Goal: Information Seeking & Learning: Learn about a topic

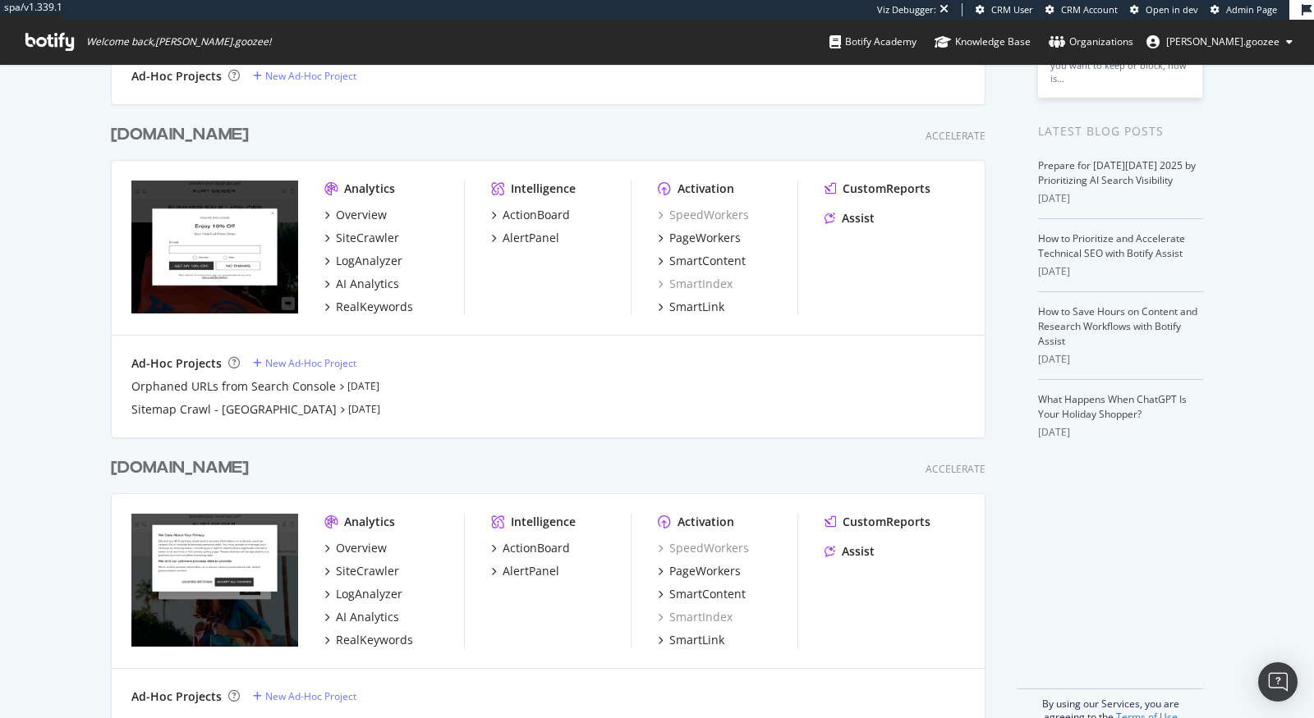
scroll to position [332, 0]
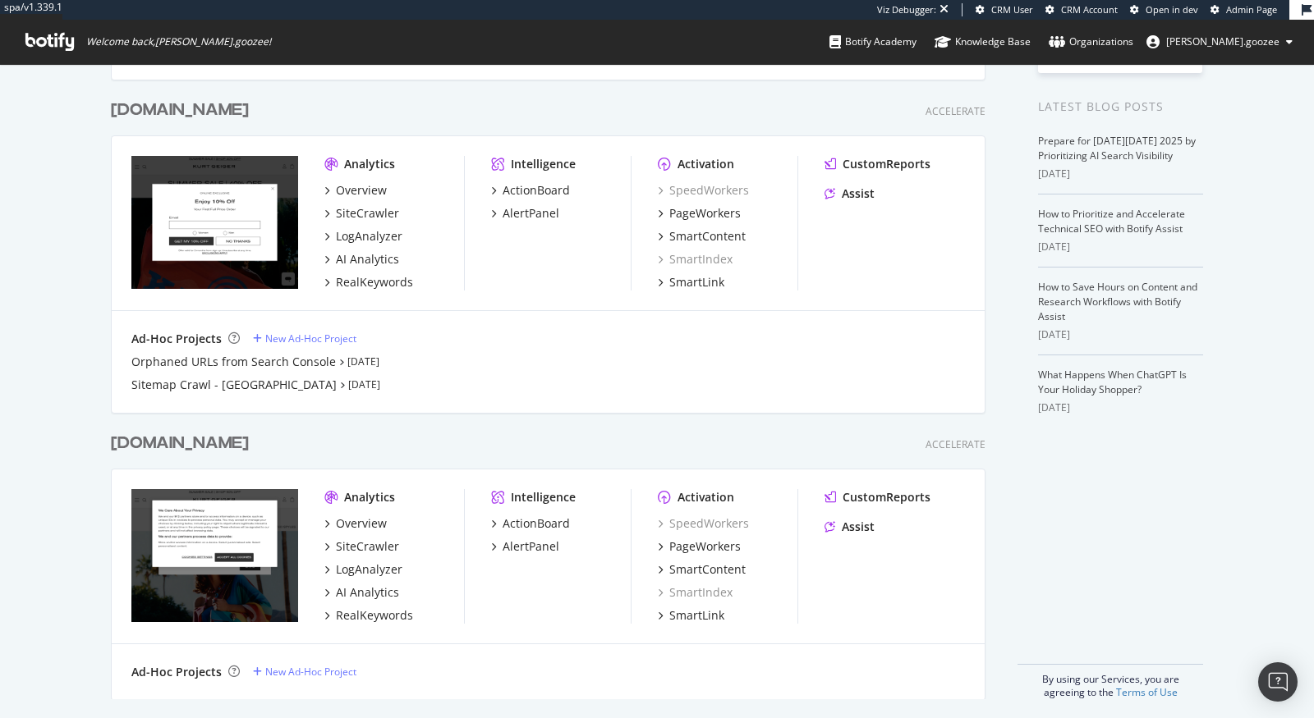
click at [392, 603] on div "Overview SiteCrawler LogAnalyzer AI Analytics RealKeywords" at bounding box center [394, 570] width 140 height 108
click at [388, 613] on div "RealKeywords" at bounding box center [374, 616] width 77 height 16
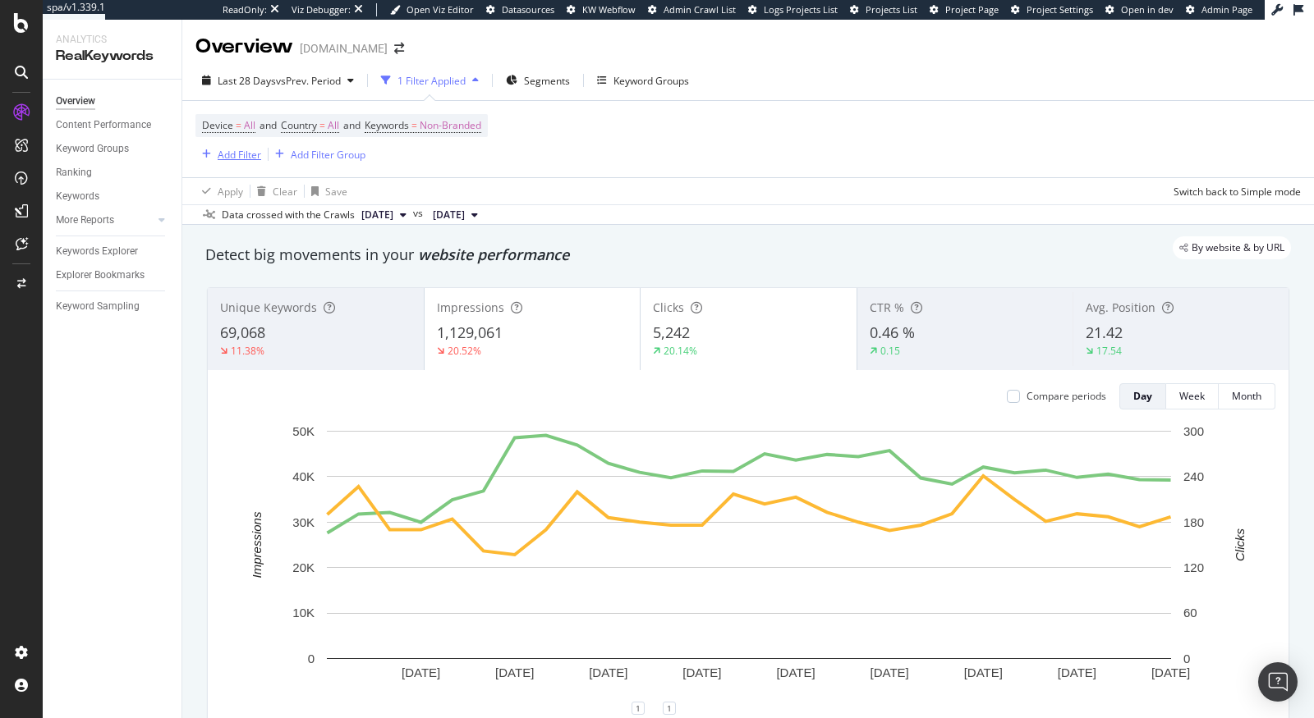
click at [243, 155] on div "Add Filter" at bounding box center [240, 155] width 44 height 14
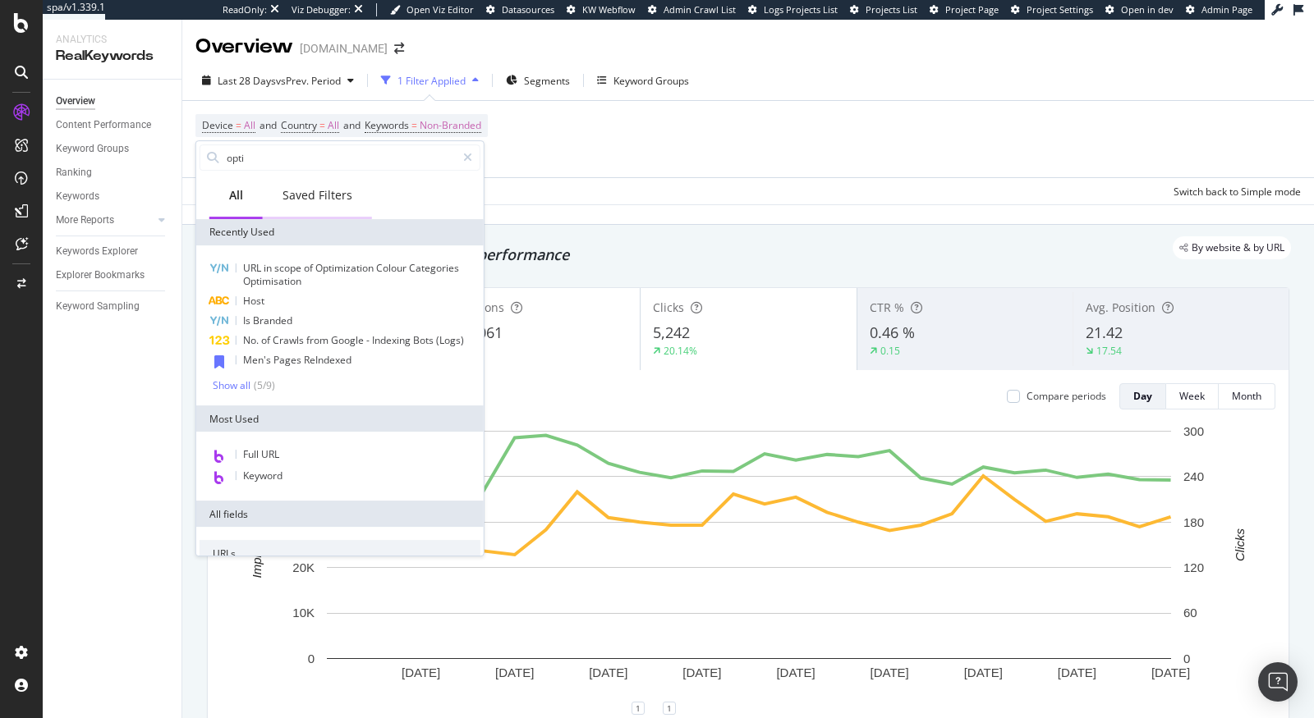
type input "optim"
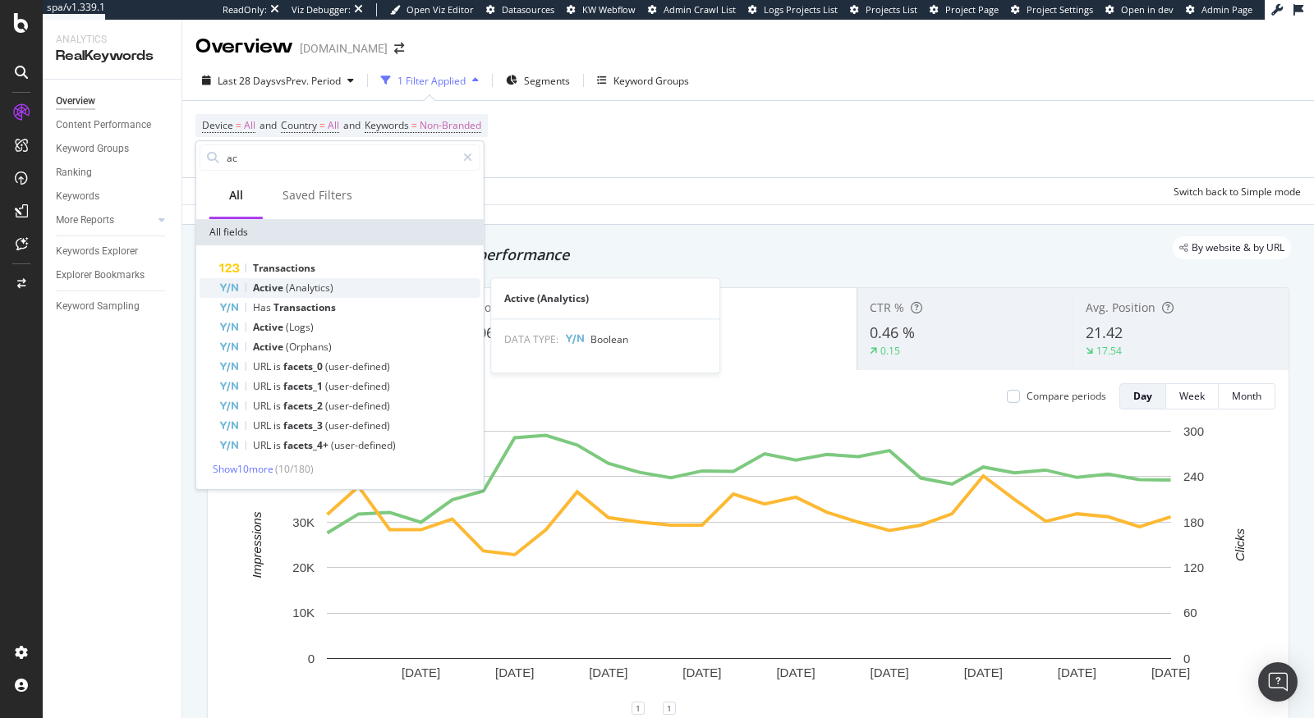
type input "a"
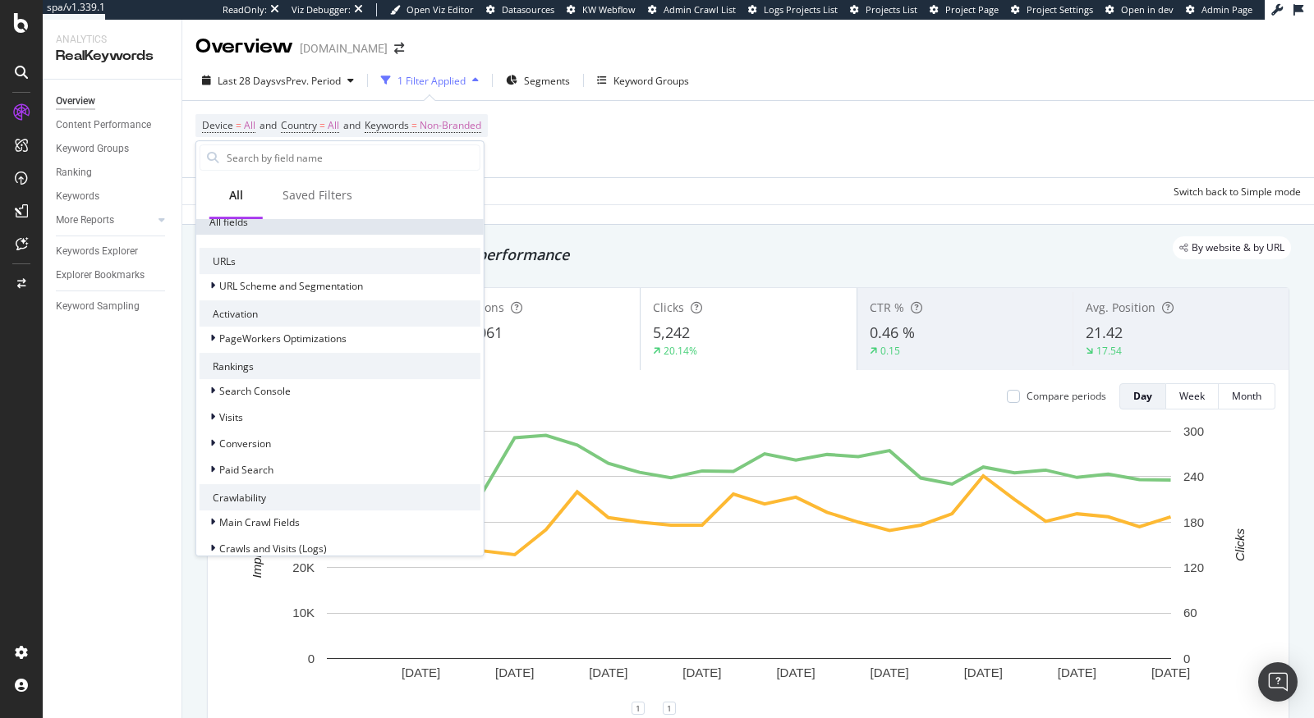
scroll to position [300, 0]
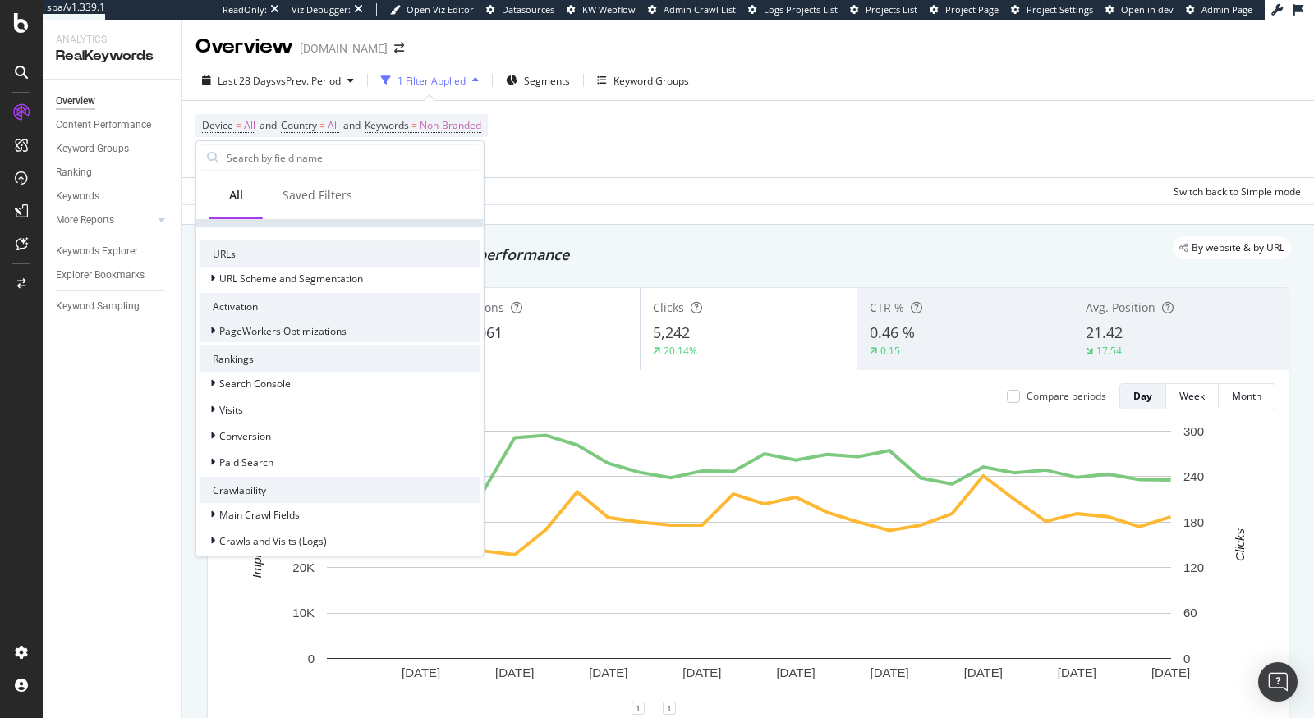
click at [210, 328] on icon at bounding box center [212, 331] width 5 height 10
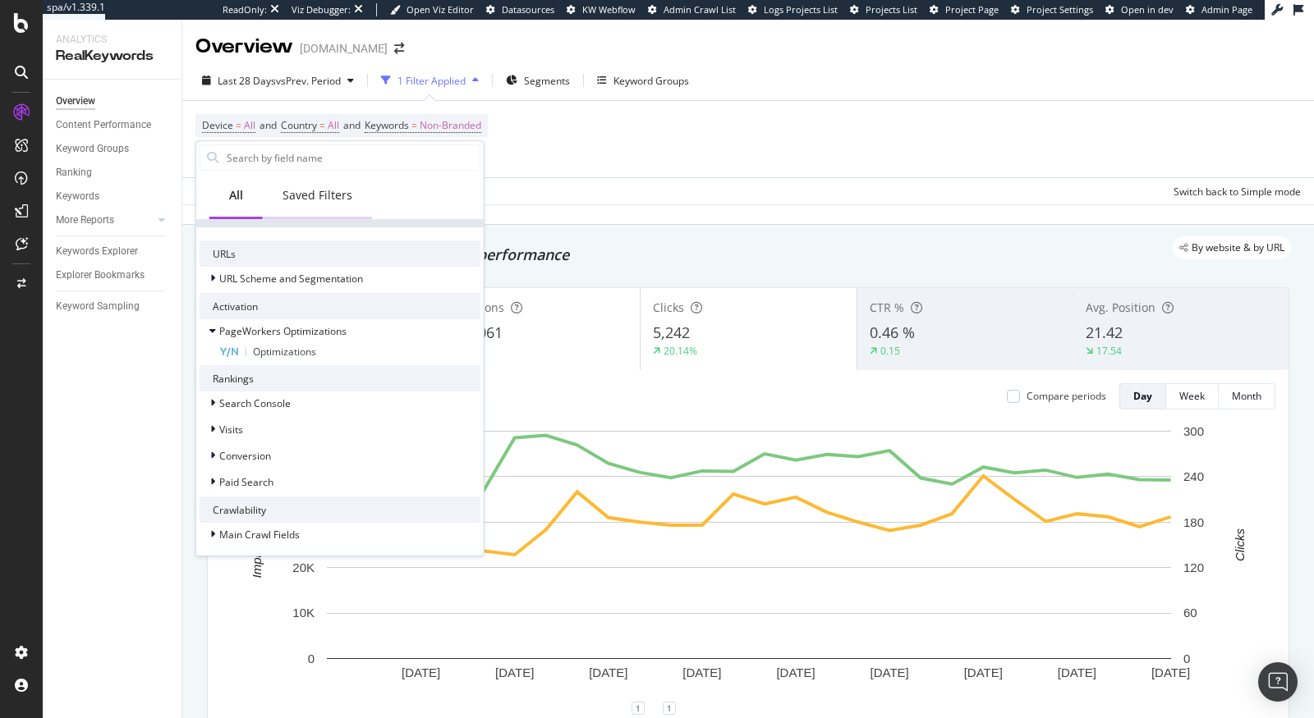
click at [331, 203] on div "Saved Filters" at bounding box center [317, 195] width 70 height 16
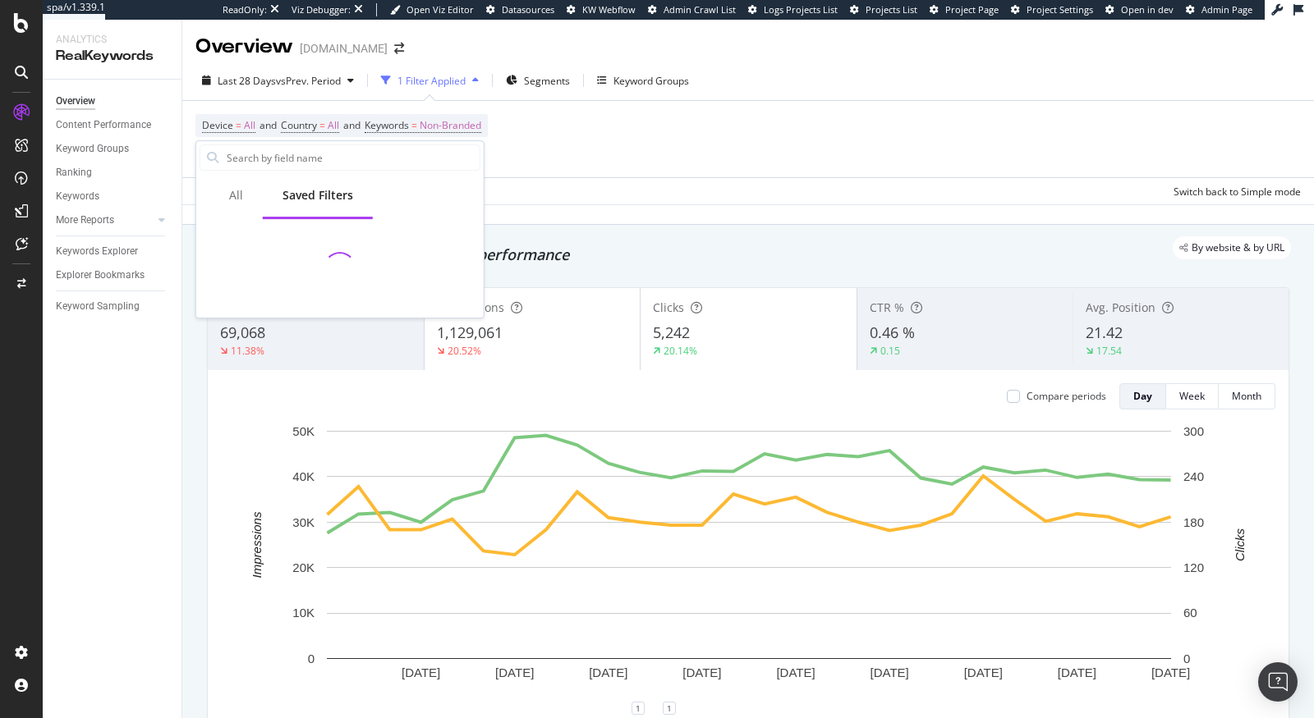
scroll to position [0, 0]
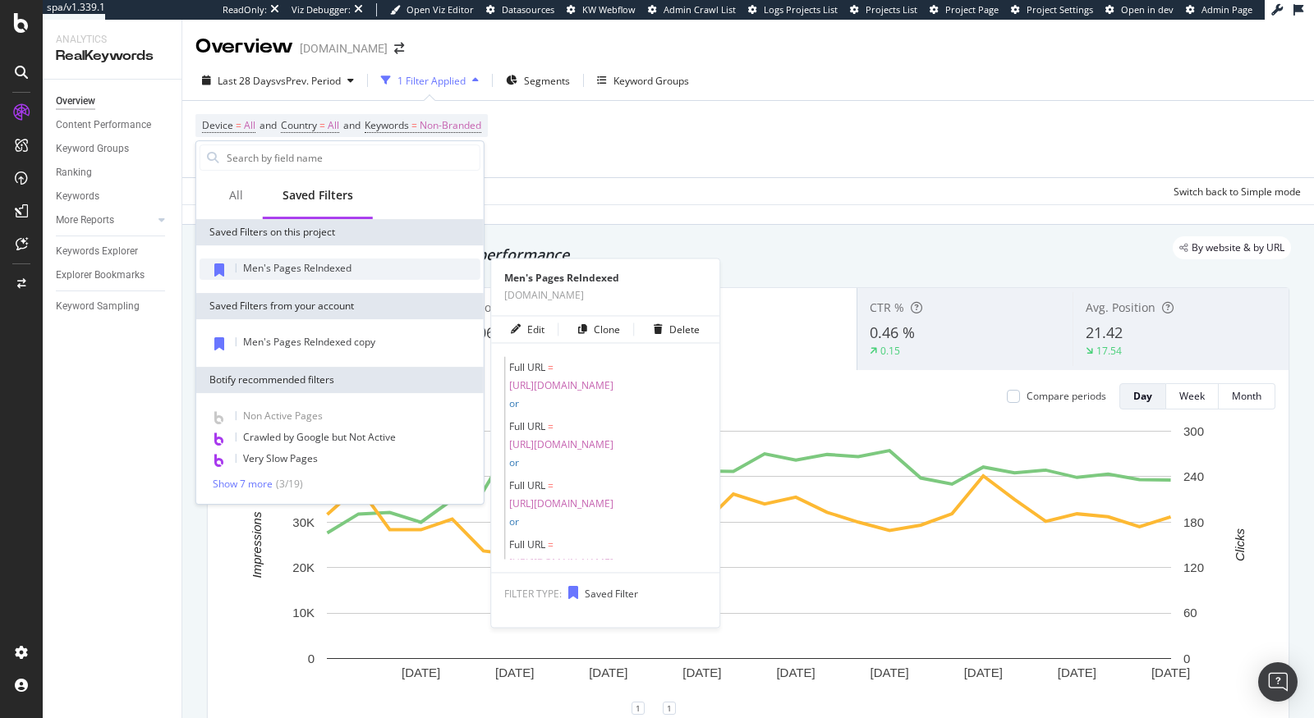
click at [309, 277] on div "Men's Pages ReIndexed" at bounding box center [340, 269] width 281 height 21
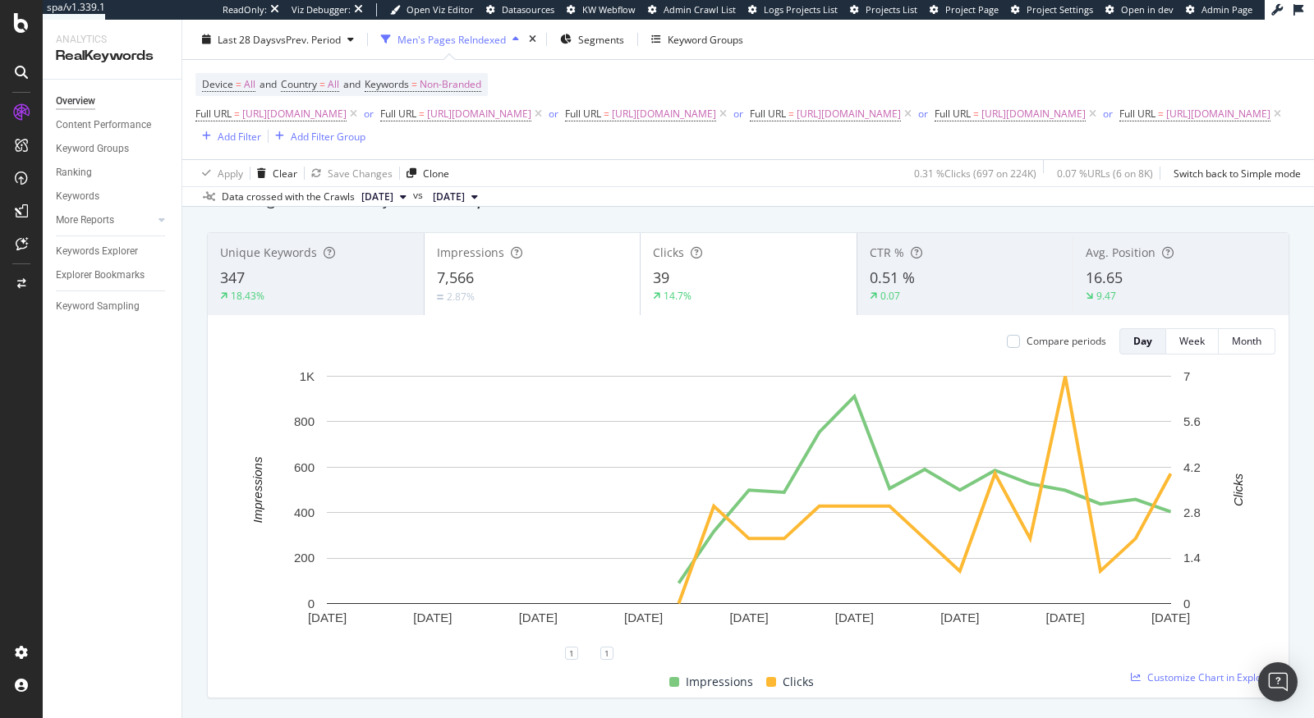
scroll to position [80, 0]
click at [474, 88] on span "Non-Branded" at bounding box center [451, 84] width 62 height 23
click at [422, 115] on span "Non-Branded" at bounding box center [422, 122] width 68 height 14
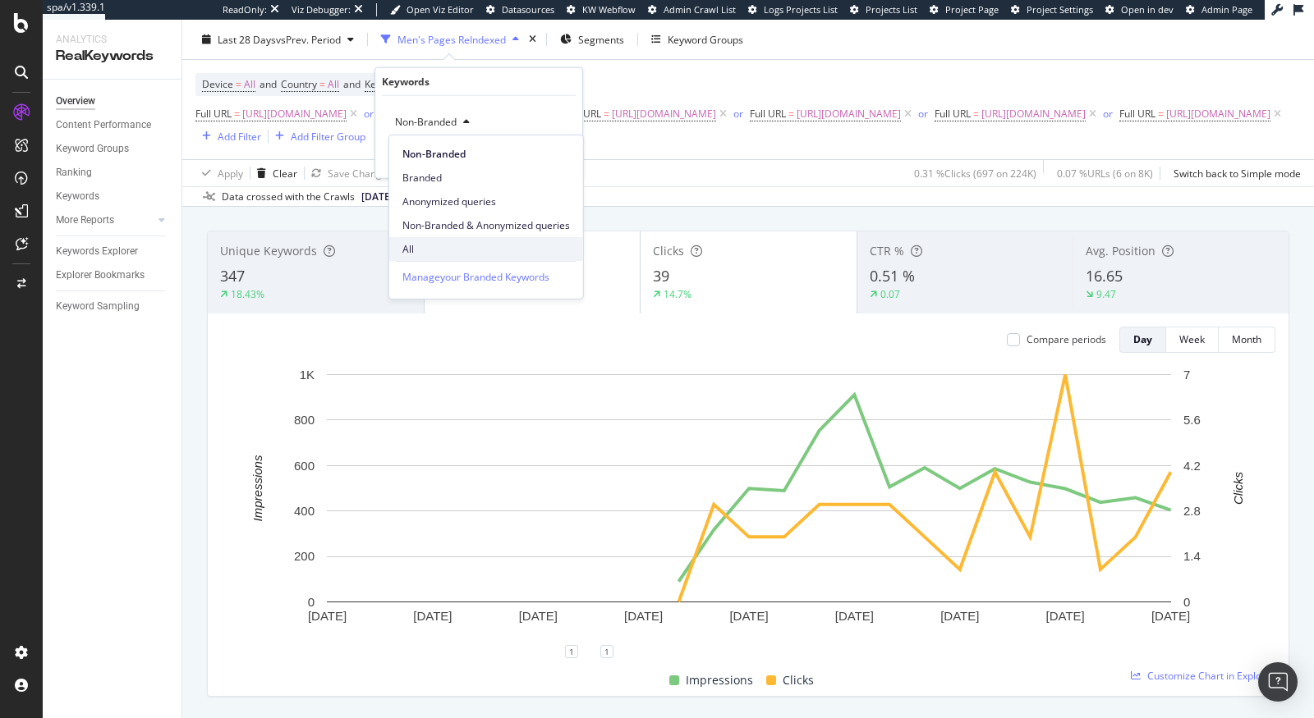
click at [427, 255] on span "All" at bounding box center [486, 248] width 168 height 15
click at [549, 157] on div "Apply" at bounding box center [556, 156] width 25 height 14
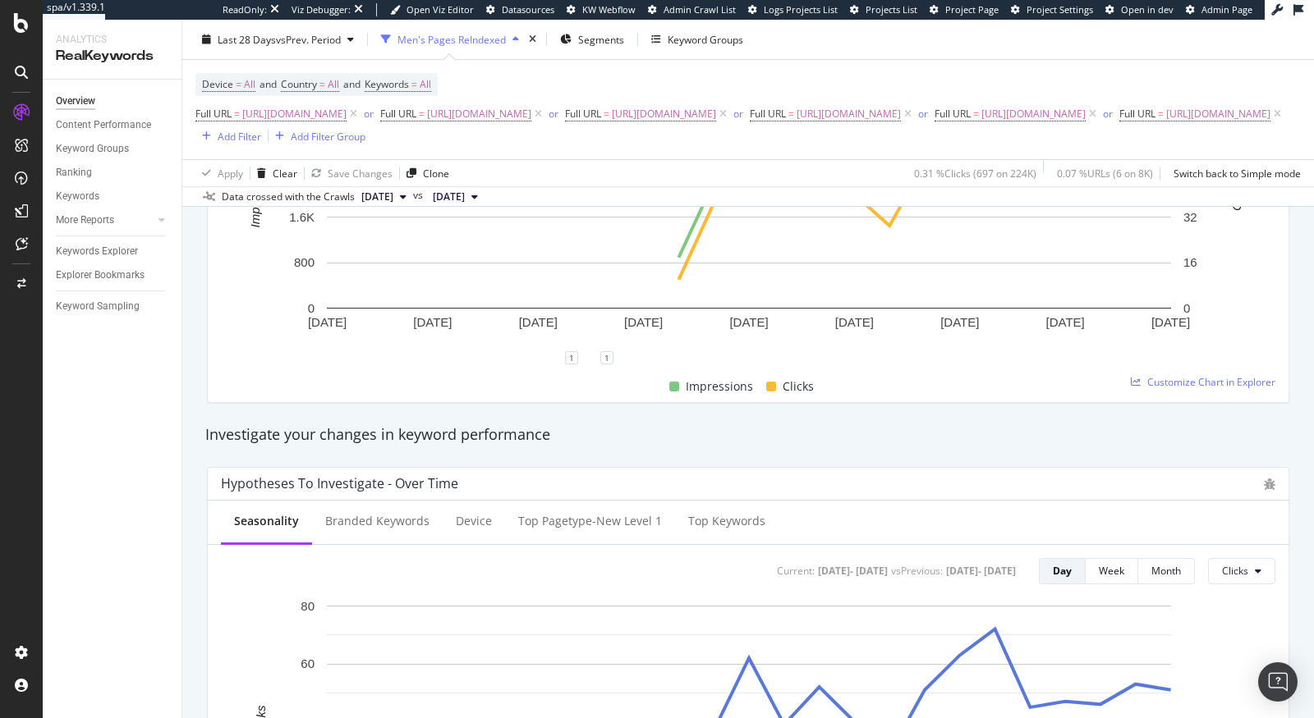
scroll to position [124, 0]
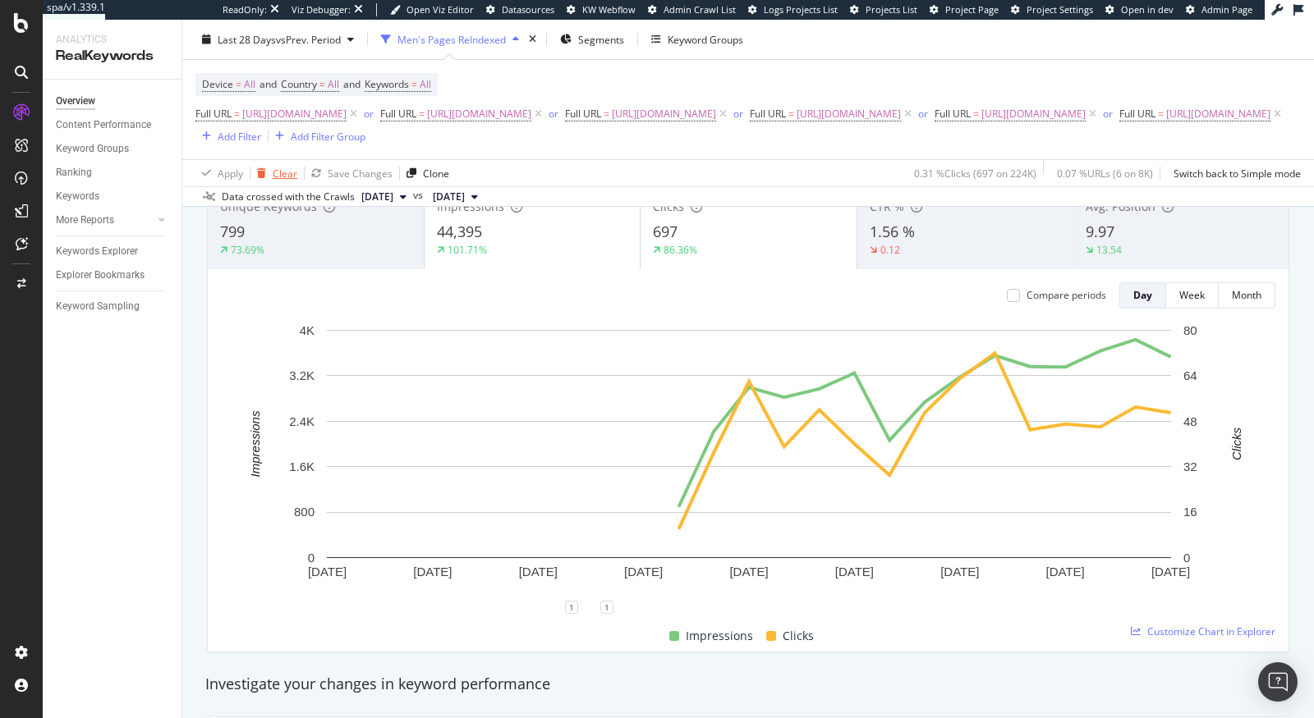
click at [277, 173] on div "Clear" at bounding box center [285, 173] width 25 height 14
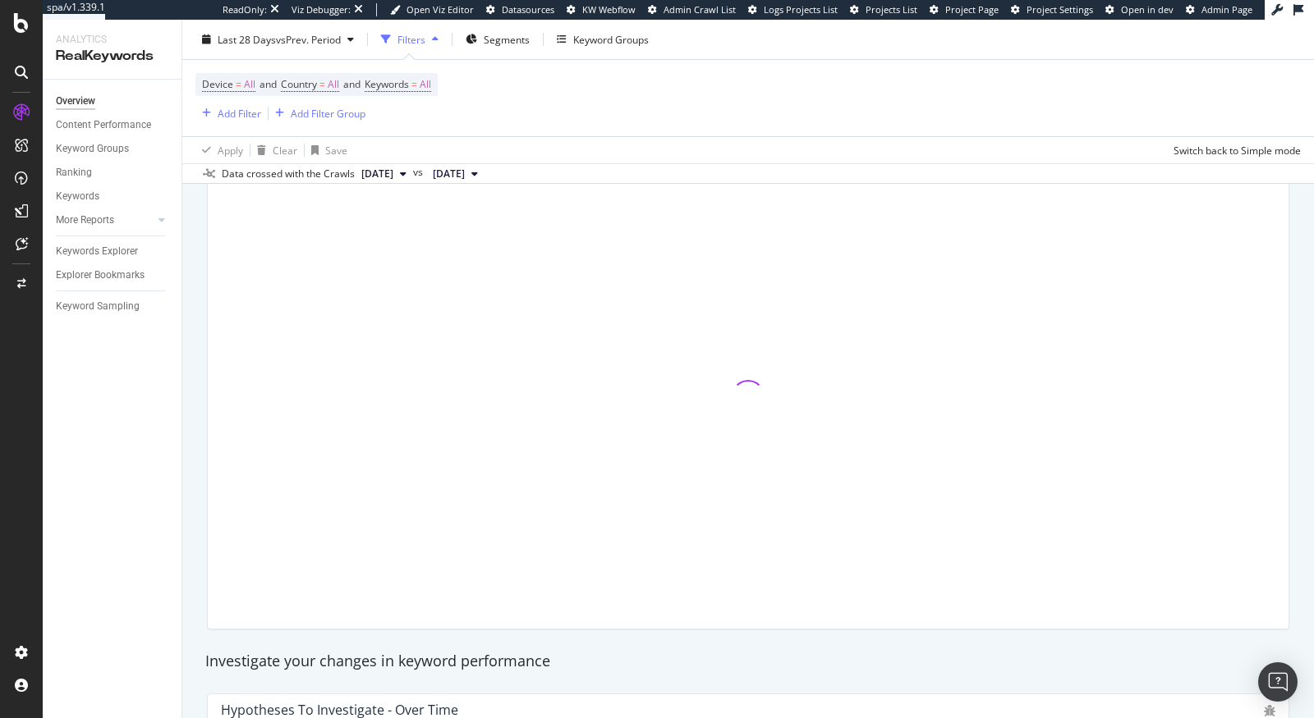
scroll to position [99, 0]
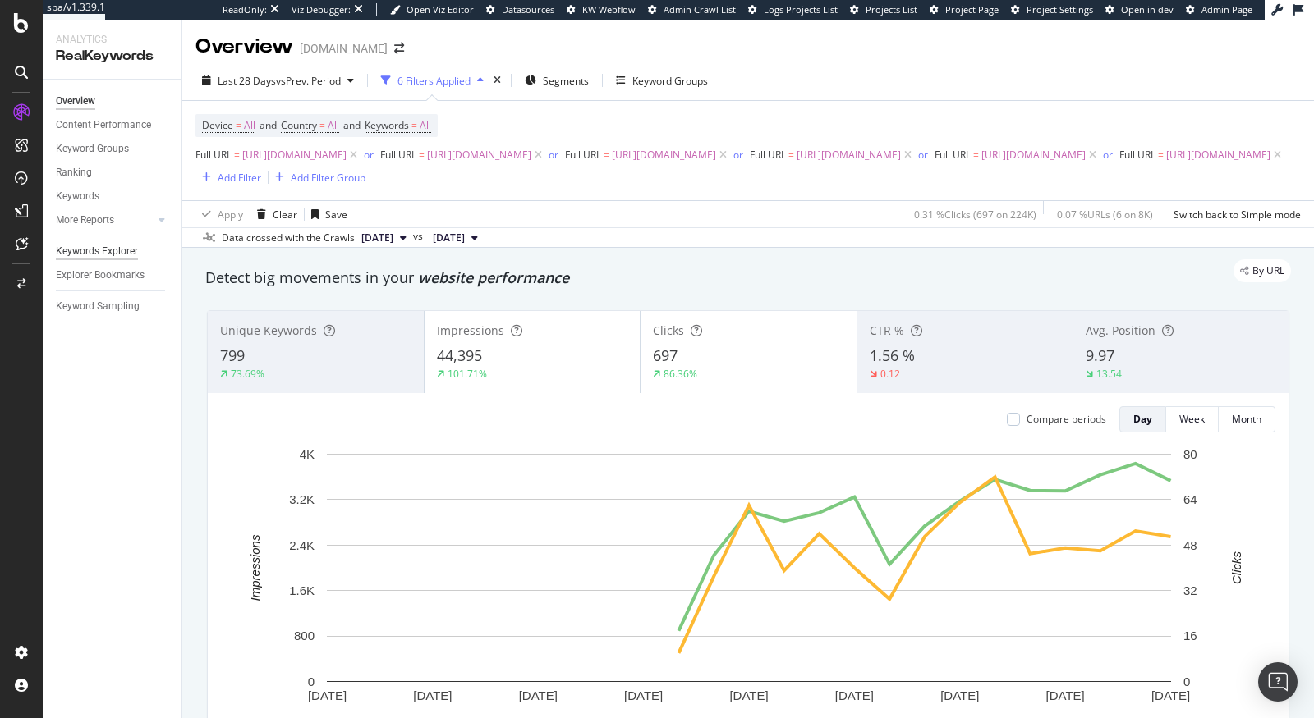
click at [92, 250] on div "Keywords Explorer" at bounding box center [97, 251] width 82 height 17
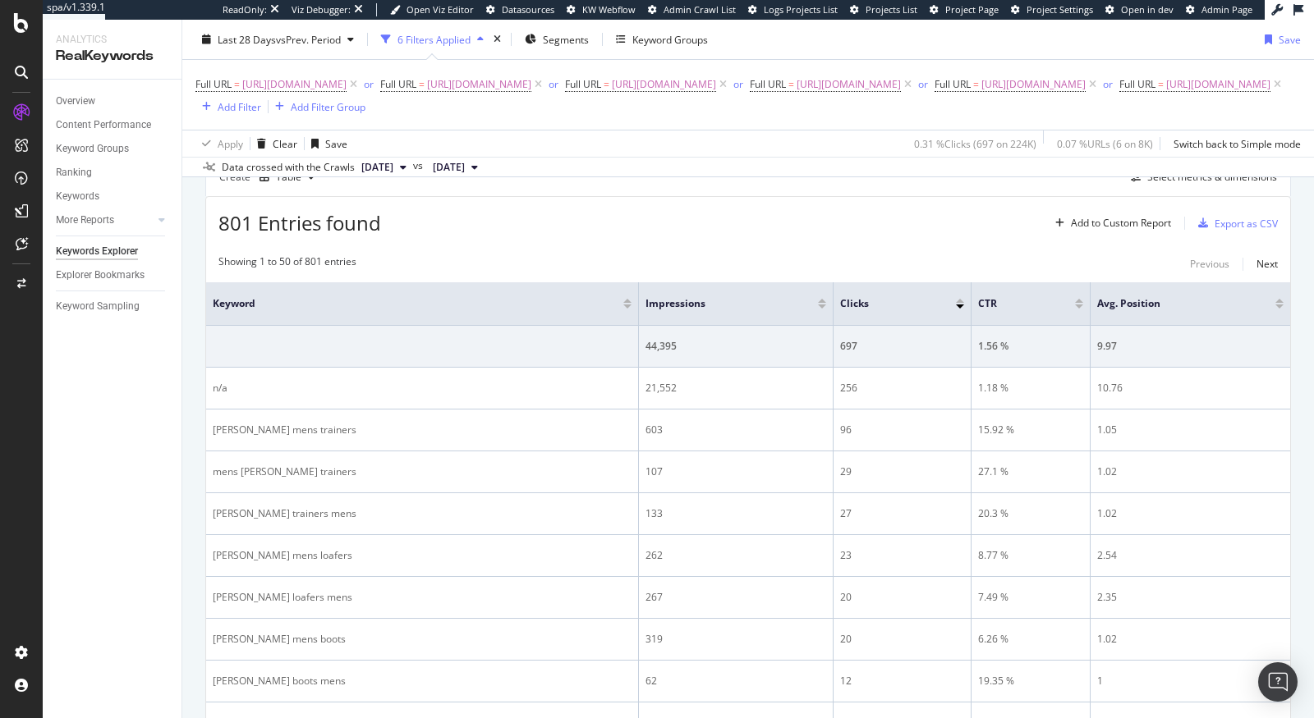
scroll to position [468, 0]
click at [1228, 186] on div "Select metrics & dimensions" at bounding box center [1212, 180] width 130 height 14
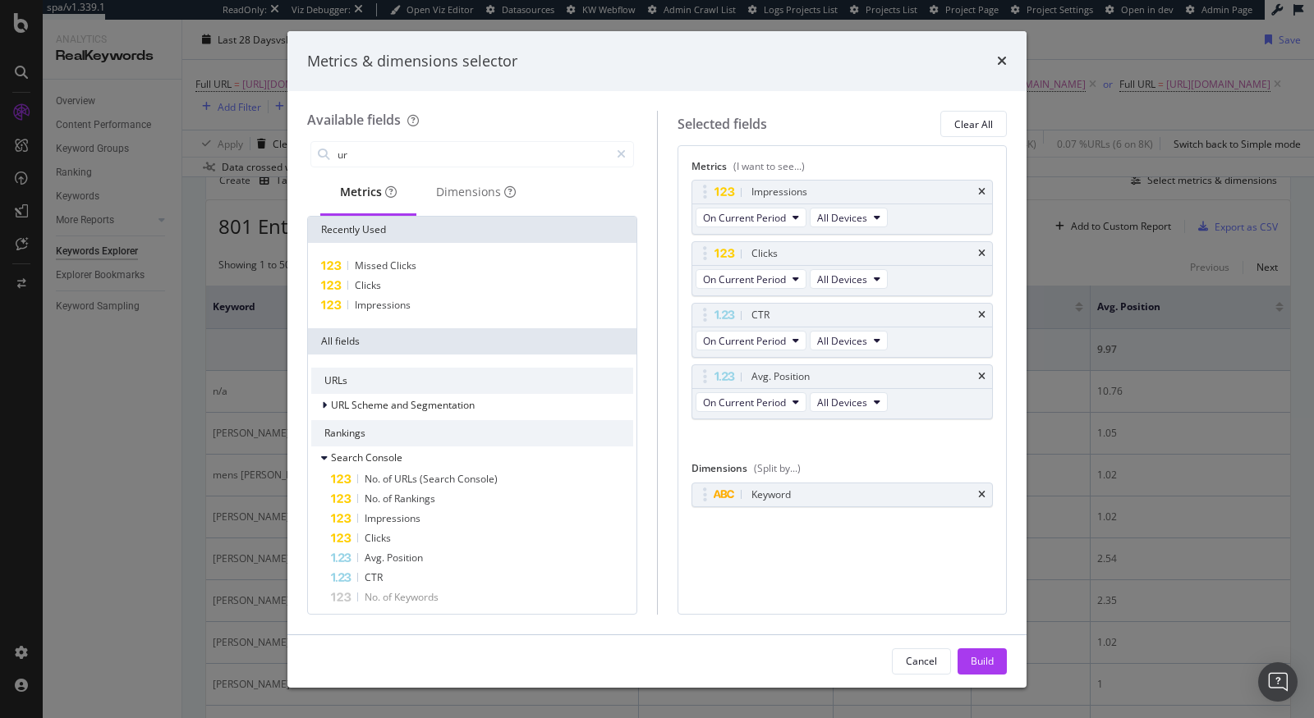
type input "url"
click at [482, 195] on div "Dimensions" at bounding box center [476, 192] width 80 height 16
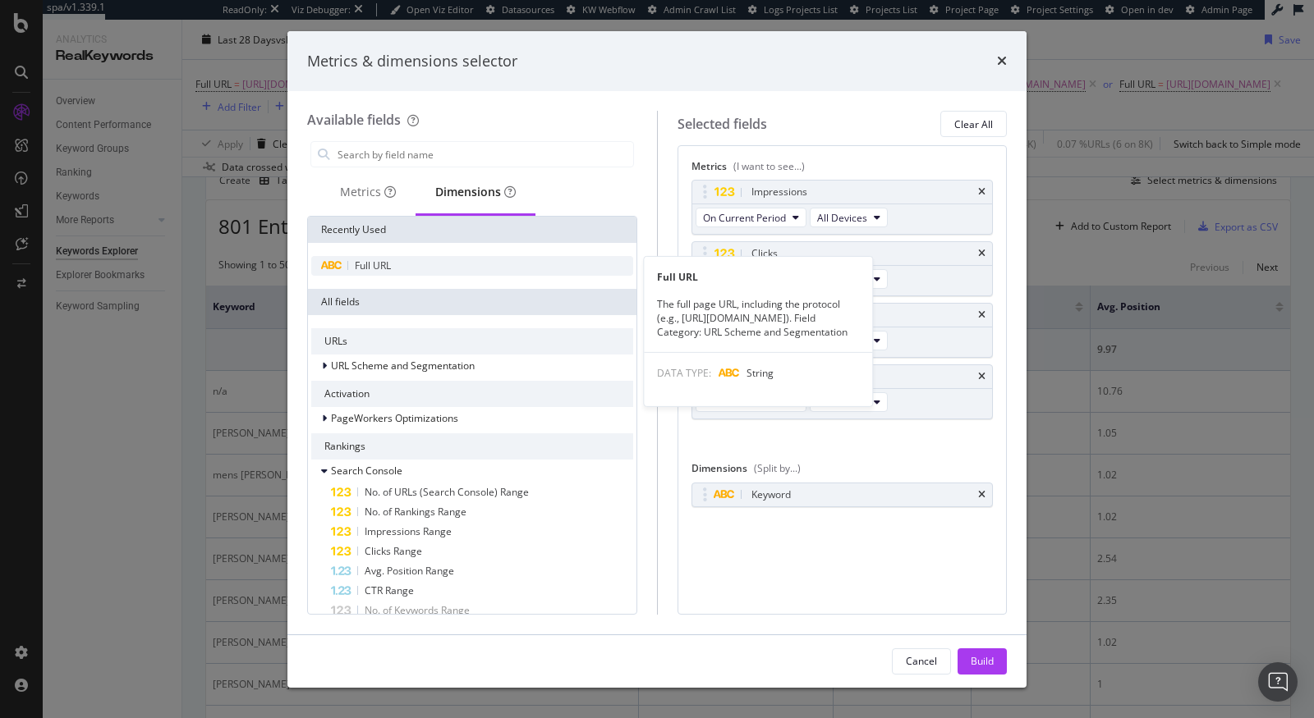
click at [386, 268] on span "Full URL" at bounding box center [373, 266] width 36 height 14
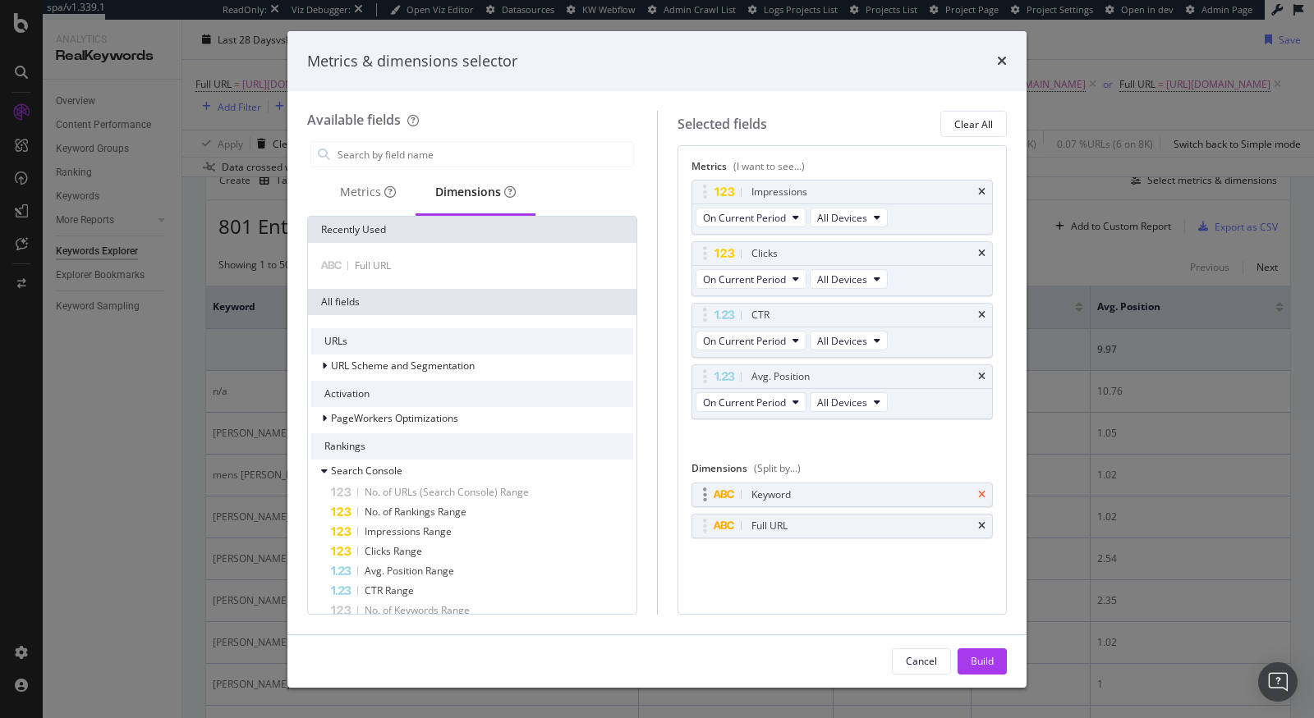
click at [980, 490] on icon "times" at bounding box center [981, 495] width 7 height 10
click at [977, 667] on div "Build" at bounding box center [982, 661] width 23 height 14
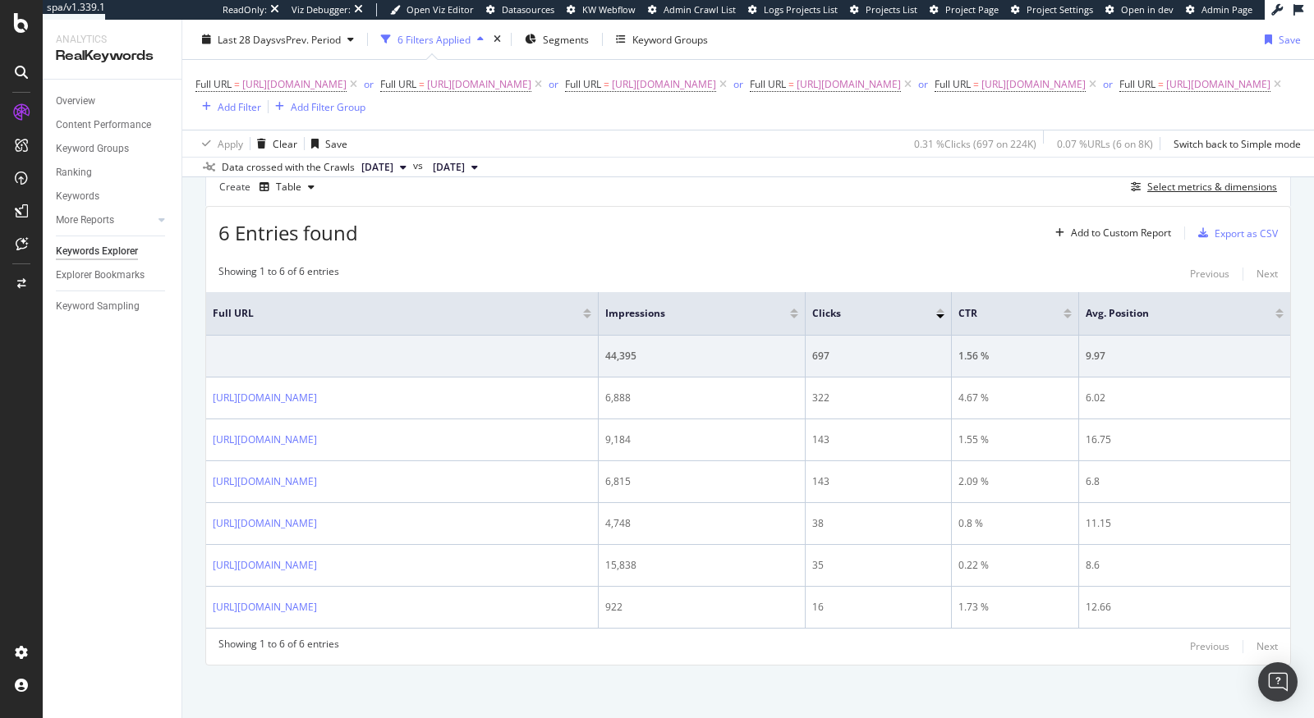
scroll to position [476, 0]
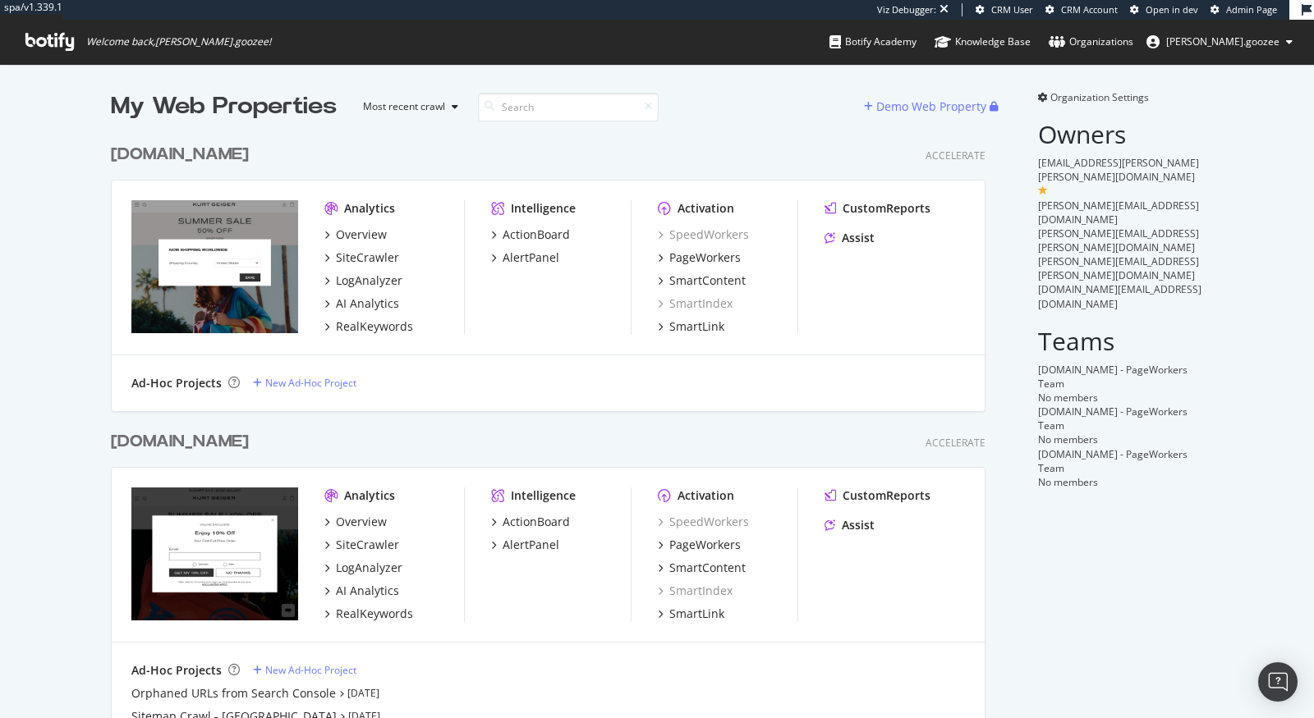
scroll to position [908, 888]
click at [290, 443] on div "www.kurtgeiger.us Accelerate" at bounding box center [548, 442] width 875 height 24
click at [255, 443] on div "[DOMAIN_NAME]" at bounding box center [183, 442] width 145 height 24
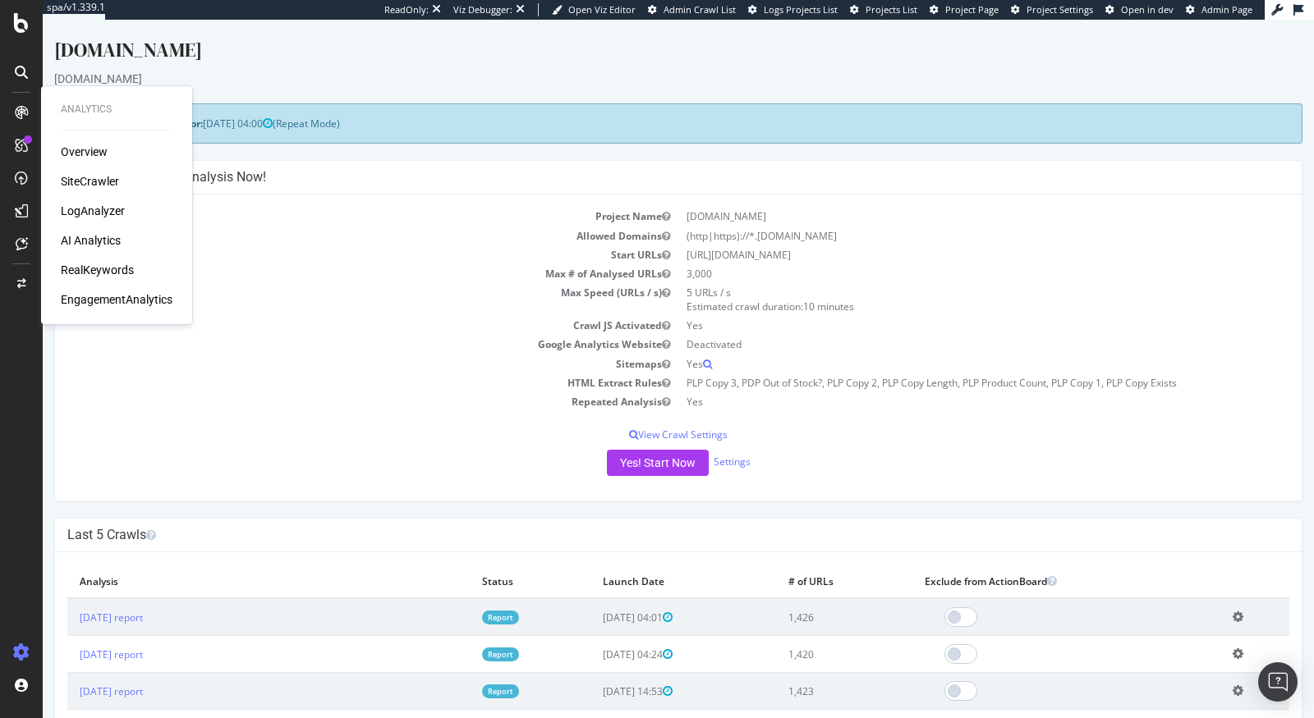
click at [100, 260] on div "Overview SiteCrawler LogAnalyzer AI Analytics RealKeywords EngagementAnalytics" at bounding box center [117, 226] width 112 height 164
click at [94, 273] on div "RealKeywords" at bounding box center [97, 270] width 73 height 16
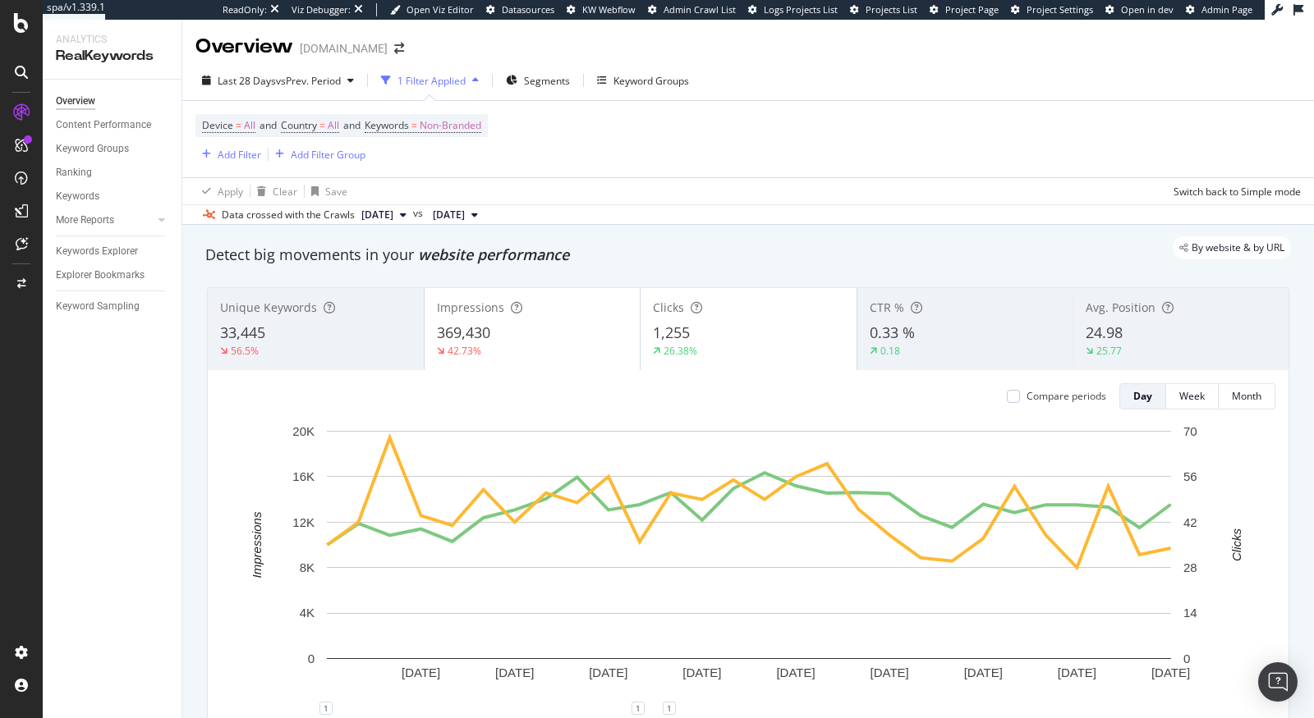
click at [241, 167] on div "Device = All and Country = All and Keywords = Non-Branded Add Filter Add Filter…" at bounding box center [747, 139] width 1105 height 76
click at [255, 156] on div "Add Filter" at bounding box center [240, 155] width 44 height 14
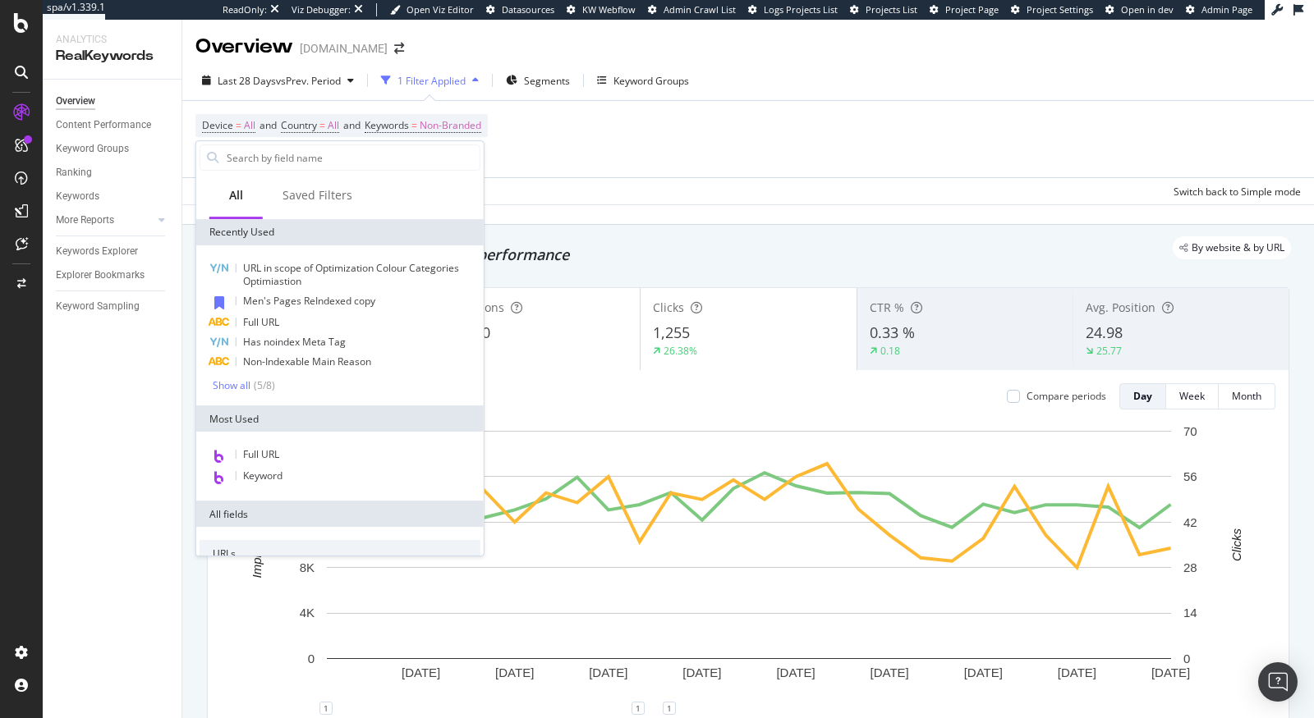
click at [726, 168] on div "Device = All and Country = All and Keywords = Non-Branded Add Filter Add Filter…" at bounding box center [747, 139] width 1105 height 76
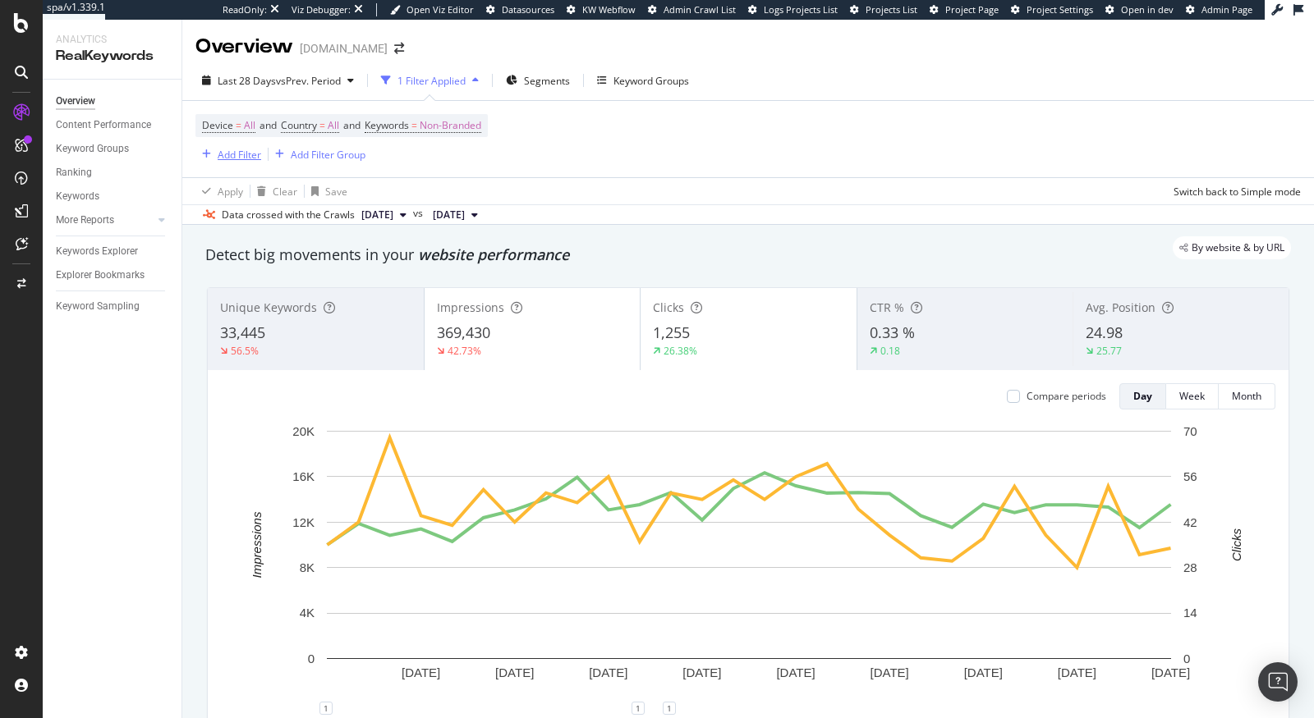
click at [231, 153] on div "Add Filter" at bounding box center [240, 155] width 44 height 14
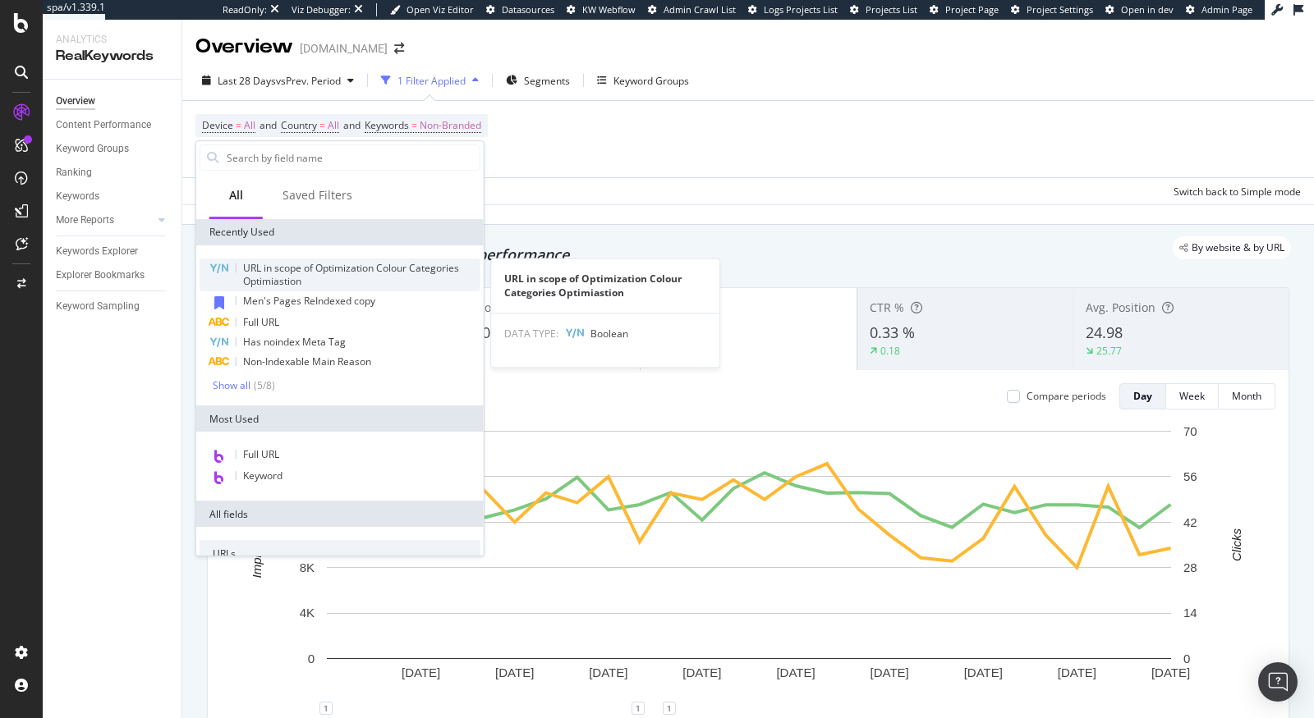
click at [316, 269] on span "URL in scope of Optimization Colour Categories Optimiastion" at bounding box center [351, 274] width 216 height 27
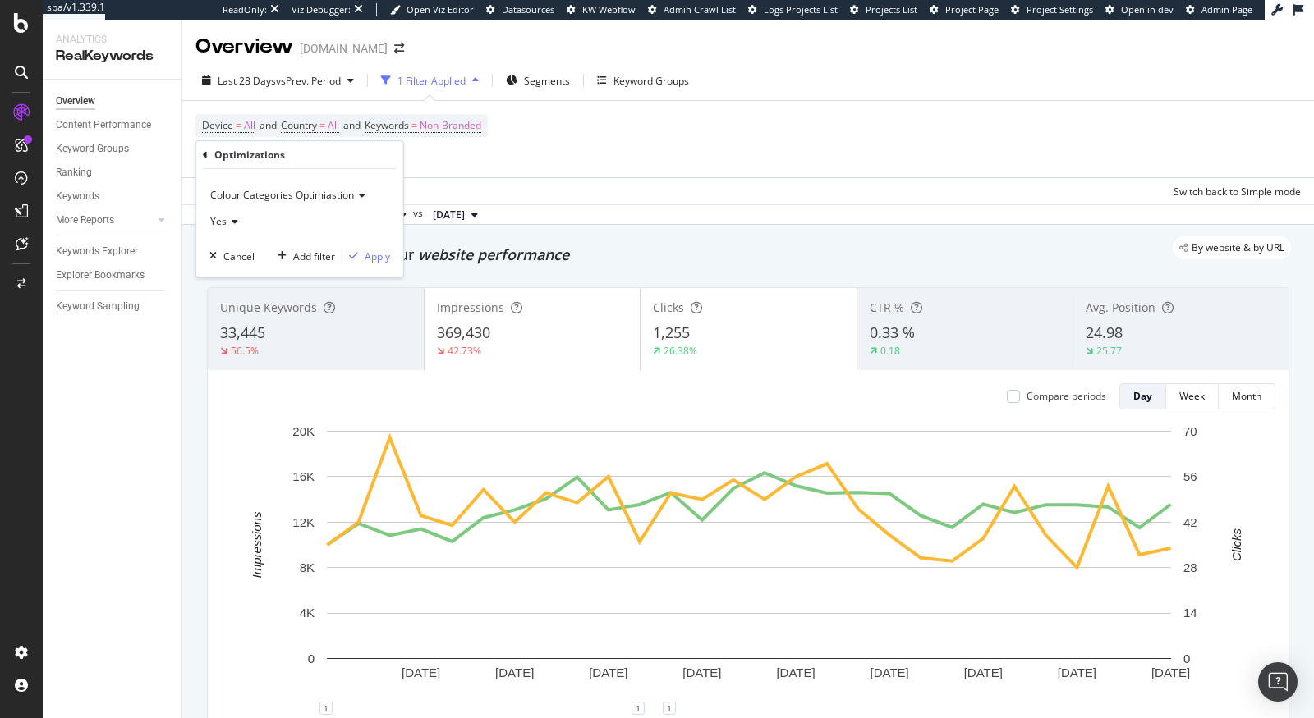
click at [198, 157] on div "Optimizations Colour Categories Optimiastion Yes Cancel Add filter Apply" at bounding box center [299, 209] width 207 height 136
click at [201, 157] on div "Optimizations Colour Categories Optimiastion Yes Cancel Add filter Apply" at bounding box center [299, 209] width 207 height 136
click at [201, 154] on div "Optimizations Colour Categories Optimiastion Yes Cancel Add filter Apply" at bounding box center [299, 209] width 207 height 136
click at [207, 150] on div "Optimizations" at bounding box center [300, 155] width 194 height 28
click at [204, 152] on icon at bounding box center [205, 155] width 5 height 10
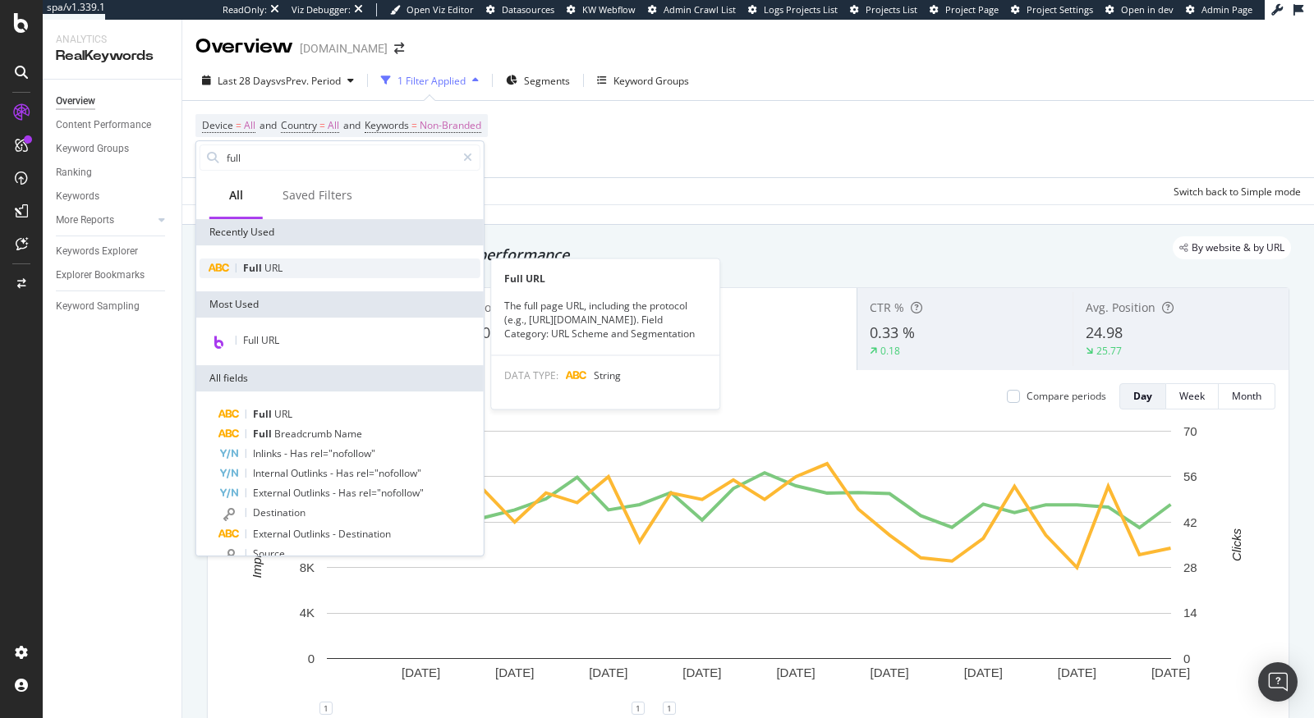
type input "full"
click at [316, 268] on div "Full URL" at bounding box center [340, 269] width 281 height 20
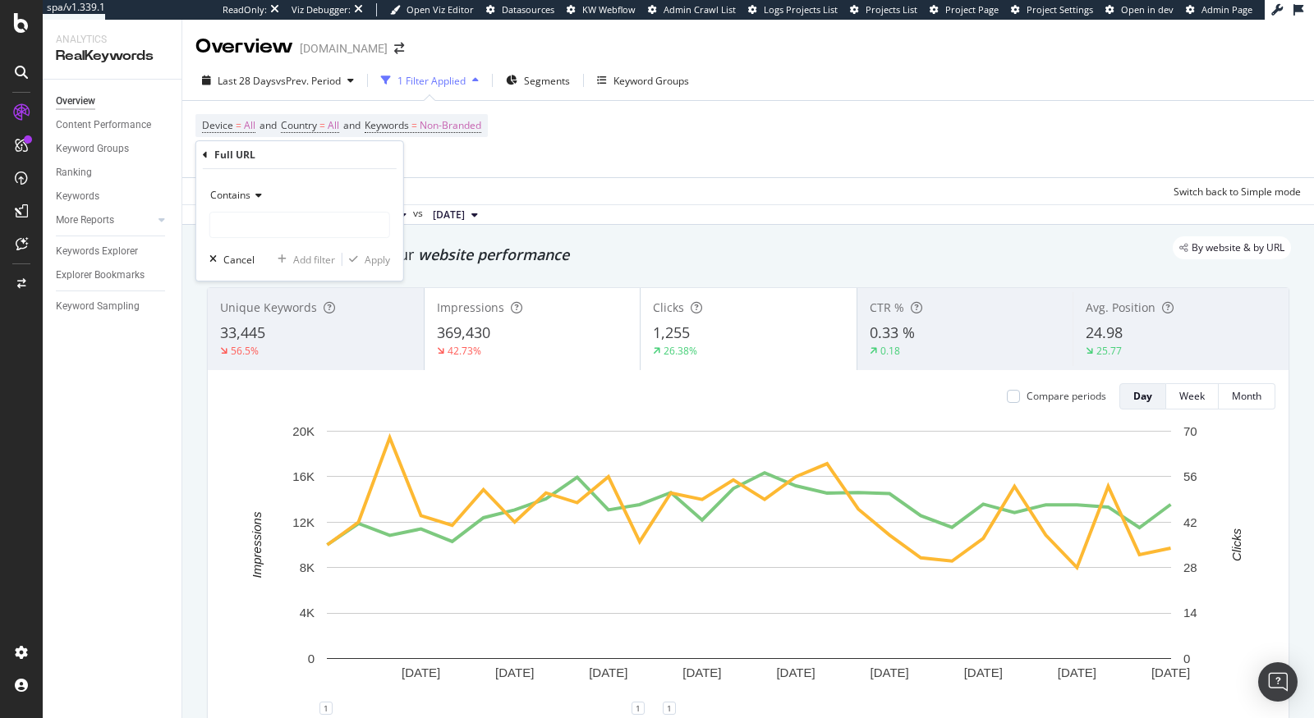
click at [231, 199] on span "Contains" at bounding box center [230, 195] width 40 height 14
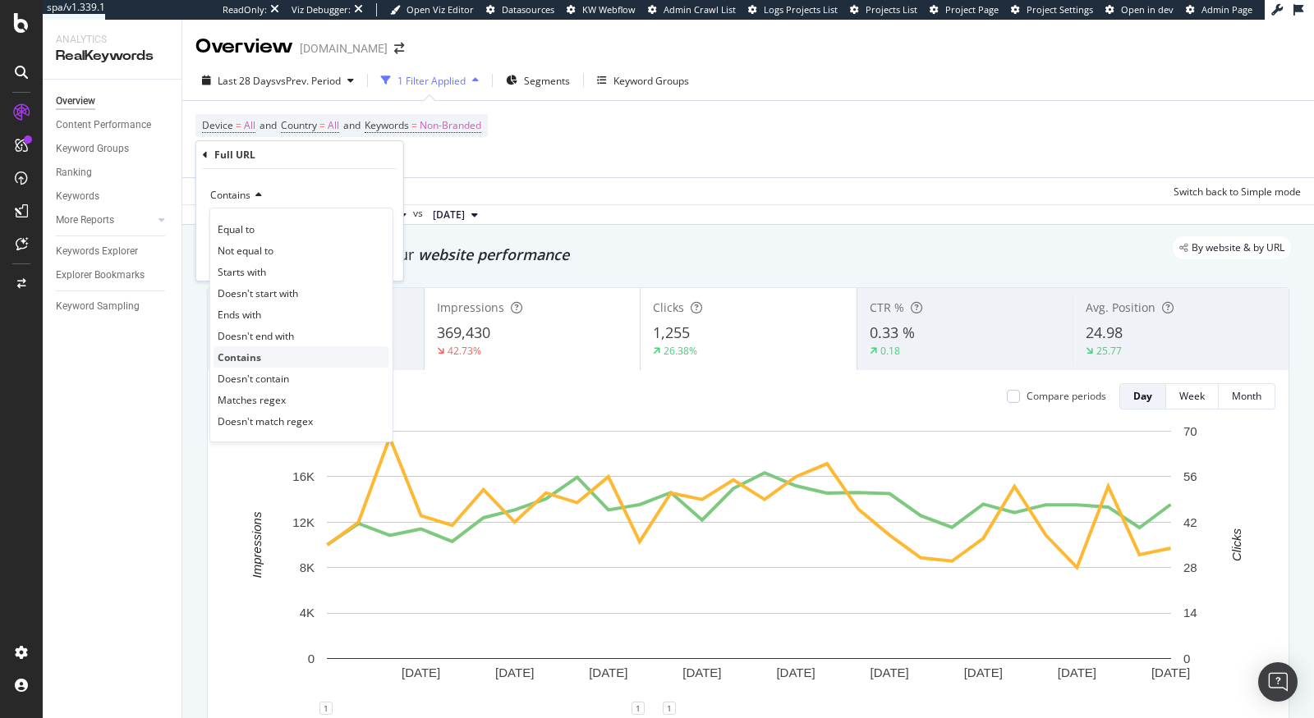
click at [256, 357] on span "Contains" at bounding box center [240, 358] width 44 height 14
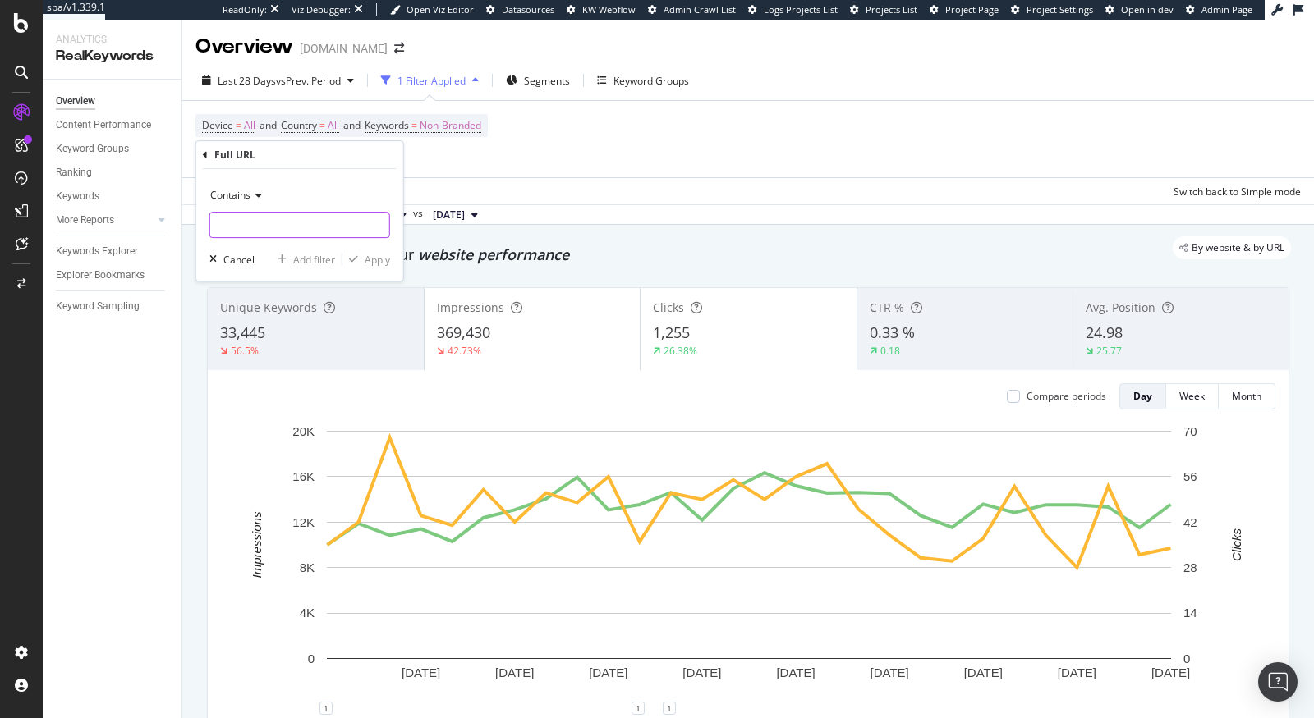
click at [230, 226] on input "text" at bounding box center [299, 225] width 179 height 26
type input "w"
type input "/women"
type input "s"
type input "/sale/women/"
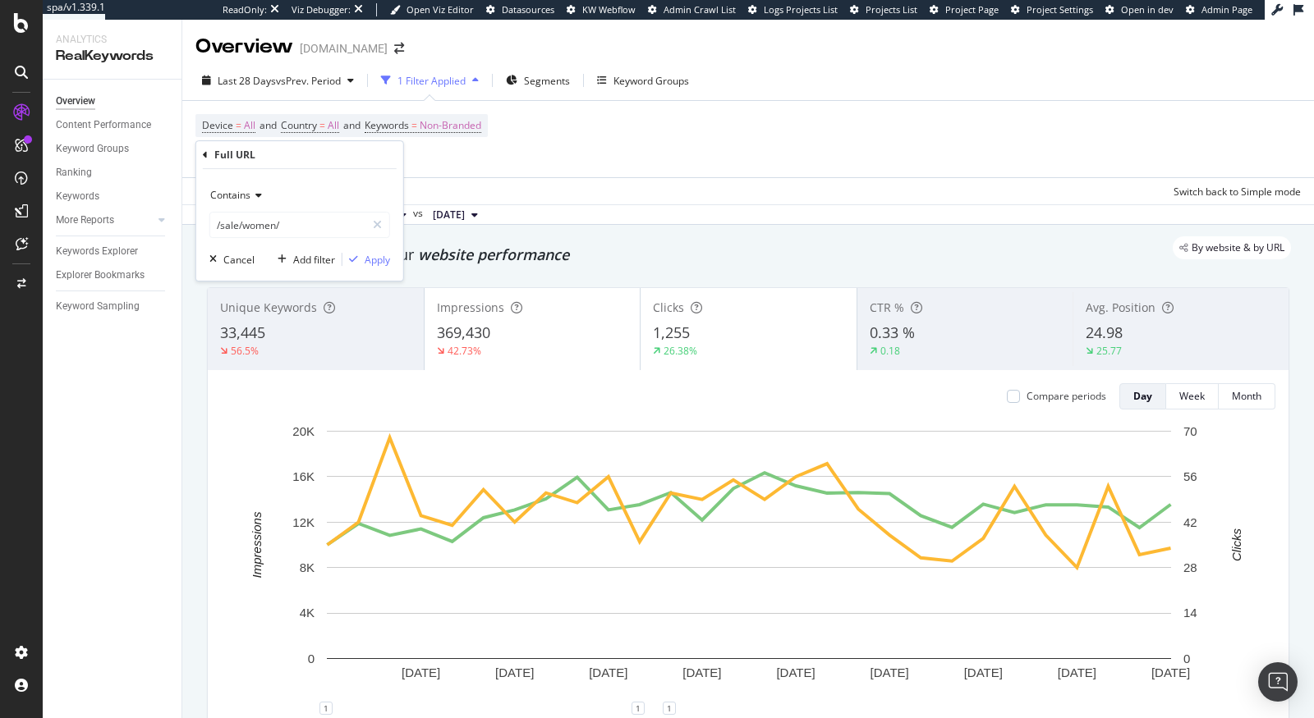
click at [378, 250] on div "Contains /sale/women/ Cancel Add filter Apply" at bounding box center [299, 225] width 207 height 112
click at [370, 259] on div "Apply" at bounding box center [377, 260] width 25 height 14
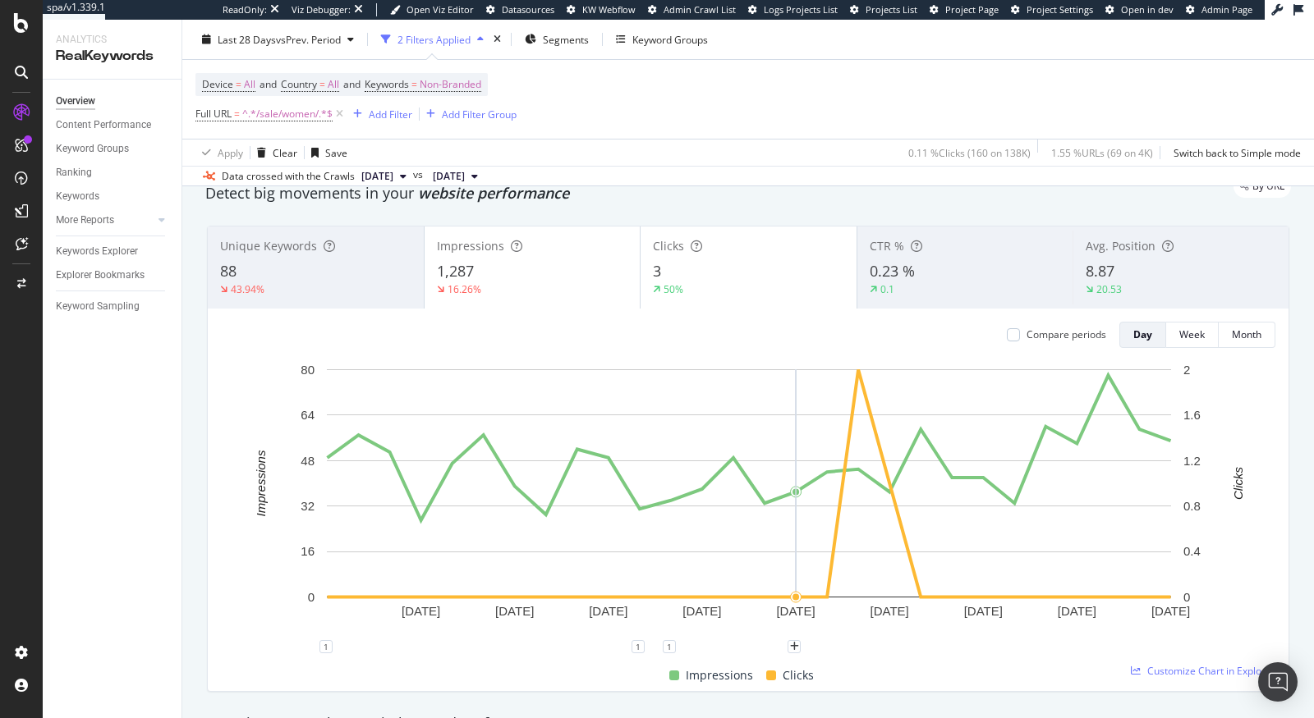
scroll to position [50, 0]
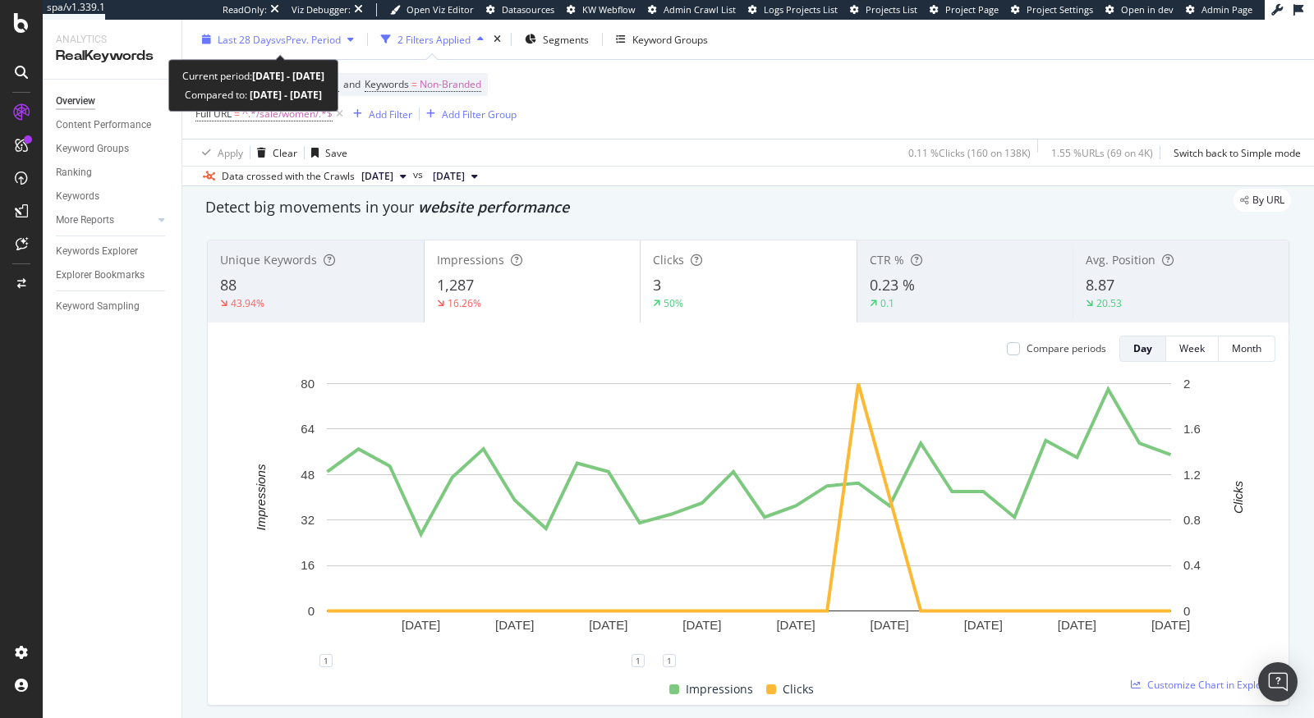
click at [271, 35] on span "Last 28 Days" at bounding box center [247, 39] width 58 height 14
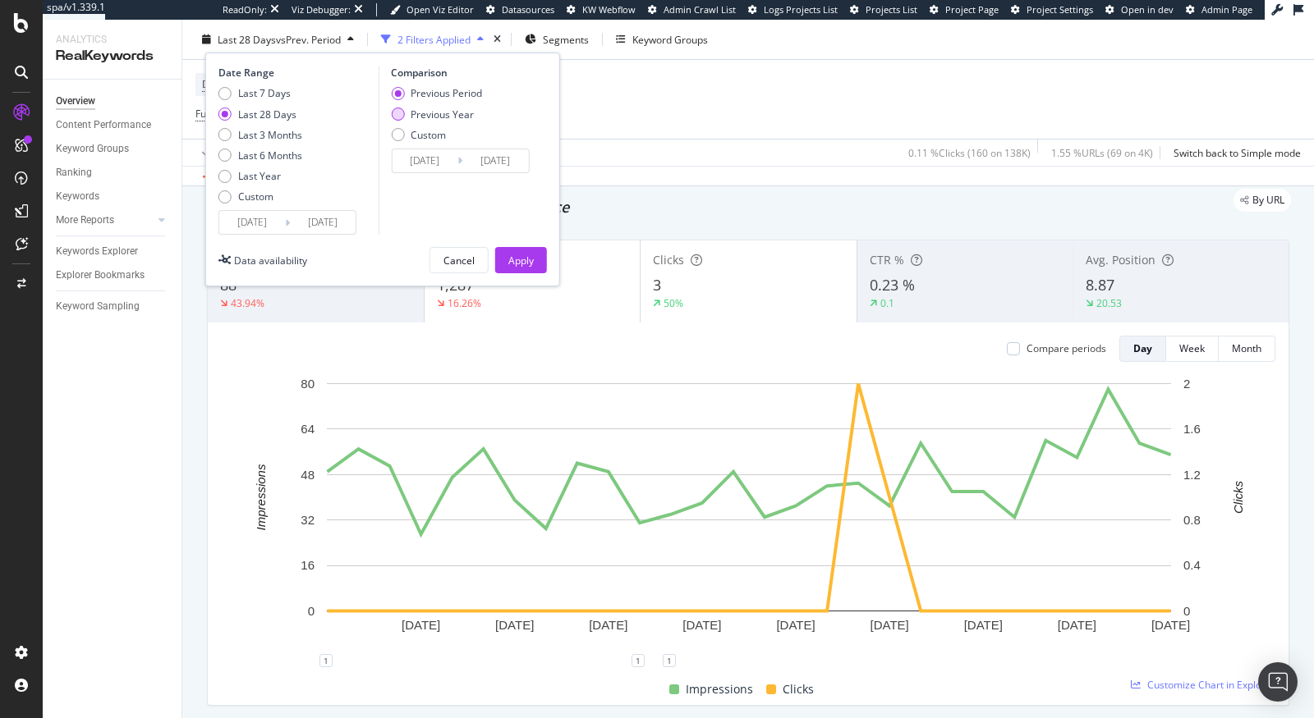
click at [420, 115] on div "Previous Year" at bounding box center [442, 114] width 63 height 14
type input "2024/09/14"
type input "2024/10/11"
click at [250, 158] on div "Last 6 Months" at bounding box center [270, 156] width 64 height 14
type input "2025/04/11"
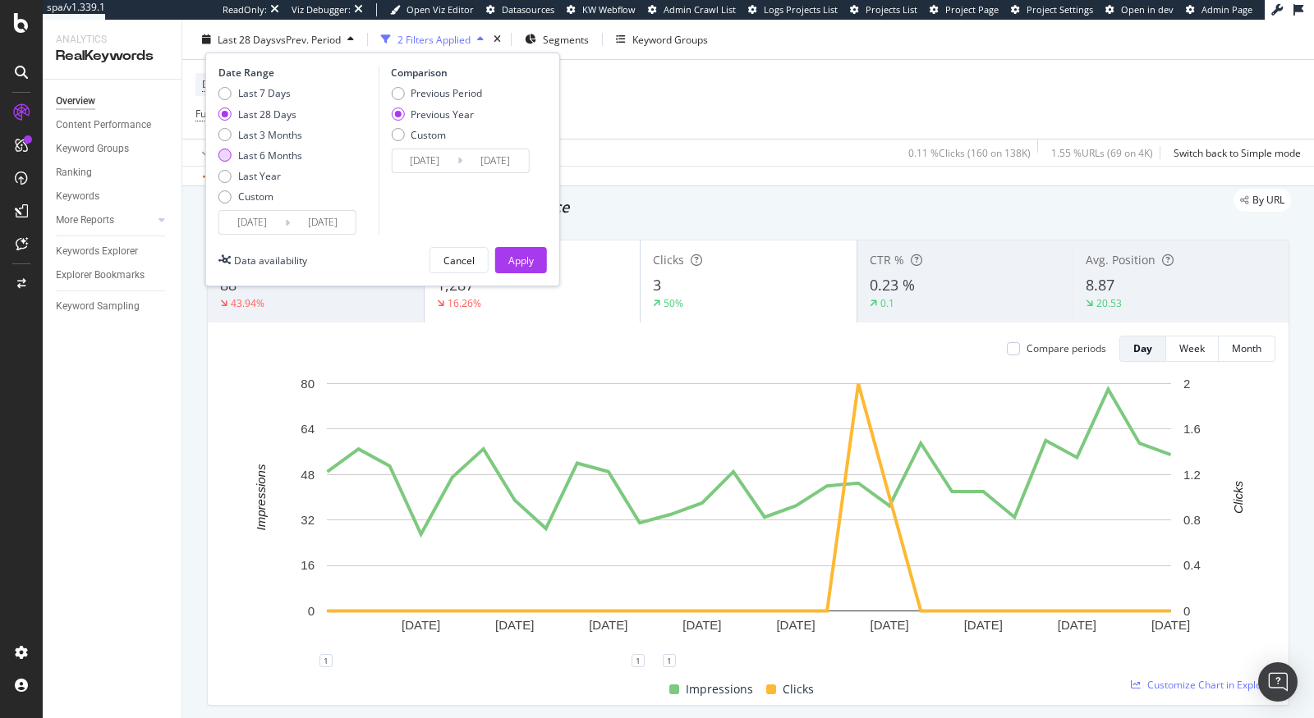
type input "2024/04/12"
click at [251, 174] on div "Last Year" at bounding box center [259, 176] width 43 height 14
type input "2024/10/11"
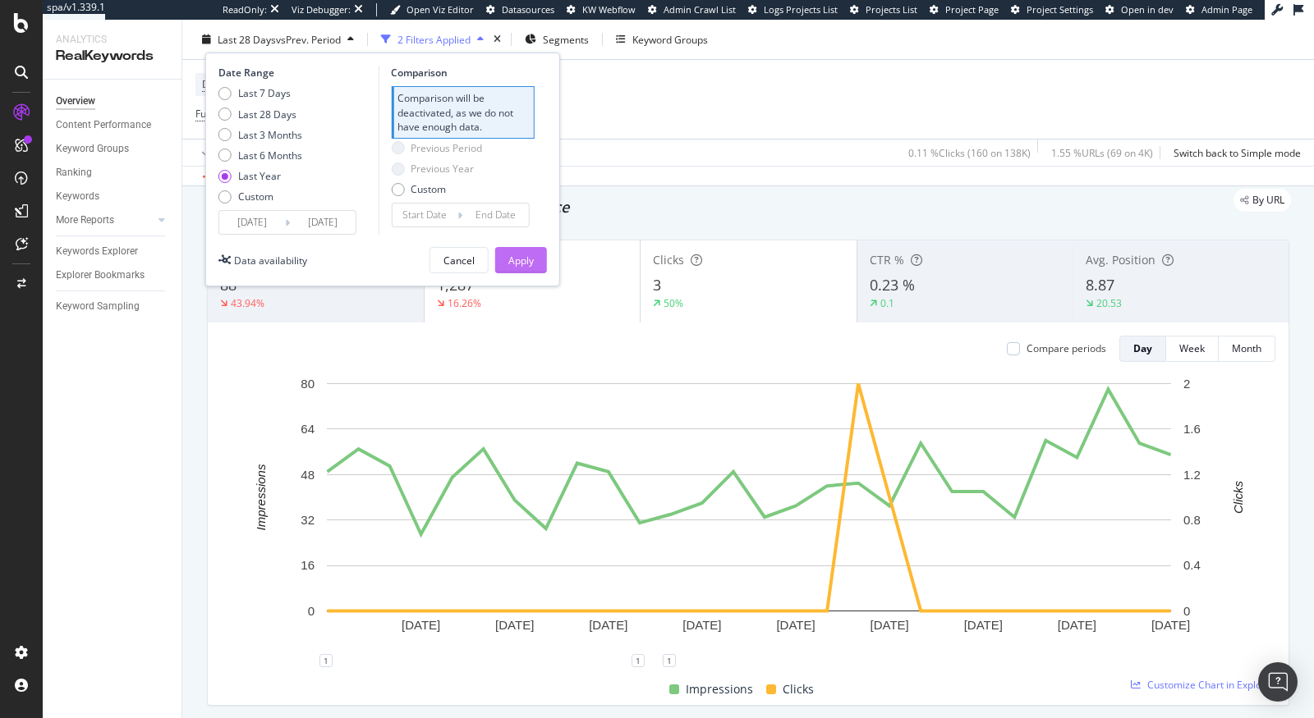
click at [538, 264] on button "Apply" at bounding box center [521, 260] width 52 height 26
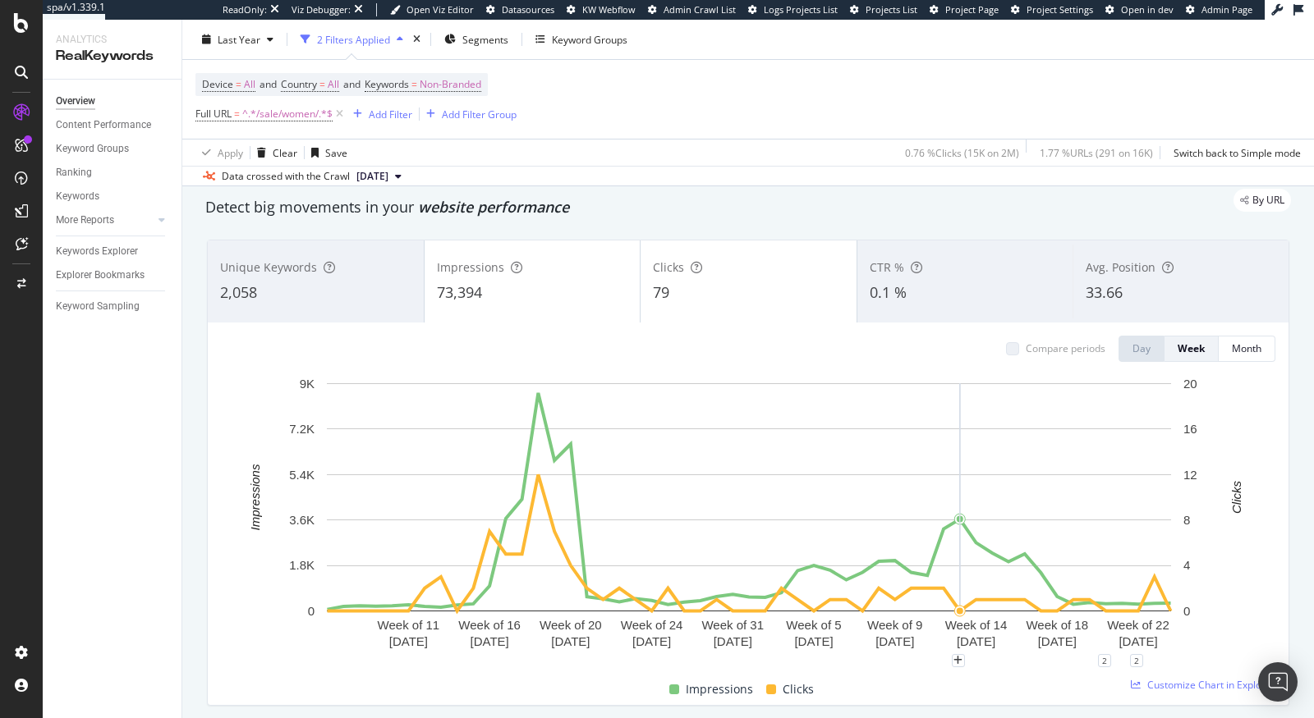
scroll to position [59, 0]
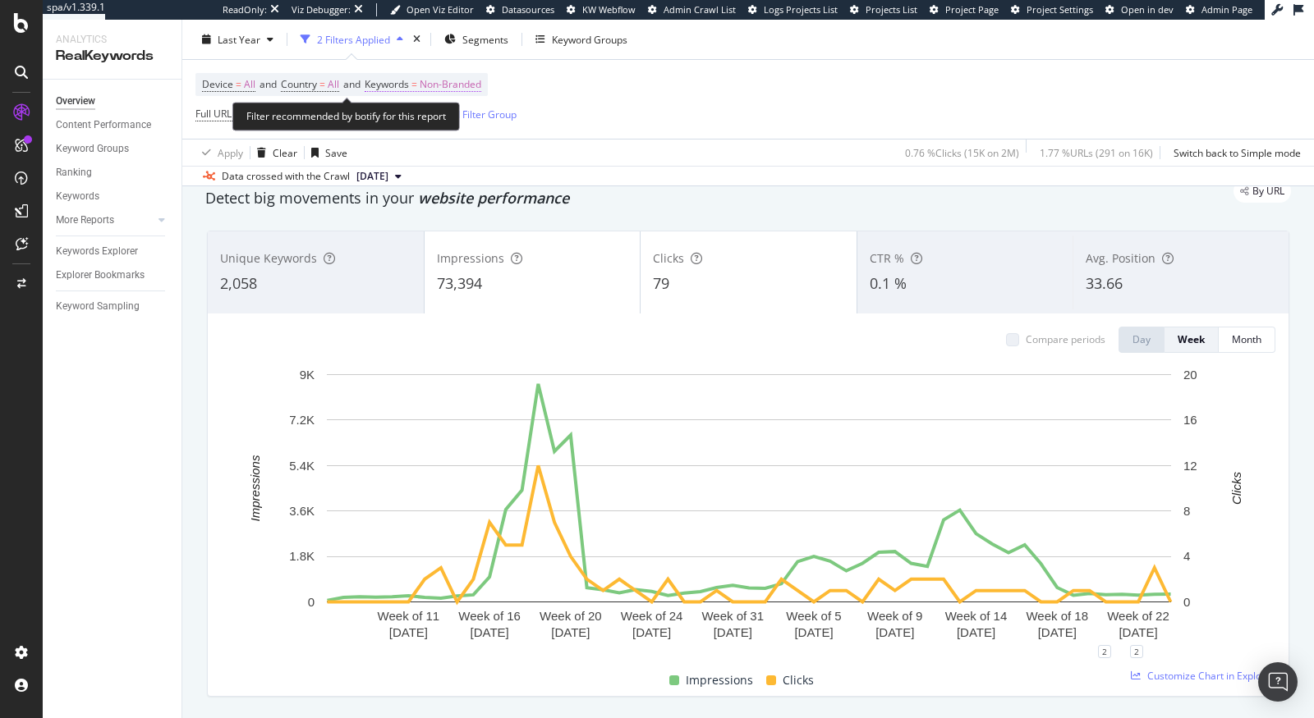
click at [468, 80] on span "Non-Branded" at bounding box center [451, 84] width 62 height 23
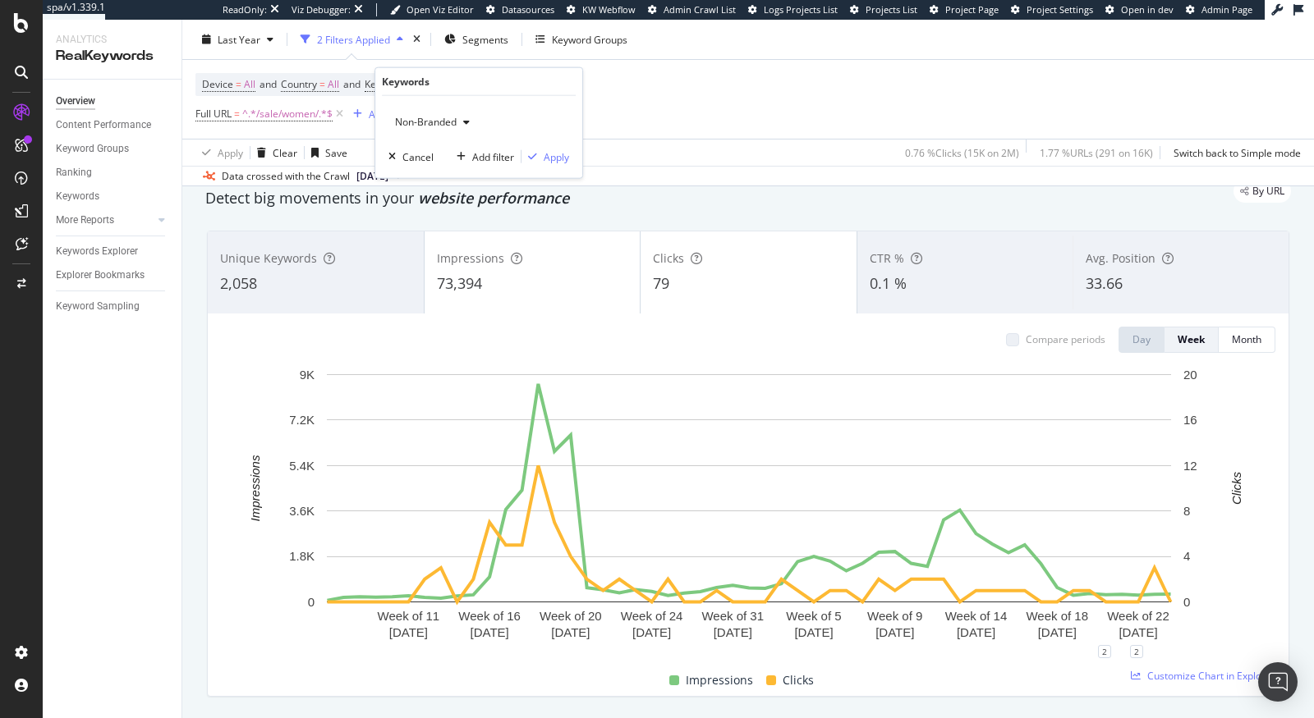
click at [430, 127] on div "Non-Branded" at bounding box center [432, 122] width 88 height 25
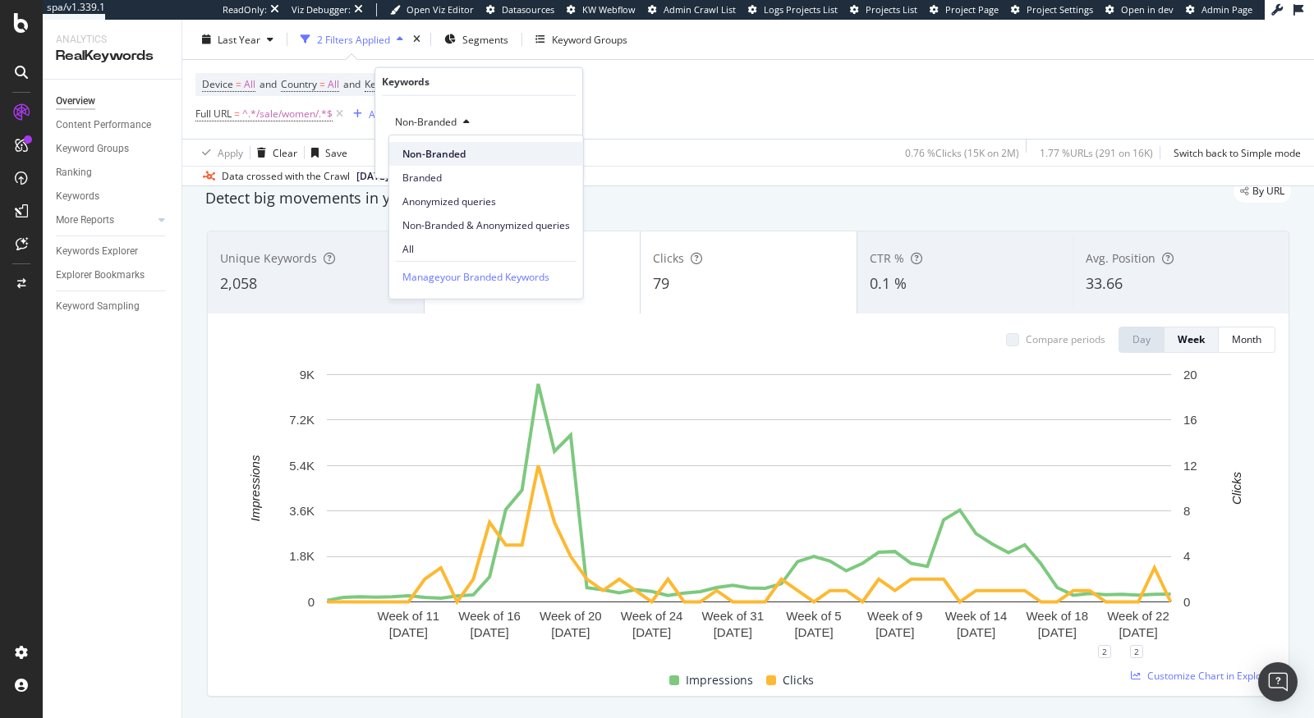
click at [428, 148] on span "Non-Branded" at bounding box center [486, 153] width 168 height 15
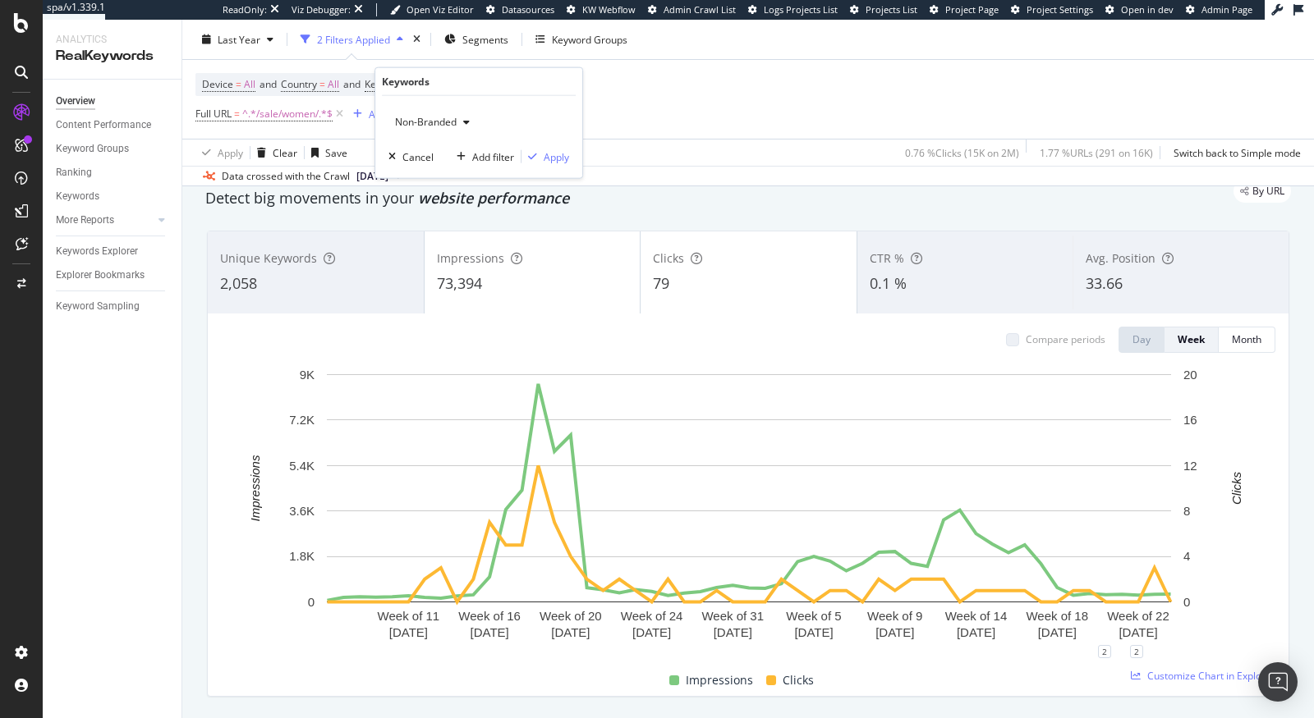
click at [438, 115] on span "Non-Branded" at bounding box center [422, 122] width 68 height 14
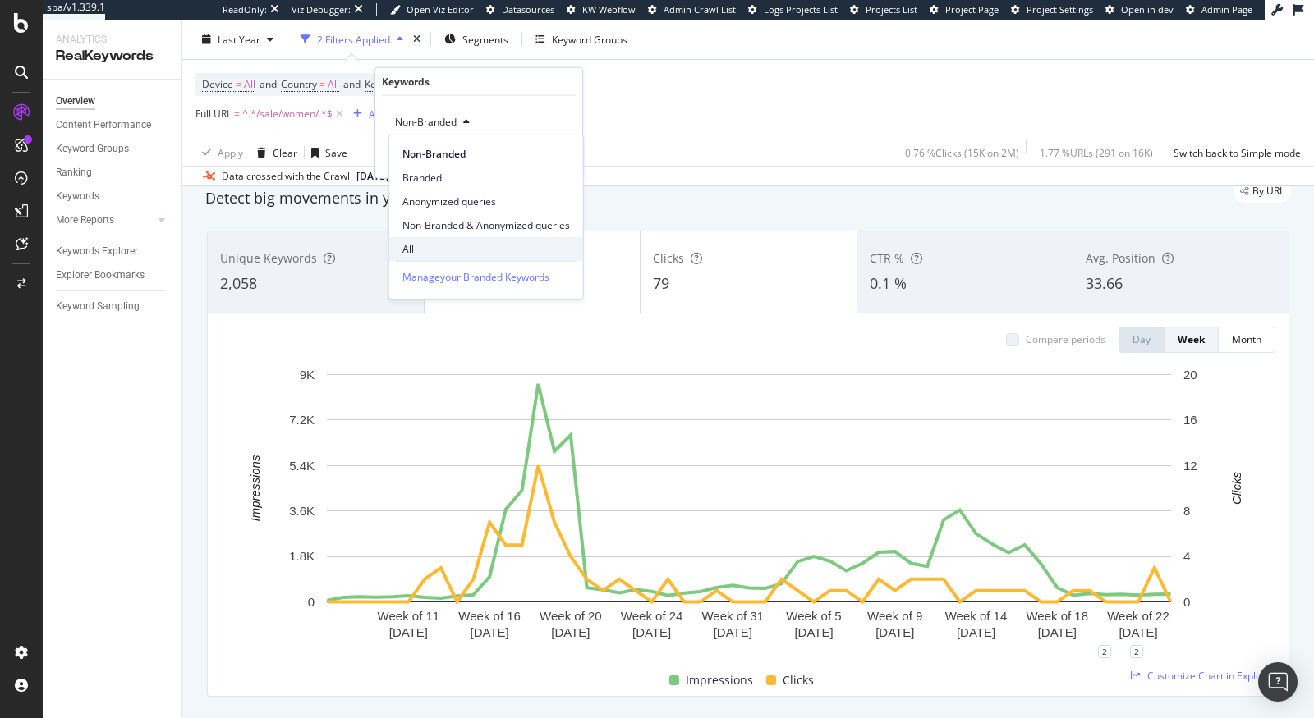
click at [418, 252] on span "All" at bounding box center [486, 248] width 168 height 15
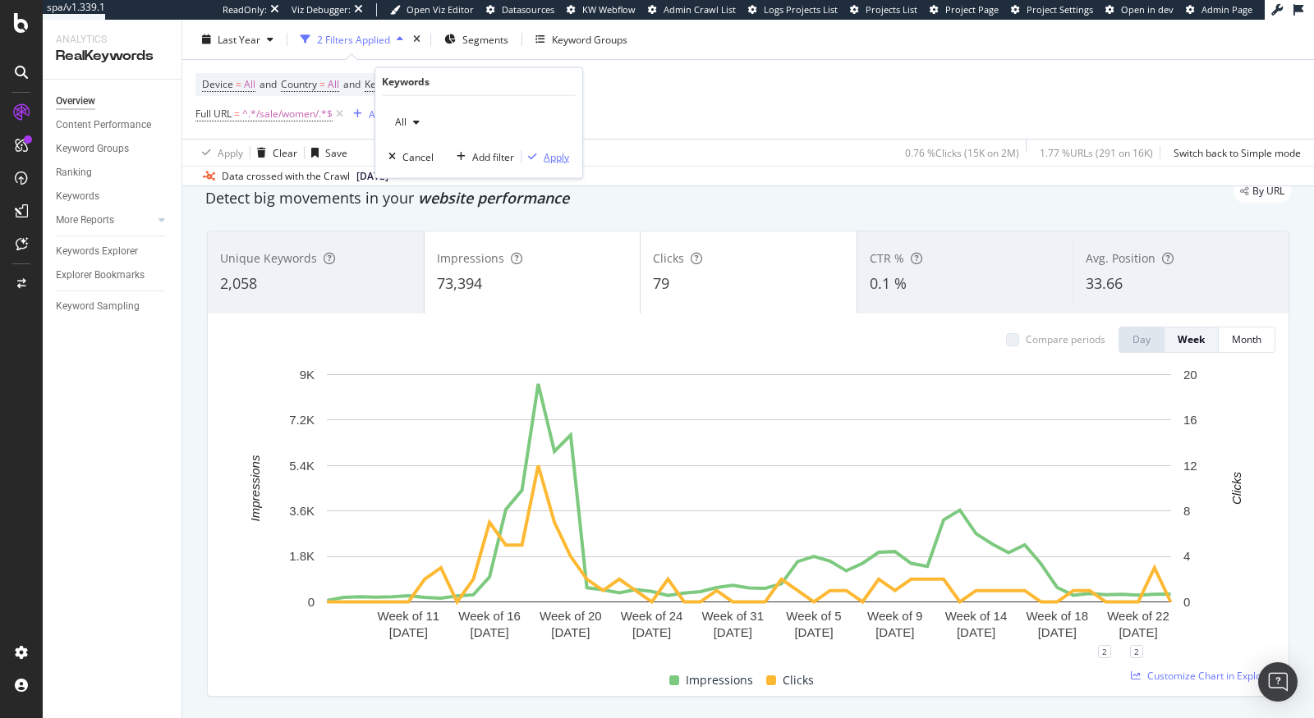
click at [558, 159] on div "Apply" at bounding box center [556, 156] width 25 height 14
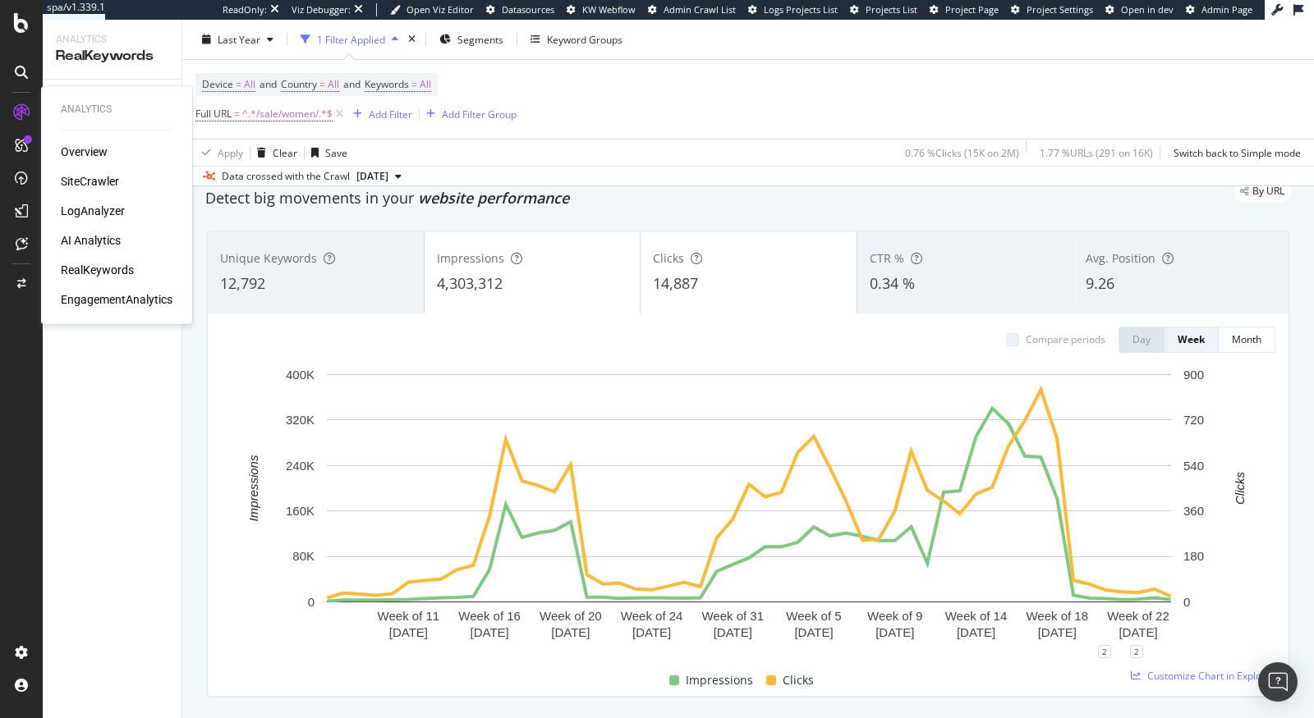
click at [85, 186] on div "SiteCrawler" at bounding box center [90, 181] width 58 height 16
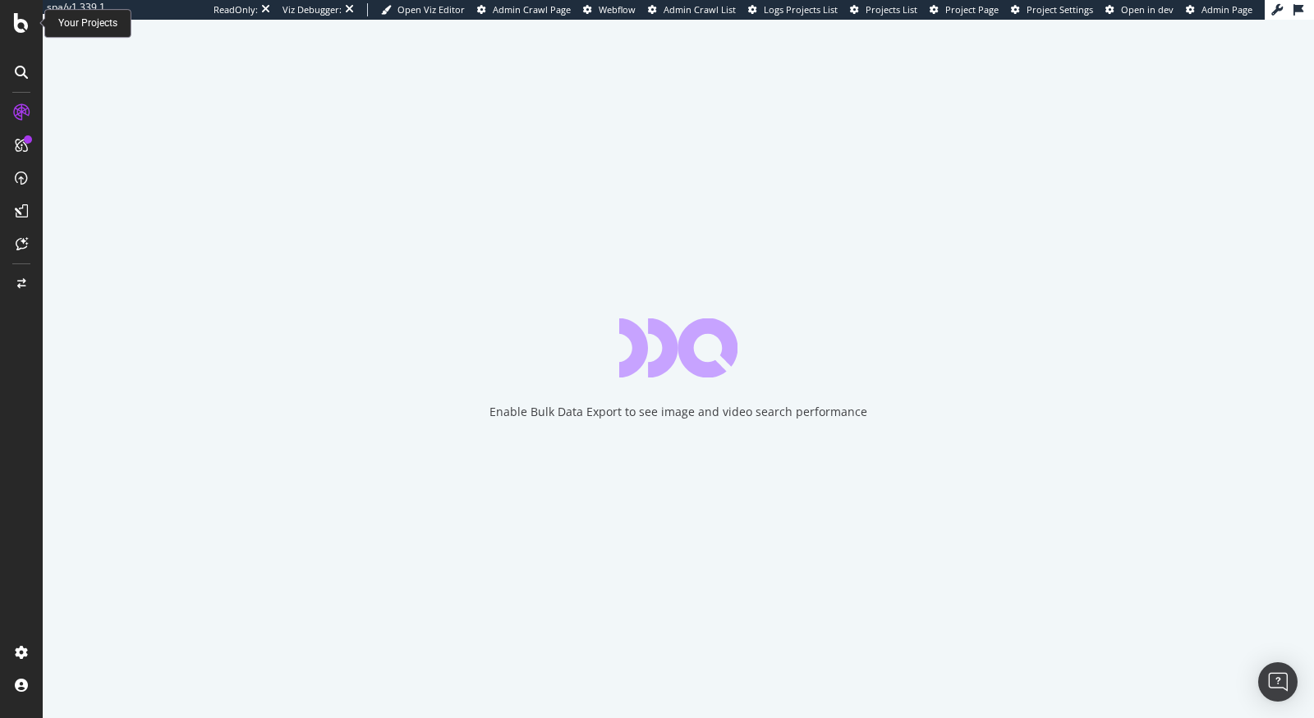
click at [11, 21] on div at bounding box center [21, 23] width 39 height 20
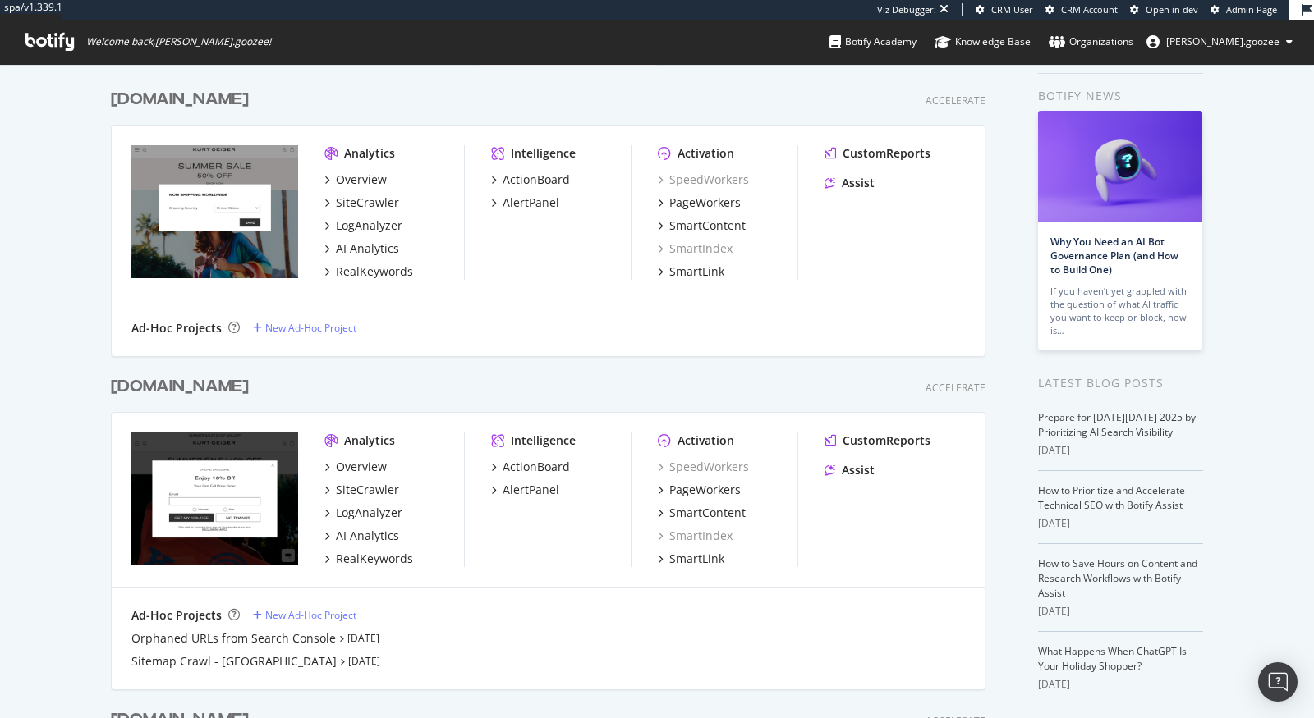
scroll to position [338, 0]
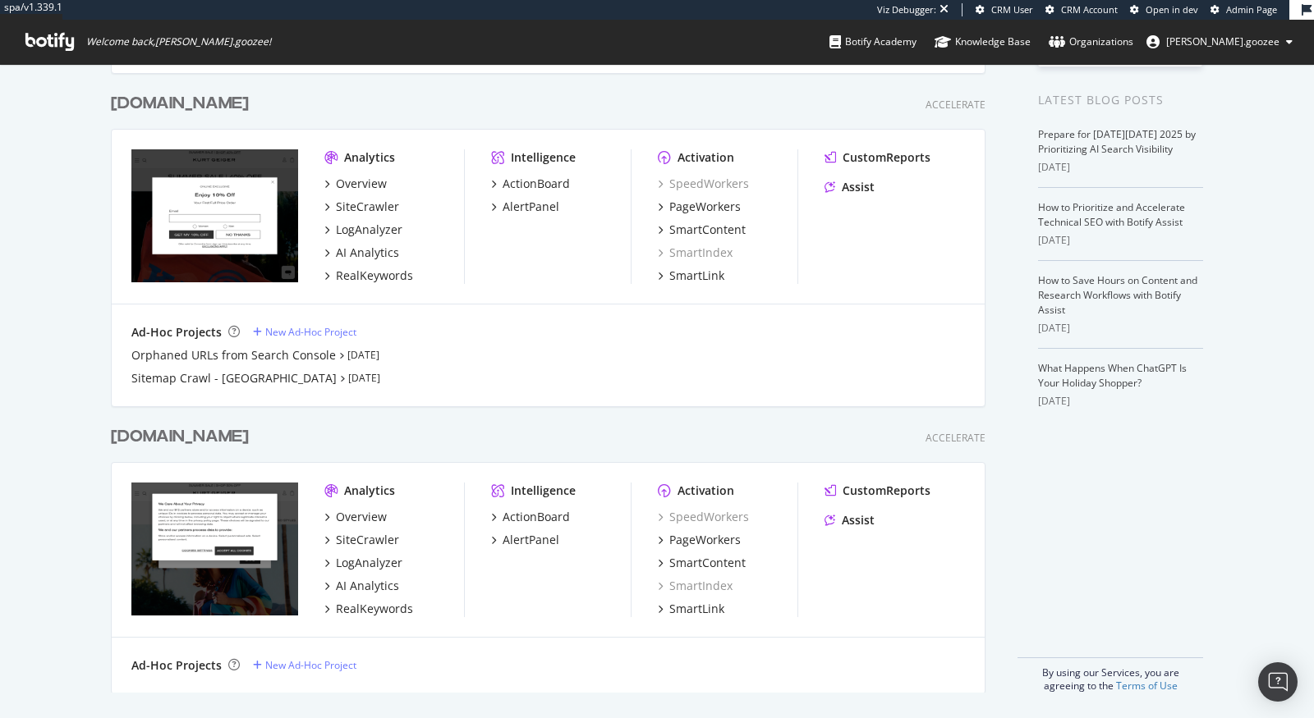
click at [249, 432] on div "[DOMAIN_NAME]" at bounding box center [180, 437] width 138 height 24
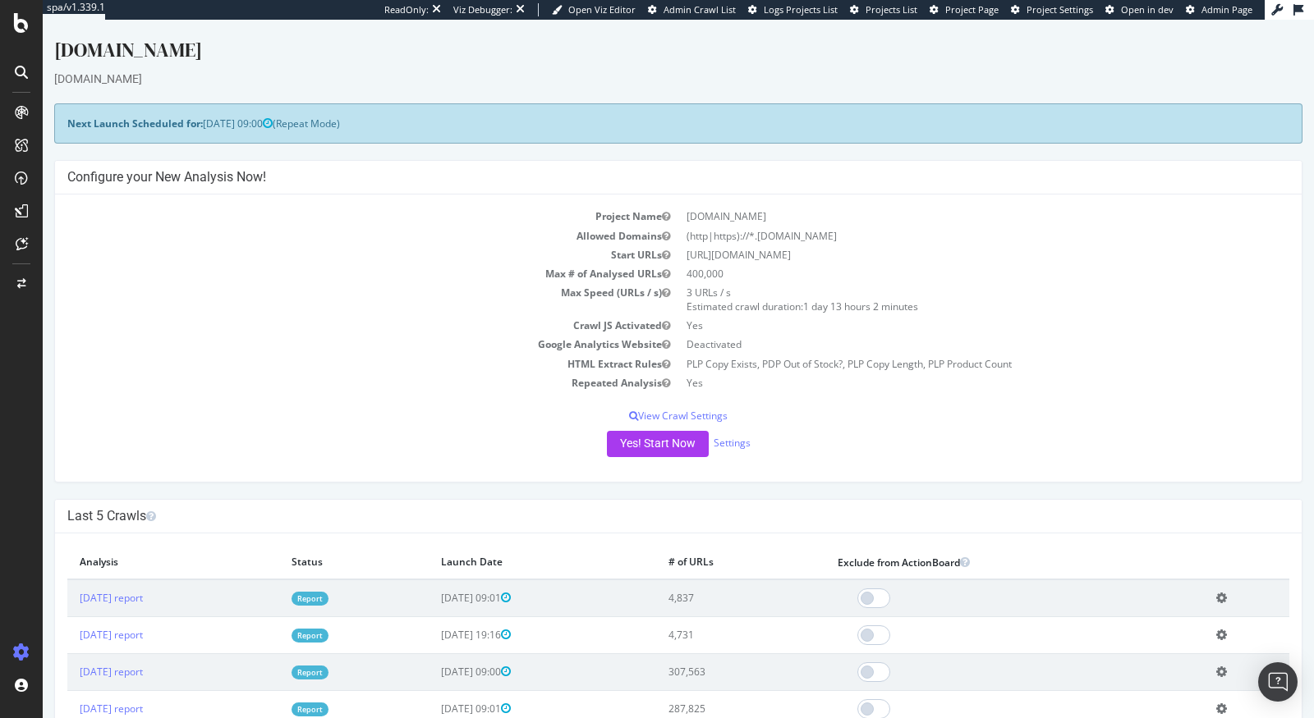
click at [131, 580] on td "[DATE] report" at bounding box center [173, 599] width 212 height 38
click at [122, 592] on link "[DATE] report" at bounding box center [111, 598] width 63 height 14
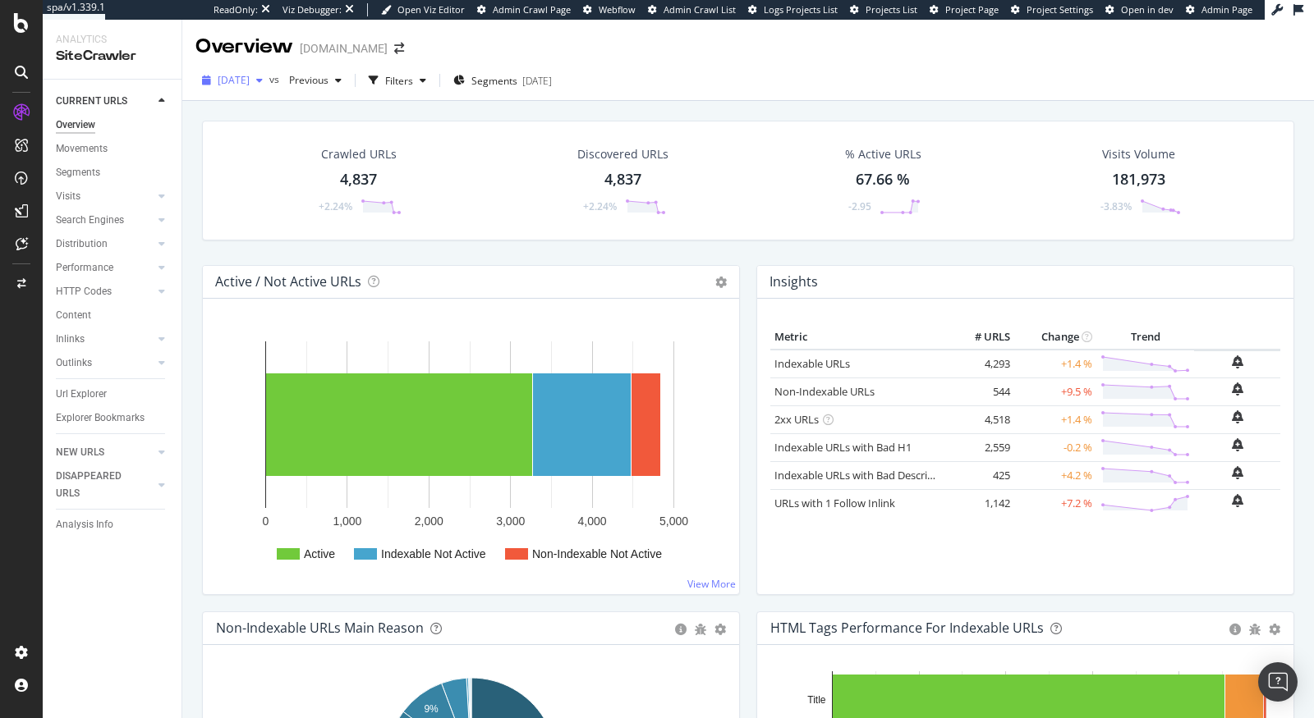
click at [269, 73] on div "[DATE]" at bounding box center [232, 80] width 74 height 25
click at [236, 165] on div "2025 Sep. 25th" at bounding box center [264, 170] width 91 height 15
click at [247, 90] on div "2025 Sep. 25th" at bounding box center [232, 80] width 74 height 25
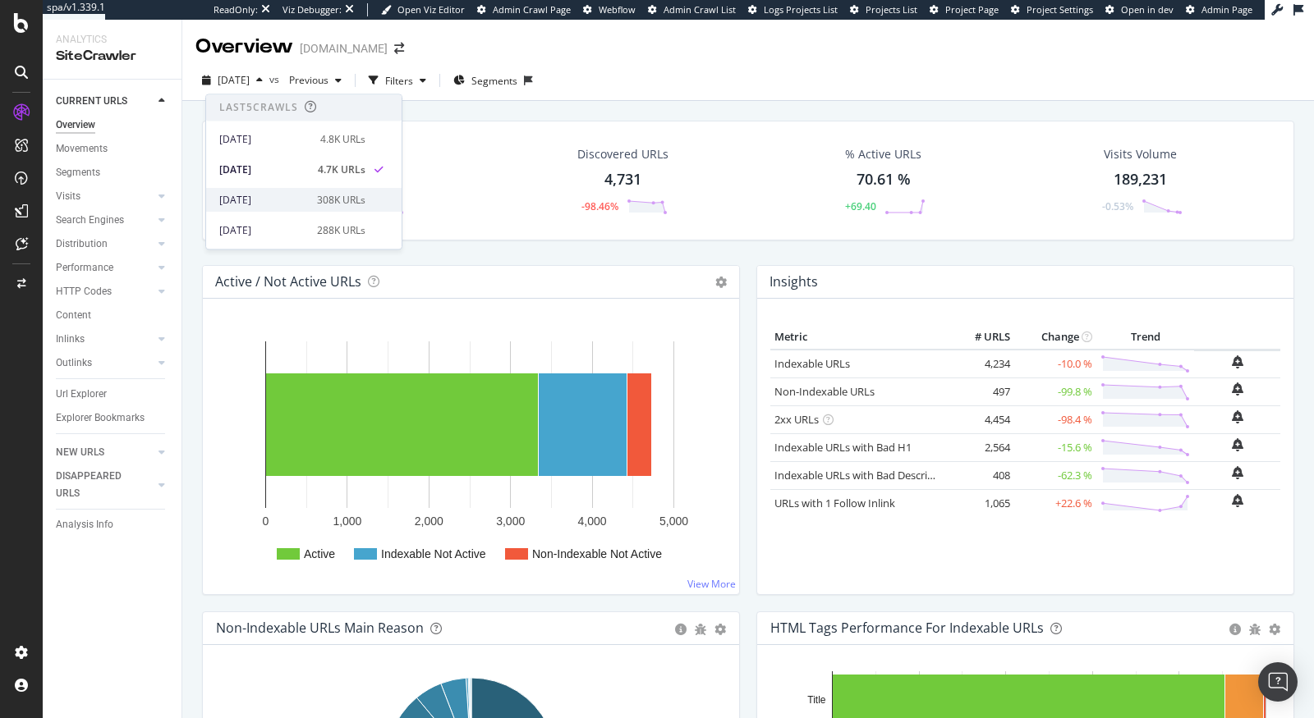
click at [295, 204] on div "2025 Sep. 21st" at bounding box center [263, 200] width 88 height 15
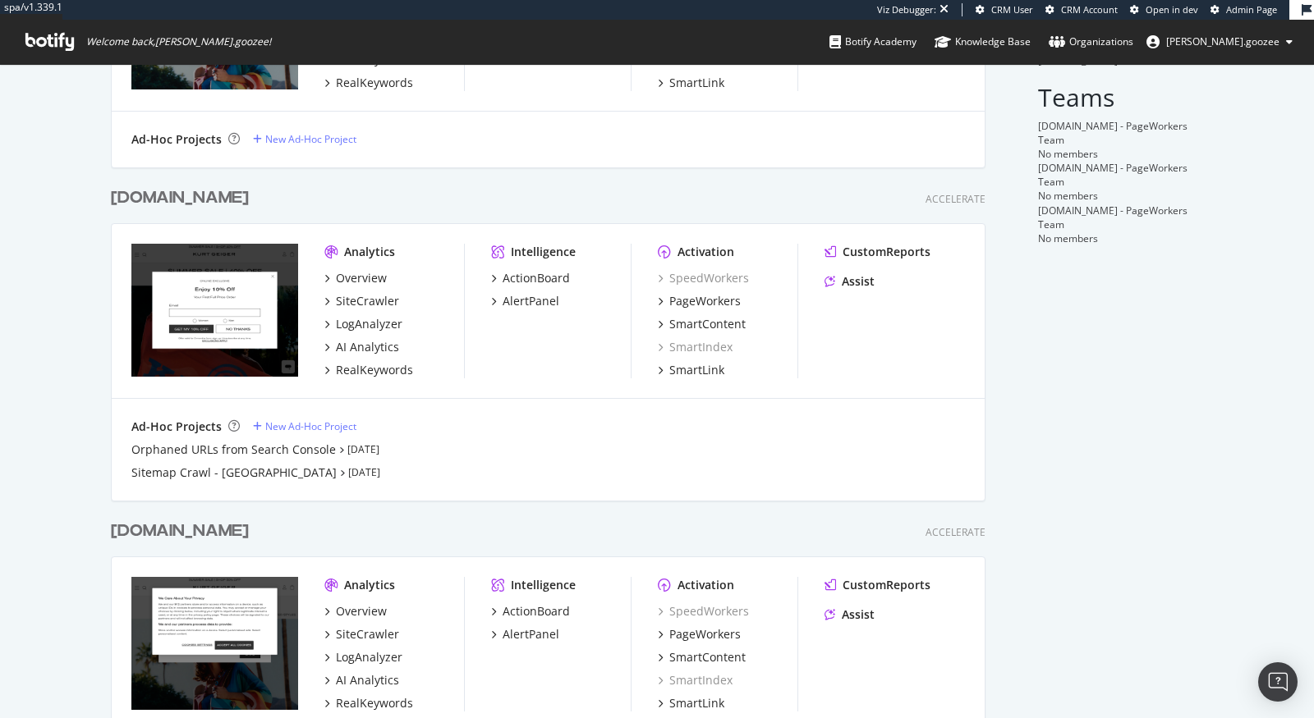
scroll to position [338, 0]
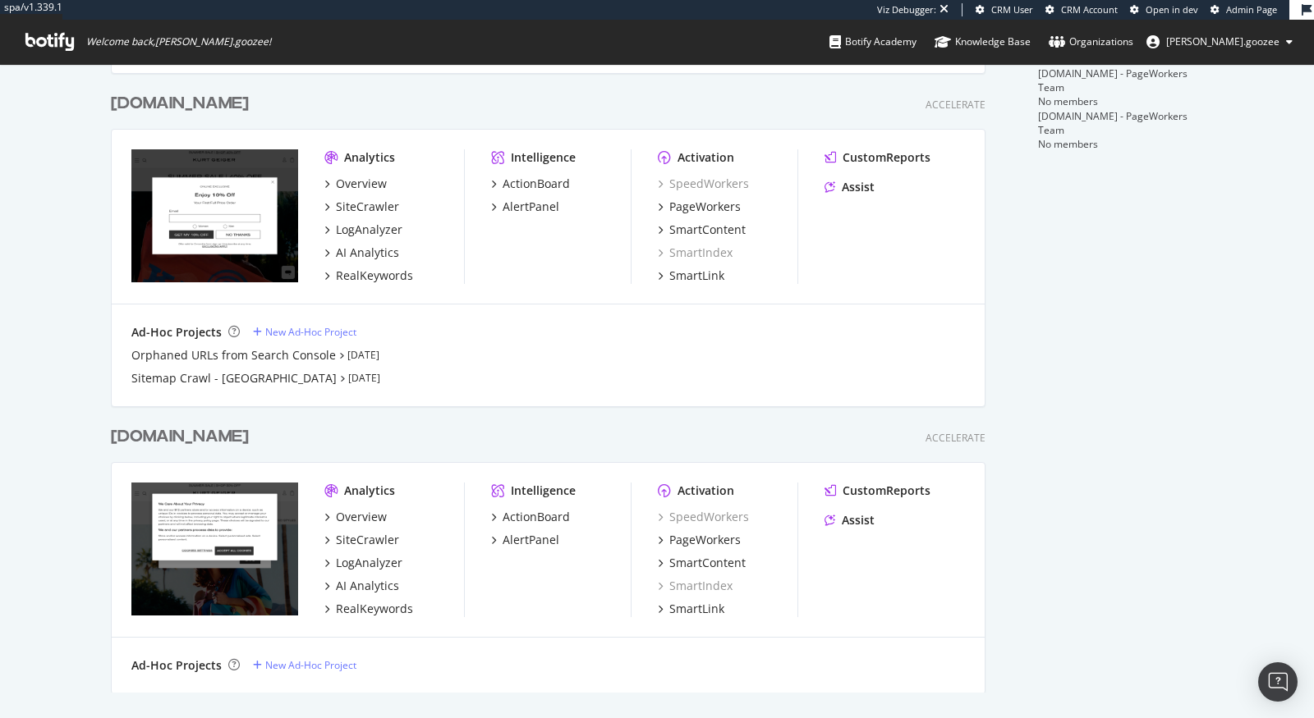
click at [255, 434] on div "[DOMAIN_NAME]" at bounding box center [183, 437] width 145 height 24
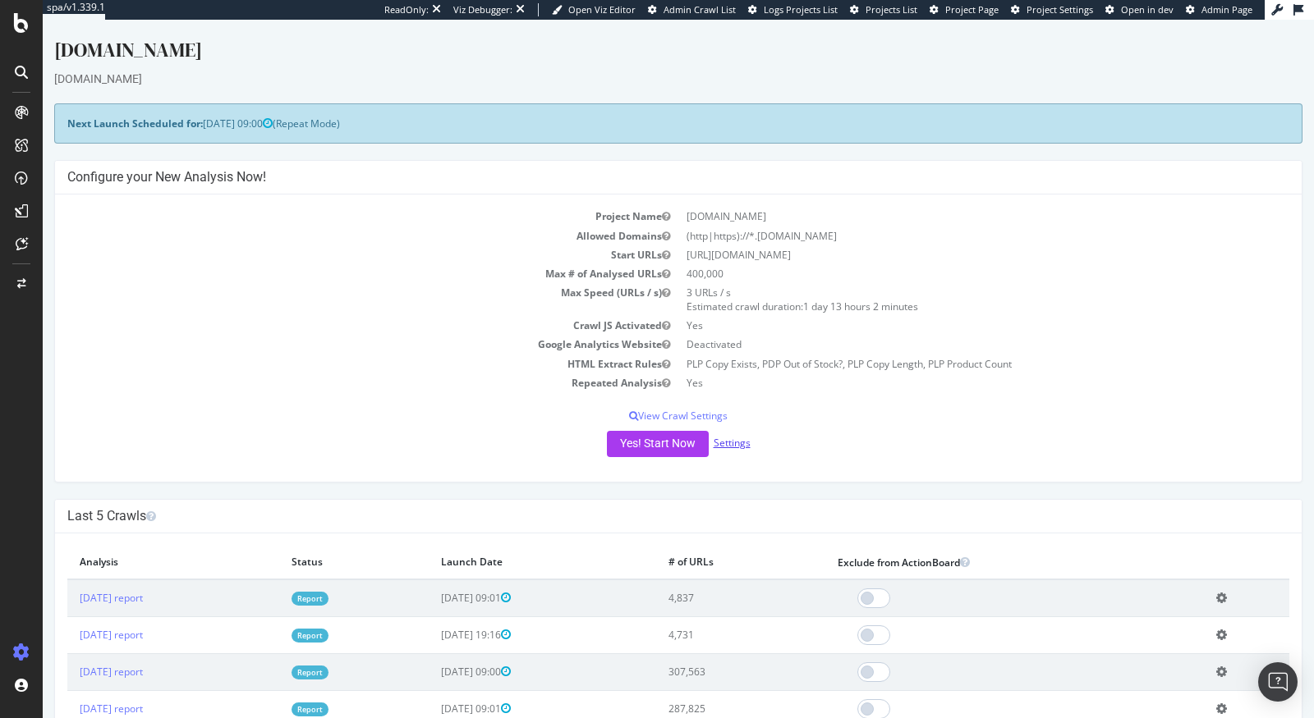
click at [729, 438] on link "Settings" at bounding box center [732, 443] width 37 height 14
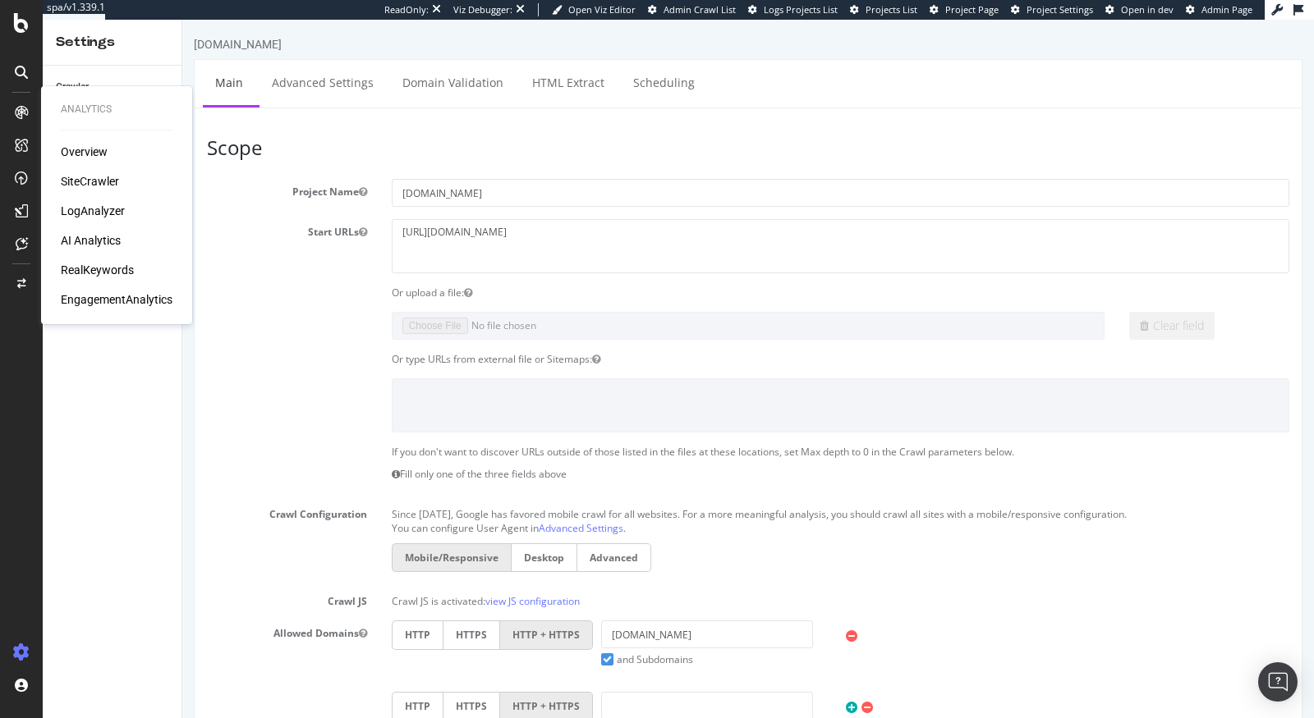
click at [103, 269] on div "RealKeywords" at bounding box center [97, 270] width 73 height 16
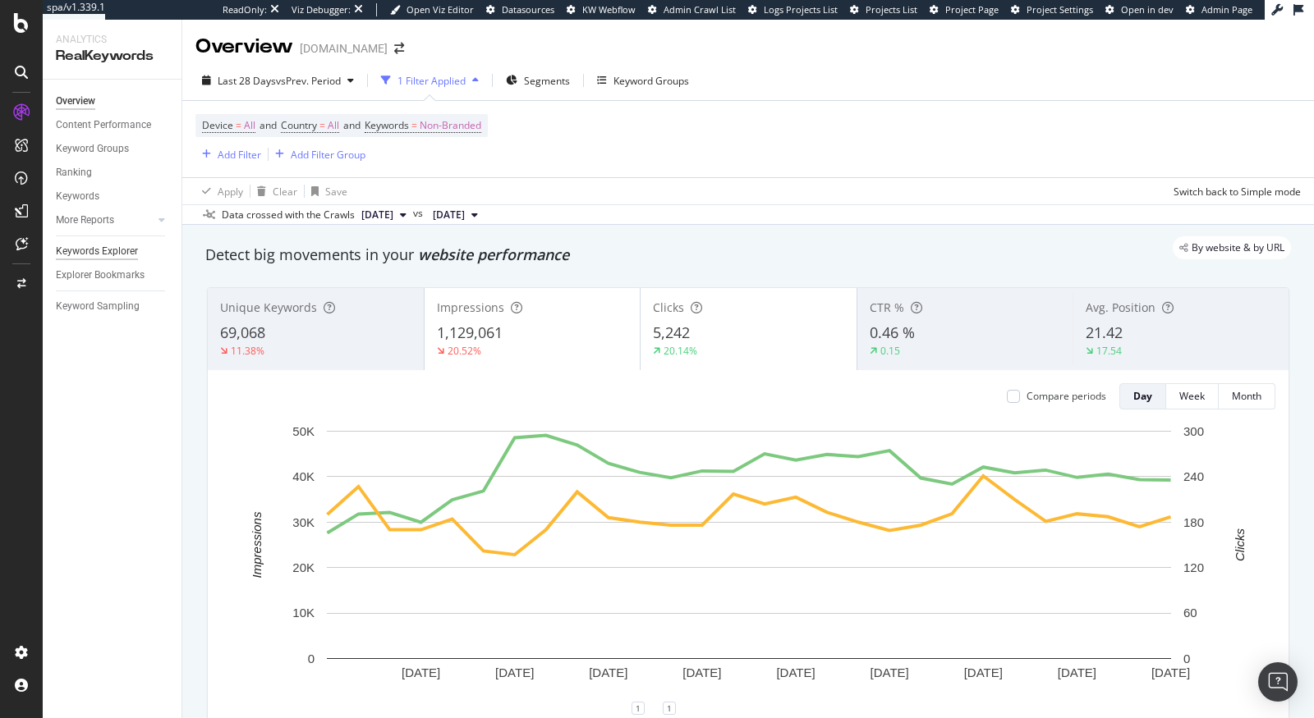
click at [98, 253] on div "Keywords Explorer" at bounding box center [97, 251] width 82 height 17
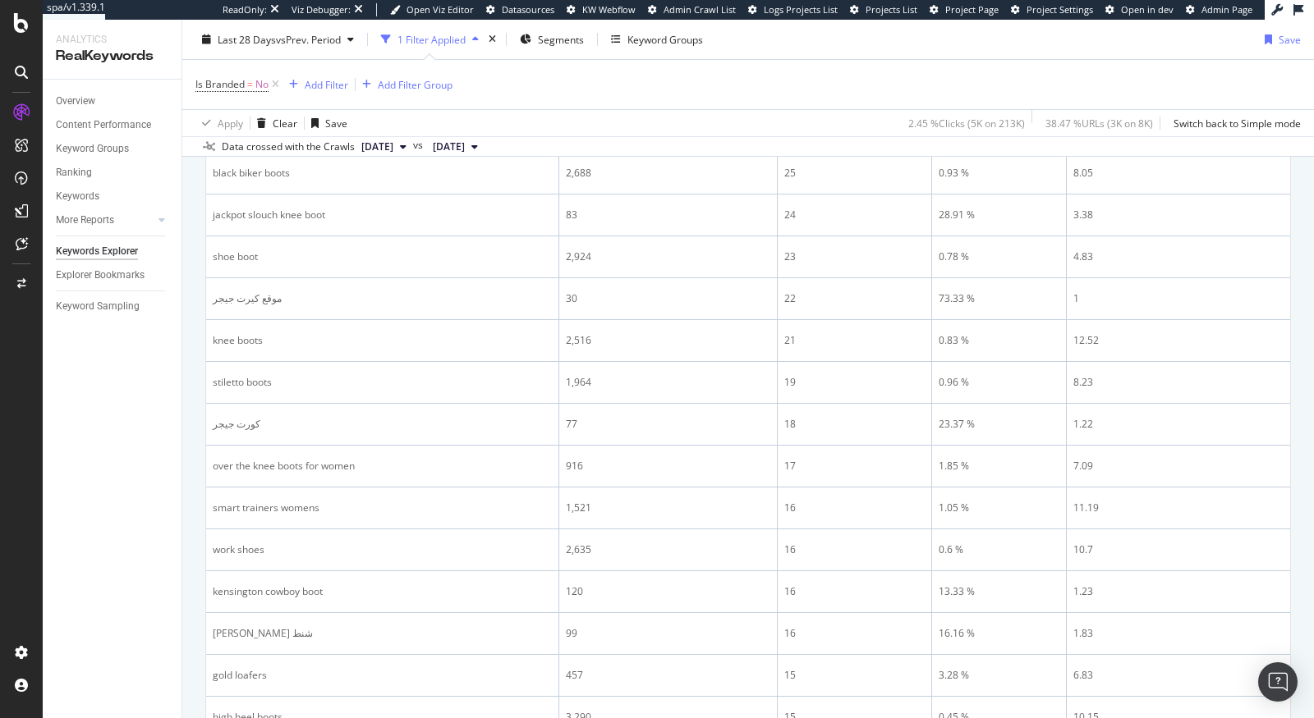
scroll to position [375, 0]
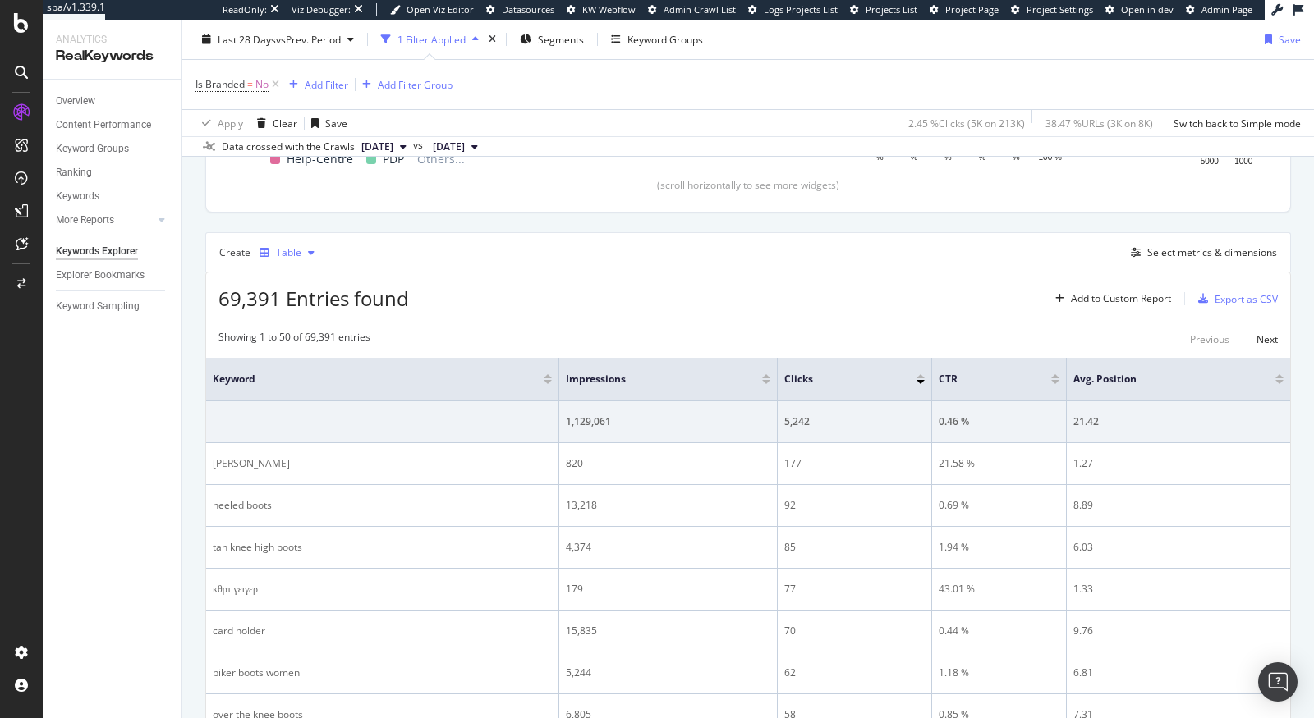
click at [280, 242] on div "Table" at bounding box center [287, 253] width 68 height 25
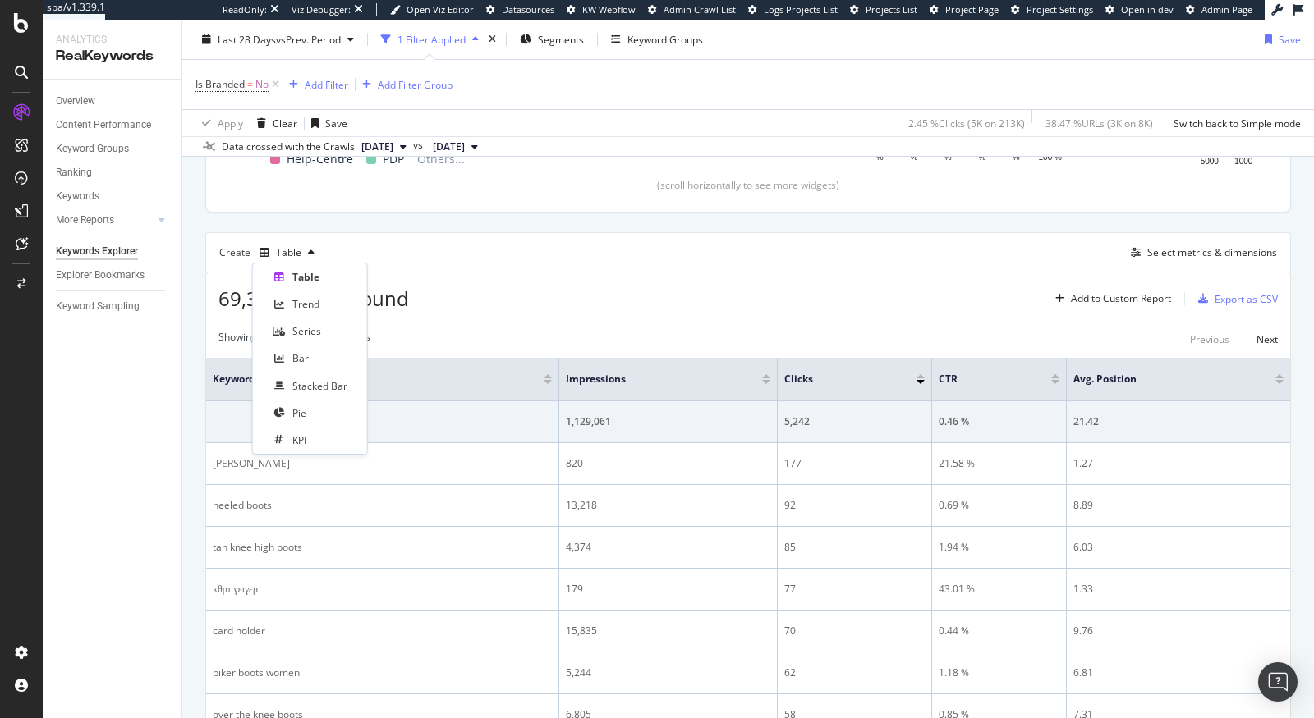
click at [529, 265] on div "Create Table Select metrics & dimensions" at bounding box center [748, 251] width 1086 height 39
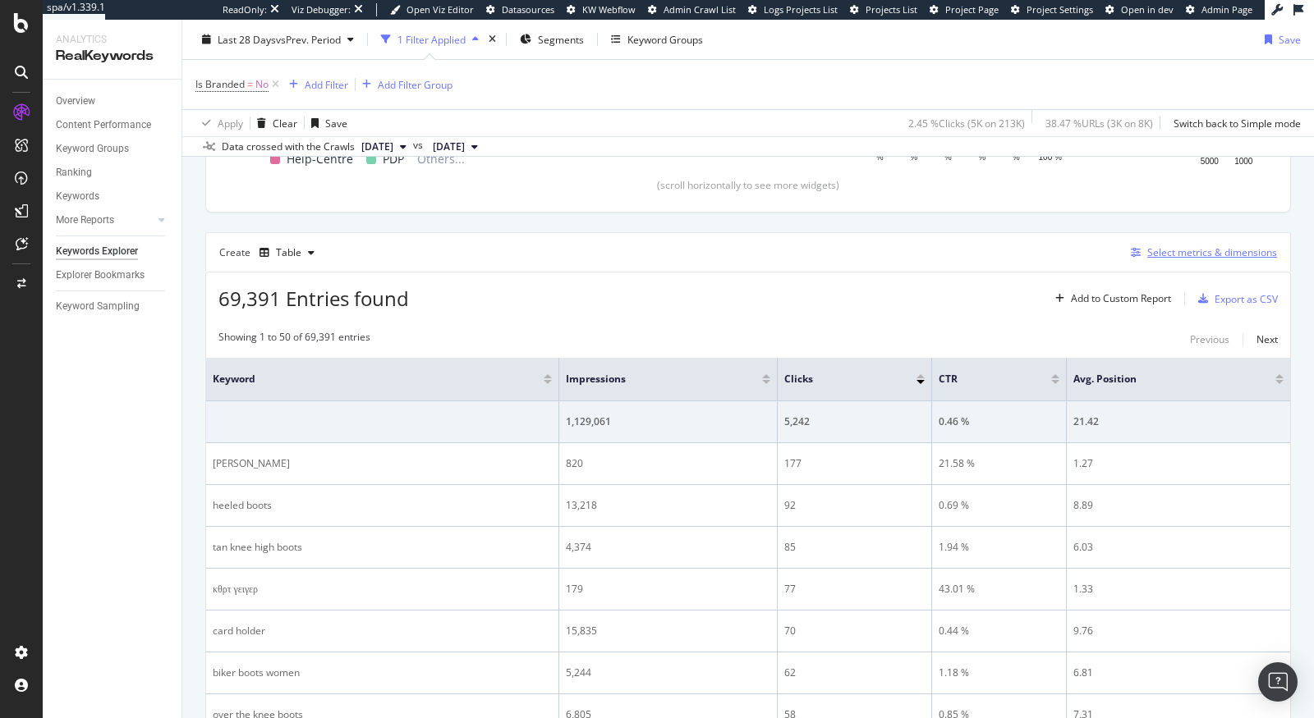
click at [1194, 246] on div "Select metrics & dimensions" at bounding box center [1212, 253] width 130 height 14
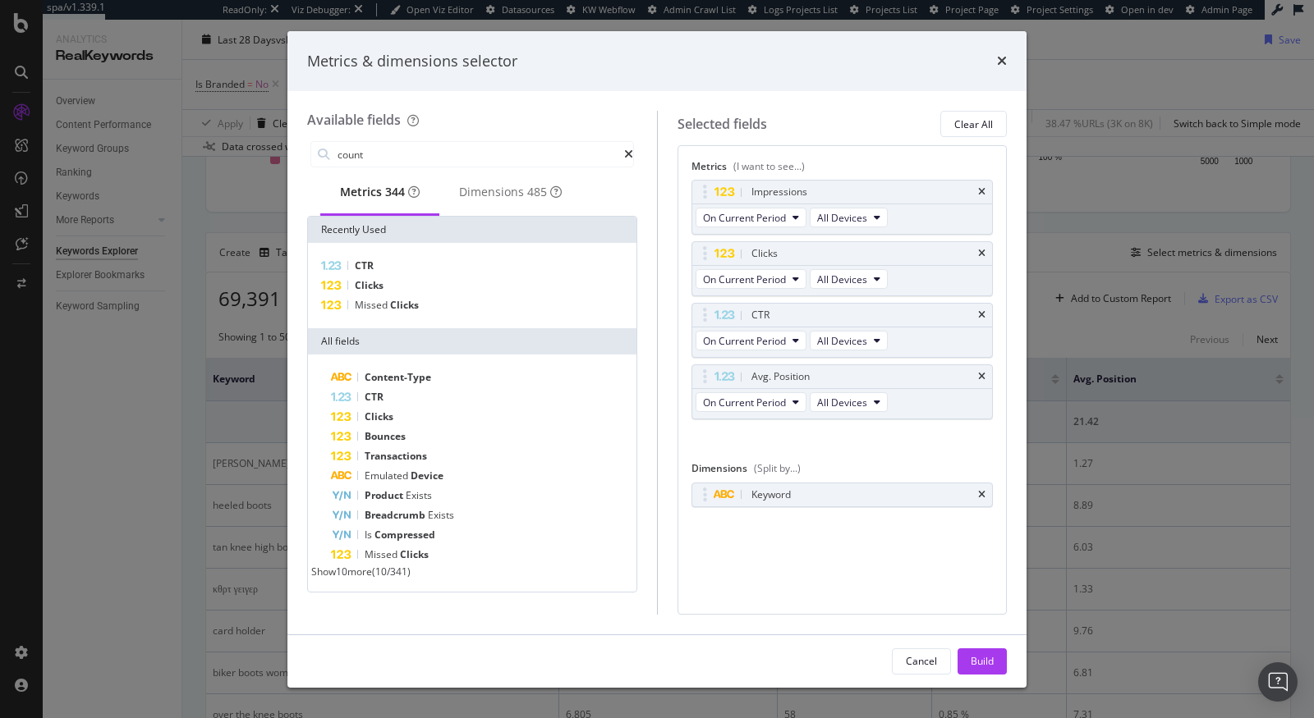
type input "countr"
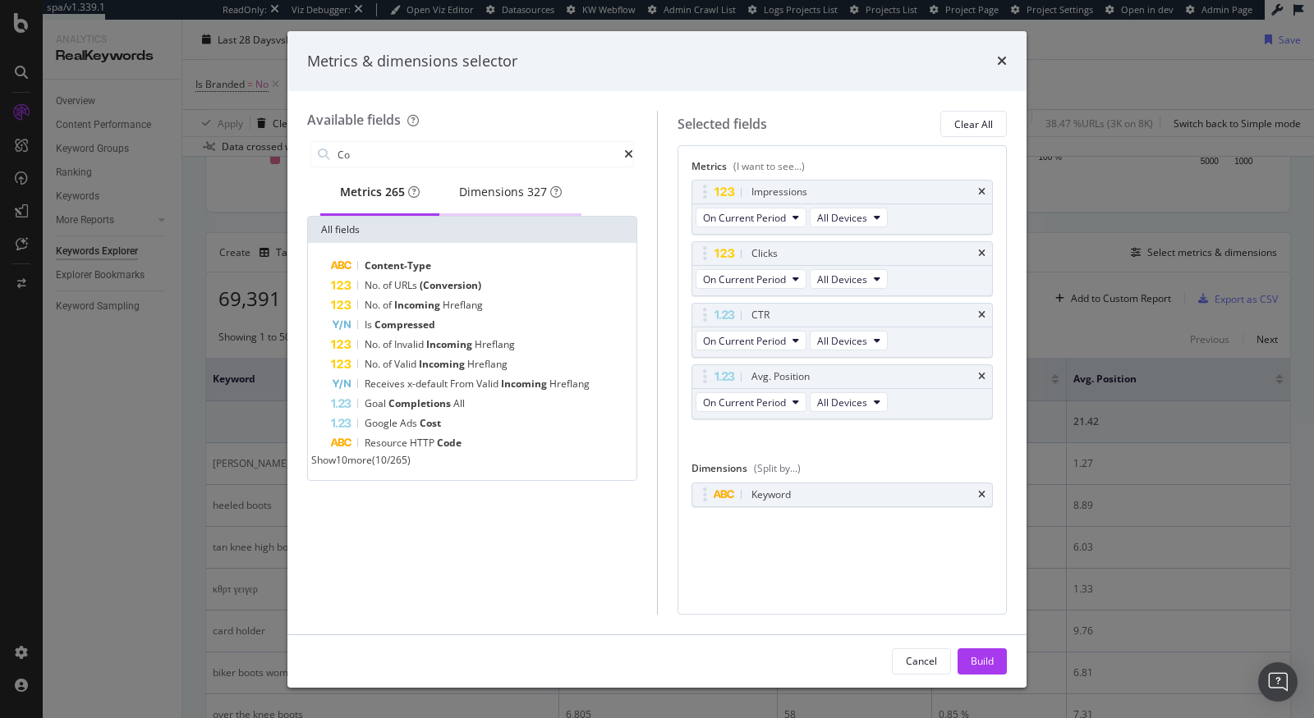
click at [509, 200] on div "Dimensions 327" at bounding box center [510, 192] width 103 height 16
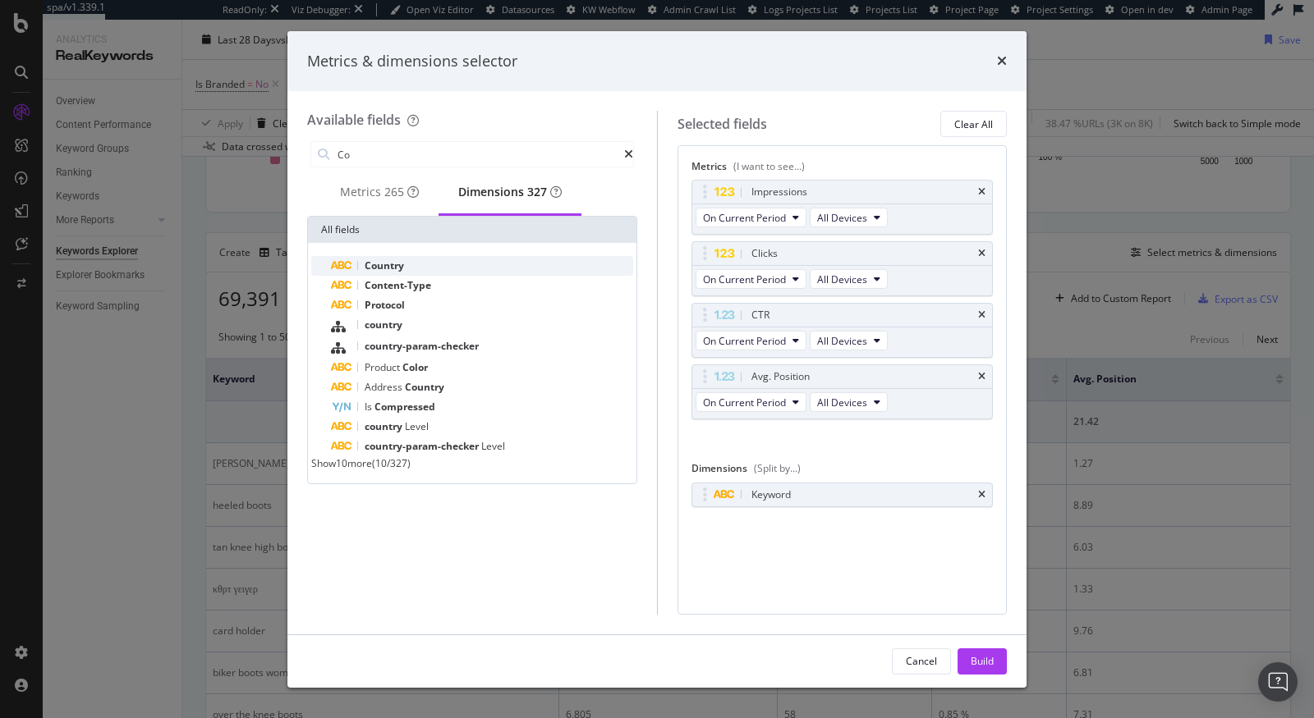
click at [404, 269] on div "Country" at bounding box center [482, 266] width 302 height 20
click at [985, 495] on div "Keyword" at bounding box center [842, 495] width 301 height 23
click at [985, 493] on icon "times" at bounding box center [981, 495] width 7 height 10
click at [984, 374] on icon "times" at bounding box center [981, 377] width 7 height 10
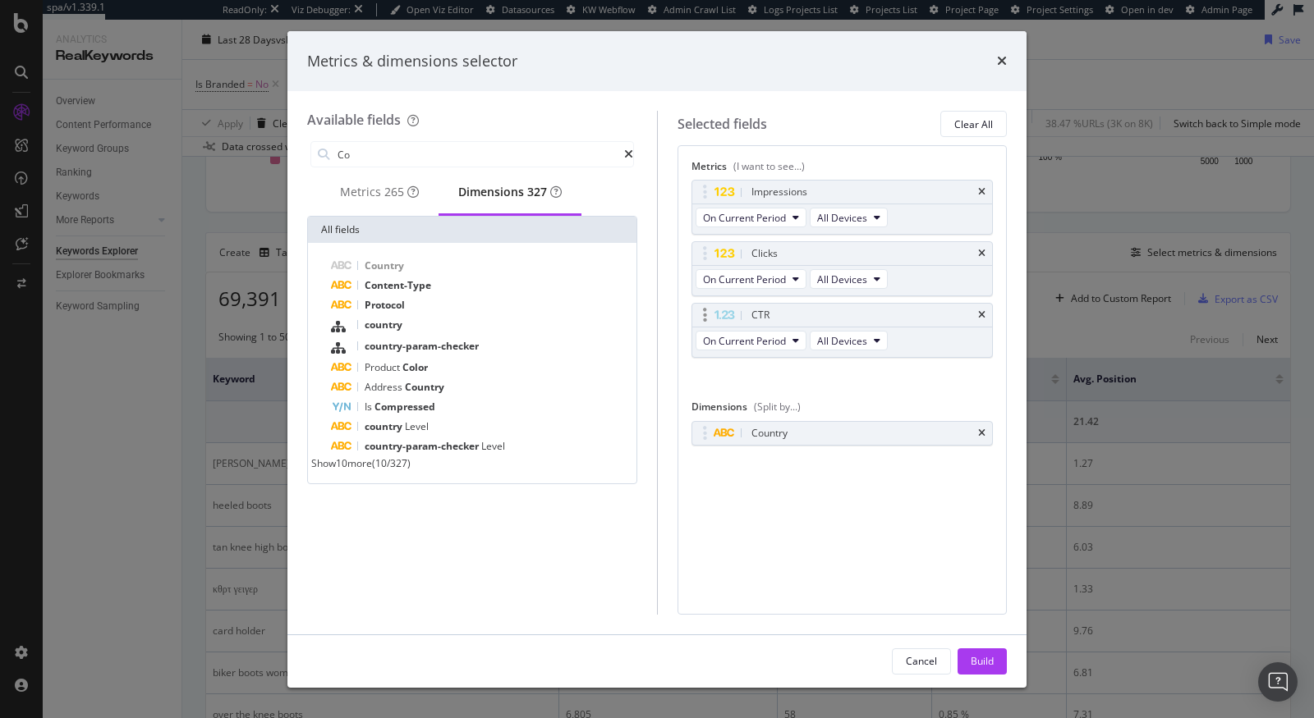
drag, startPoint x: 987, startPoint y: 308, endPoint x: 985, endPoint y: 319, distance: 11.6
click at [987, 309] on div "CTR" at bounding box center [842, 315] width 301 height 23
click at [986, 255] on div "Clicks" at bounding box center [842, 253] width 301 height 23
click at [983, 189] on icon "times" at bounding box center [981, 192] width 7 height 10
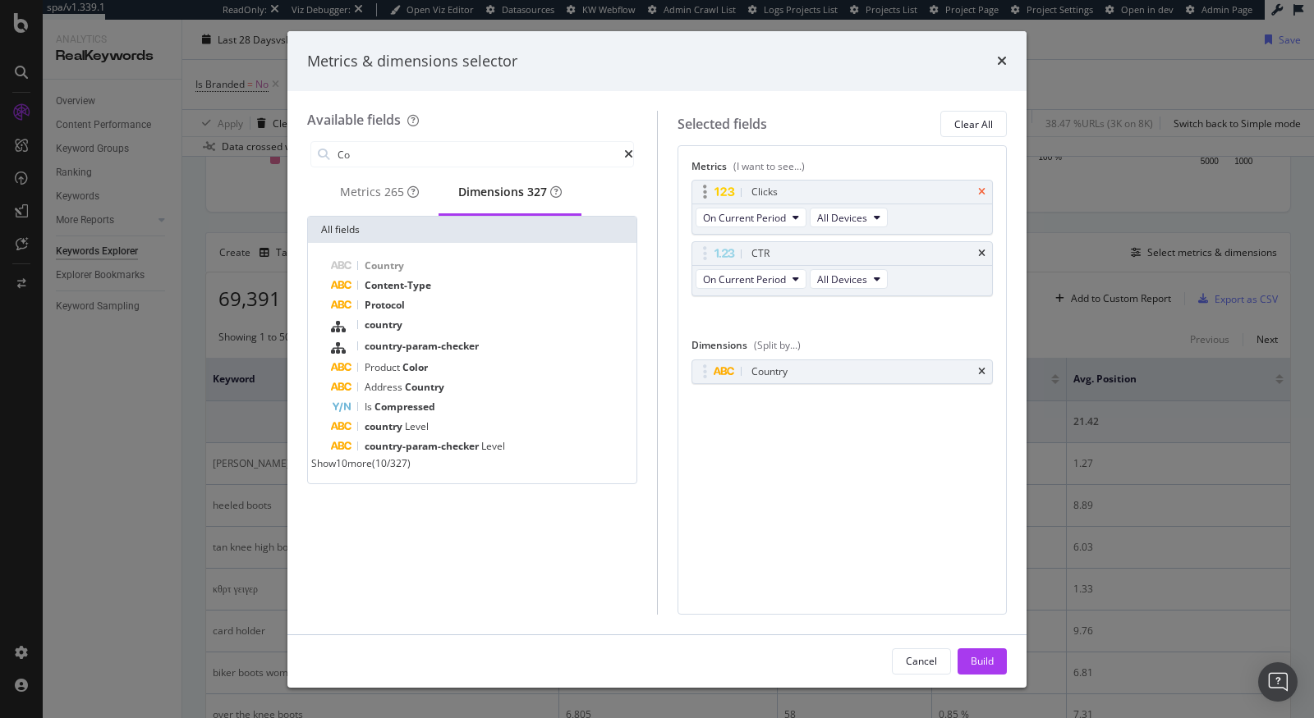
click at [981, 187] on icon "times" at bounding box center [981, 192] width 7 height 10
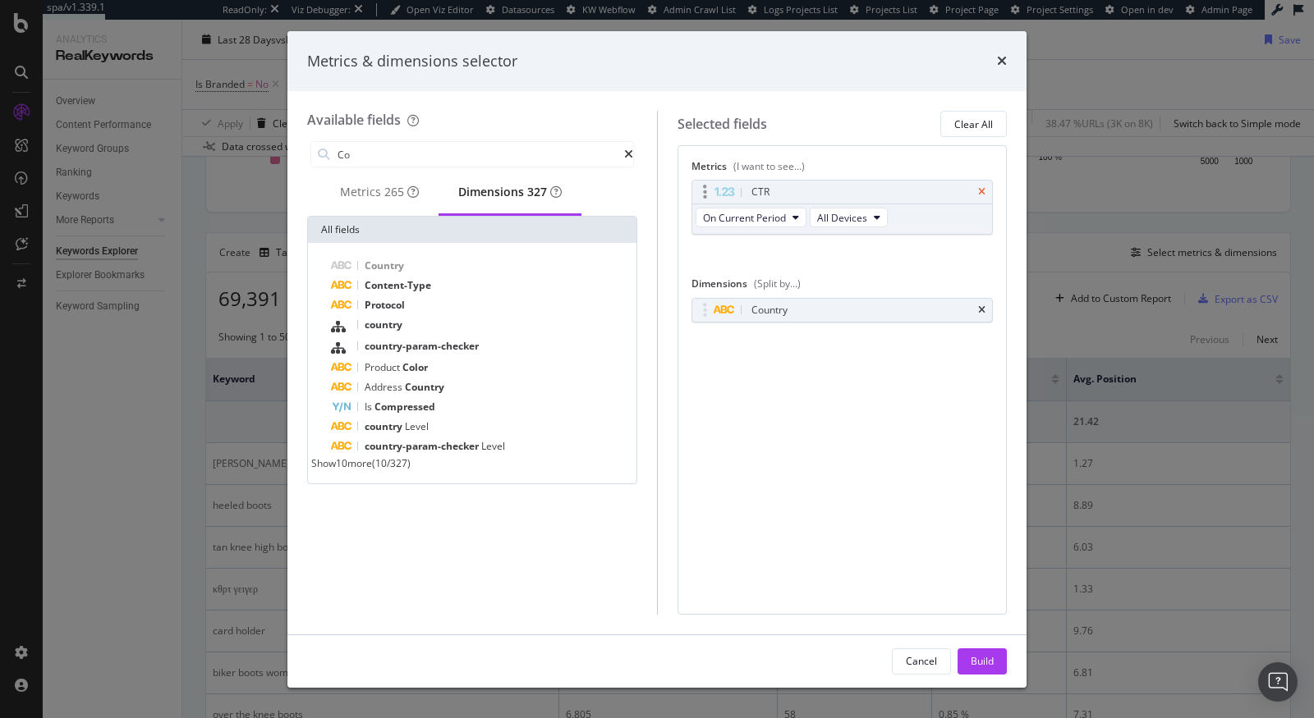
click at [980, 192] on icon "times" at bounding box center [981, 192] width 7 height 10
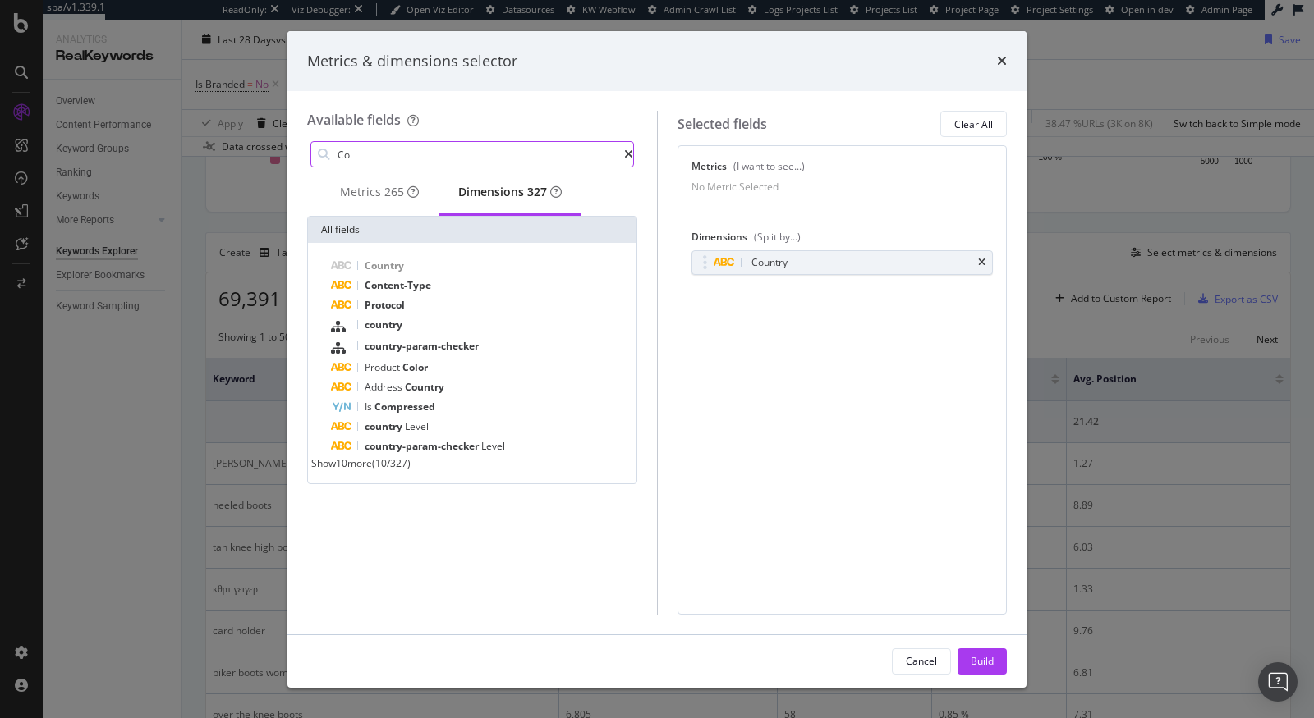
click at [369, 146] on input "Co" at bounding box center [480, 154] width 288 height 25
type input "u"
type input "o"
type input "impress"
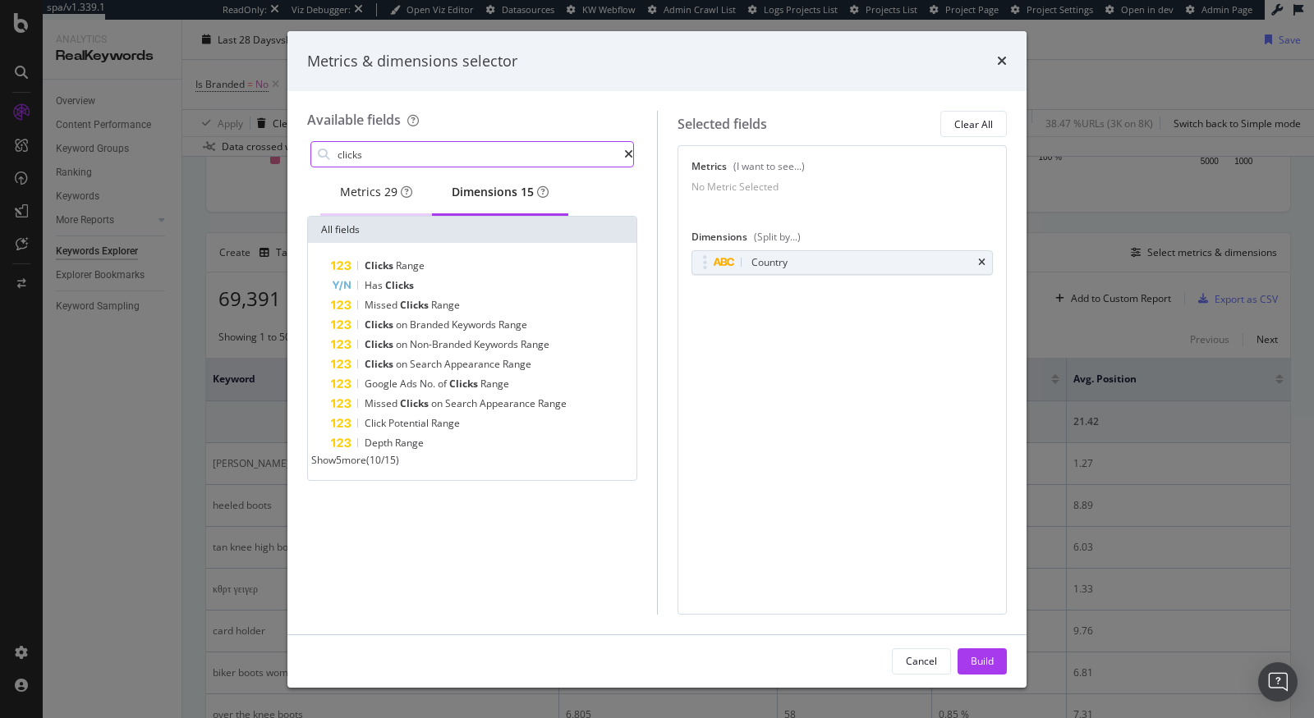
type input "clicks"
click at [365, 200] on div "Metrics 29" at bounding box center [376, 192] width 72 height 16
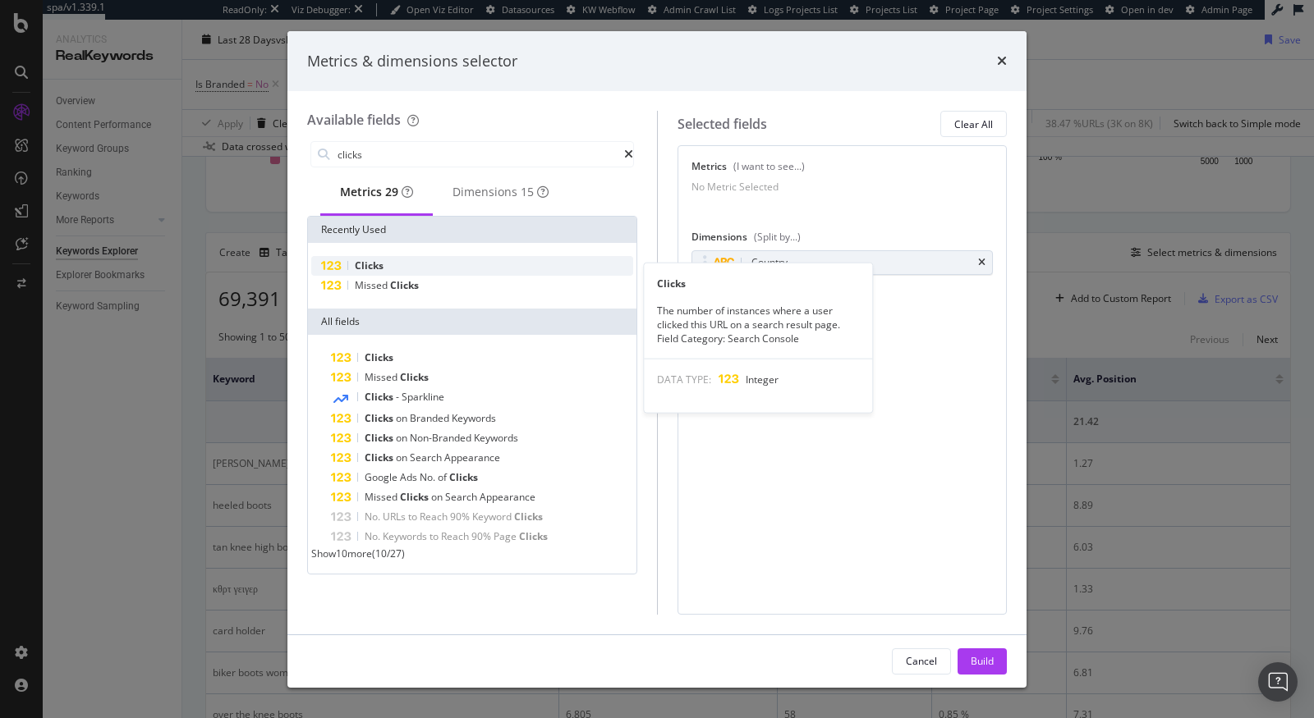
click at [391, 272] on div "Clicks" at bounding box center [472, 266] width 322 height 20
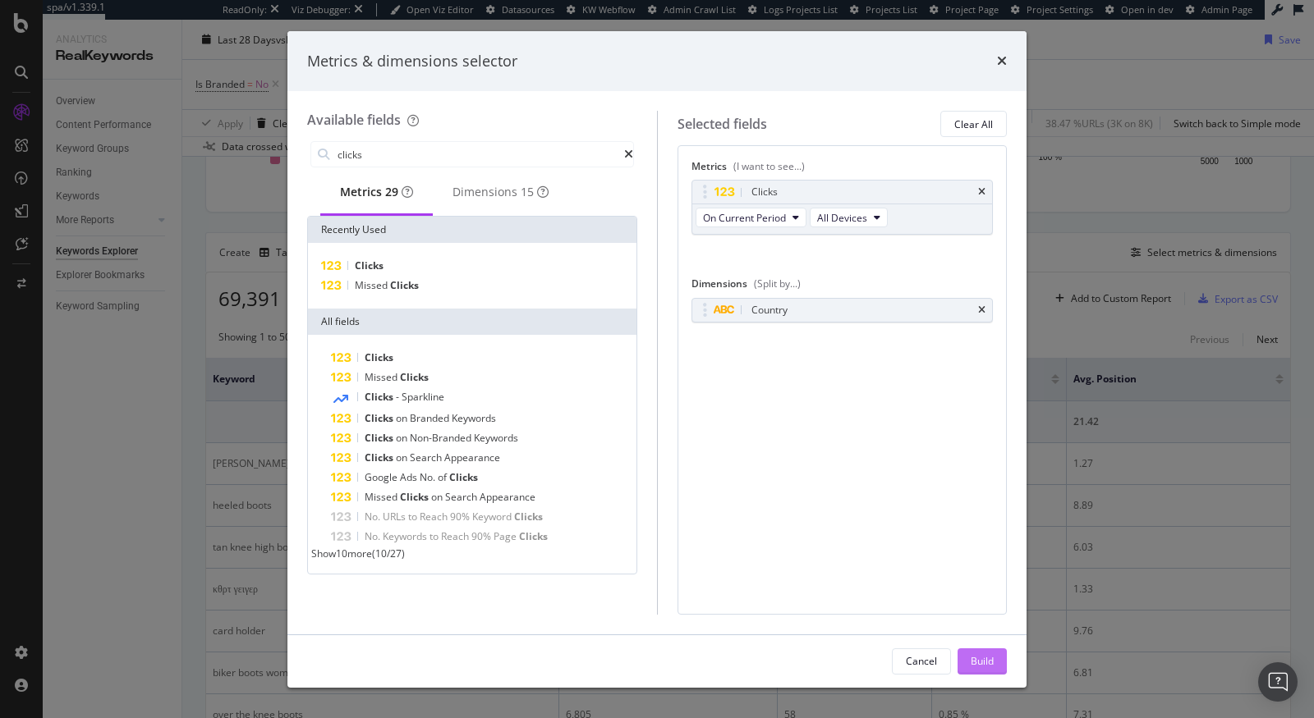
click at [985, 659] on div "Build" at bounding box center [982, 661] width 23 height 14
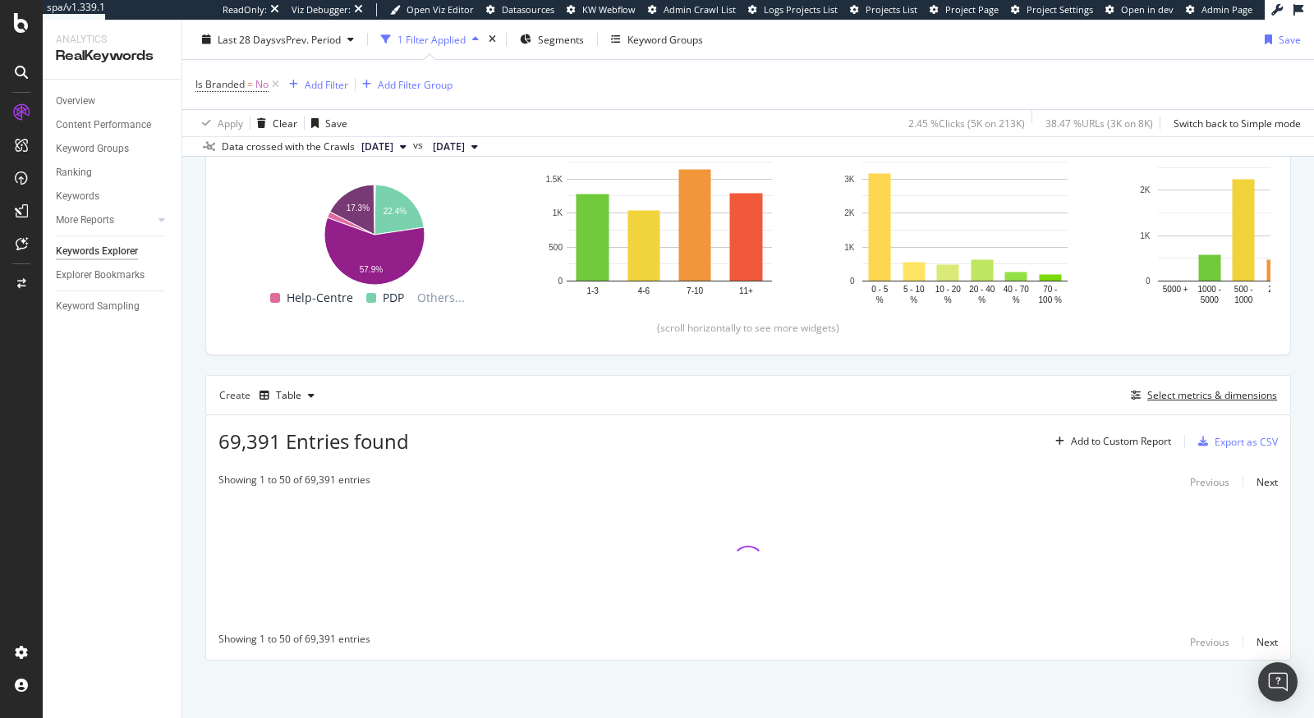
scroll to position [230, 0]
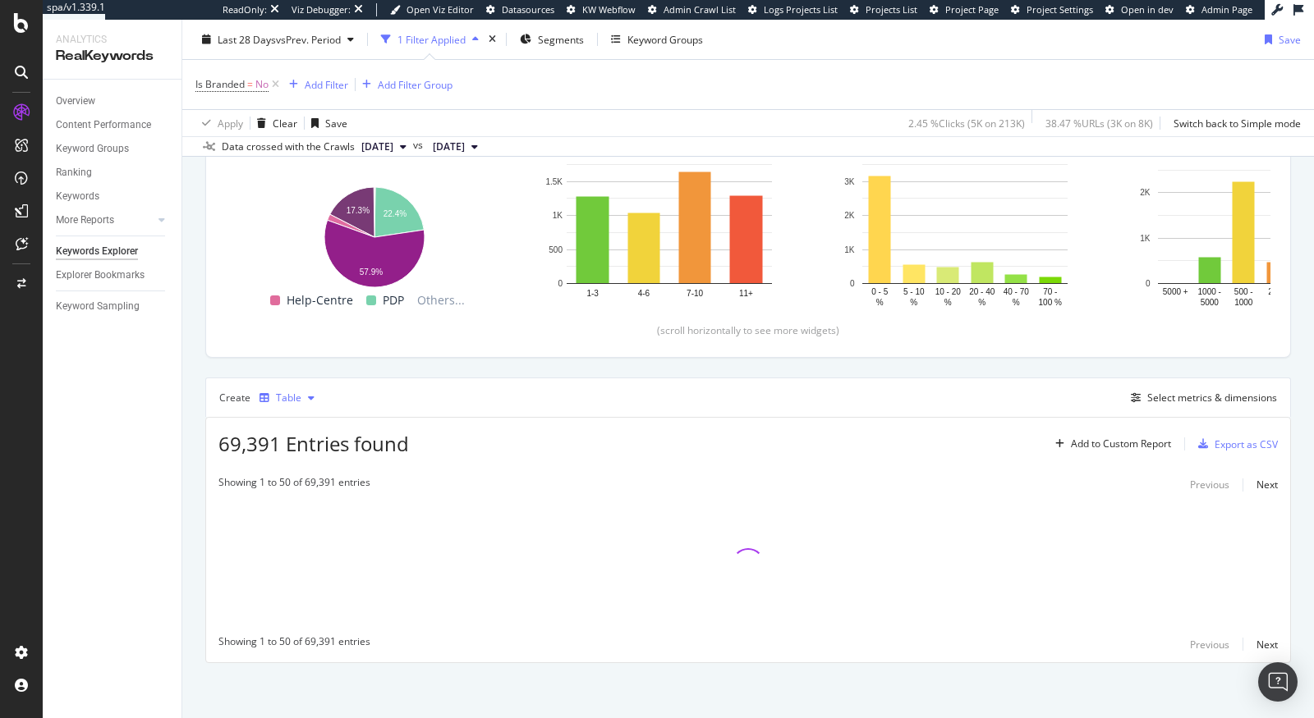
click at [287, 403] on div "Table" at bounding box center [287, 398] width 68 height 25
click at [303, 456] on div "Trend" at bounding box center [305, 450] width 27 height 14
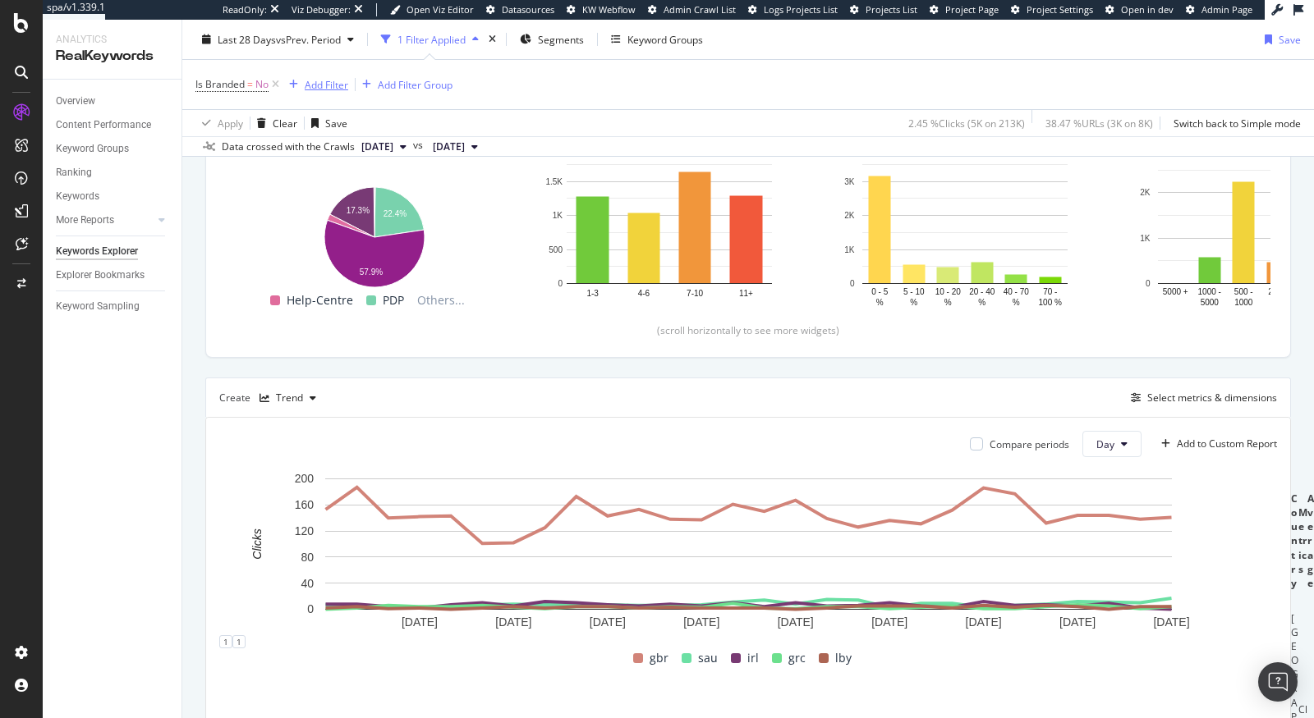
click at [320, 85] on div "Add Filter" at bounding box center [327, 84] width 44 height 14
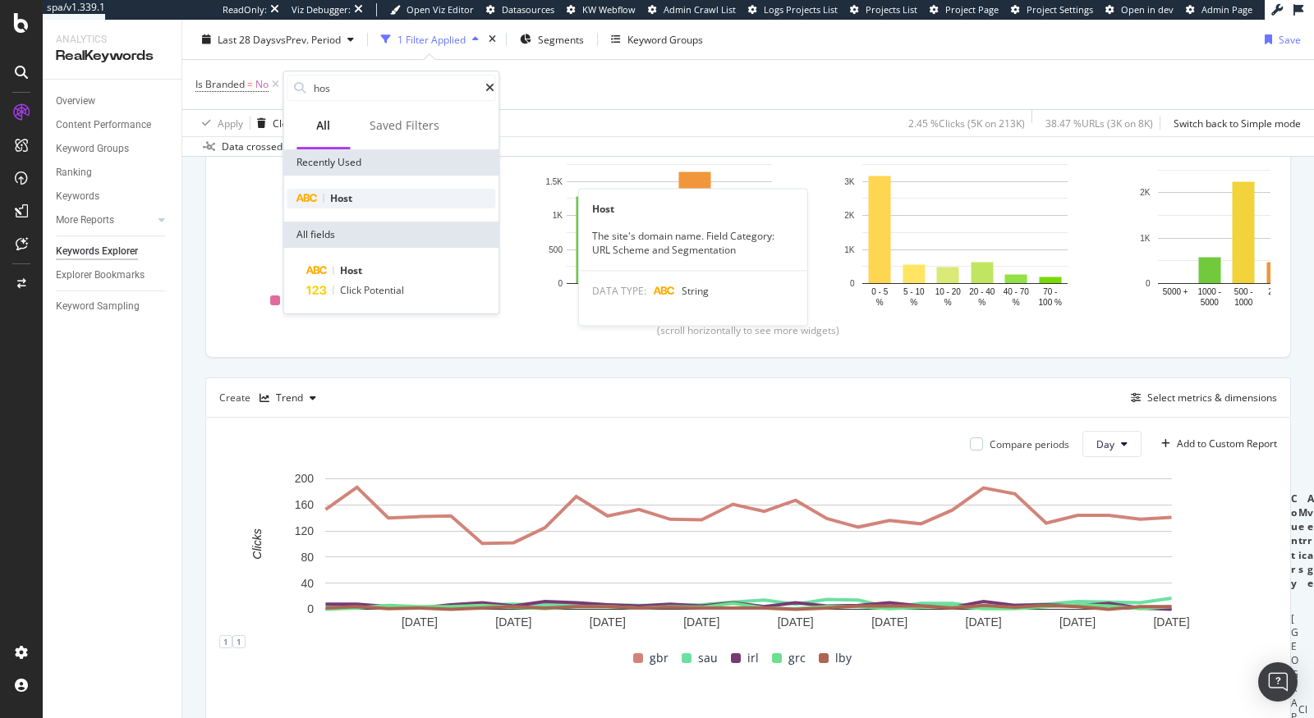
type input "hos"
click at [356, 200] on div "Host" at bounding box center [391, 199] width 209 height 20
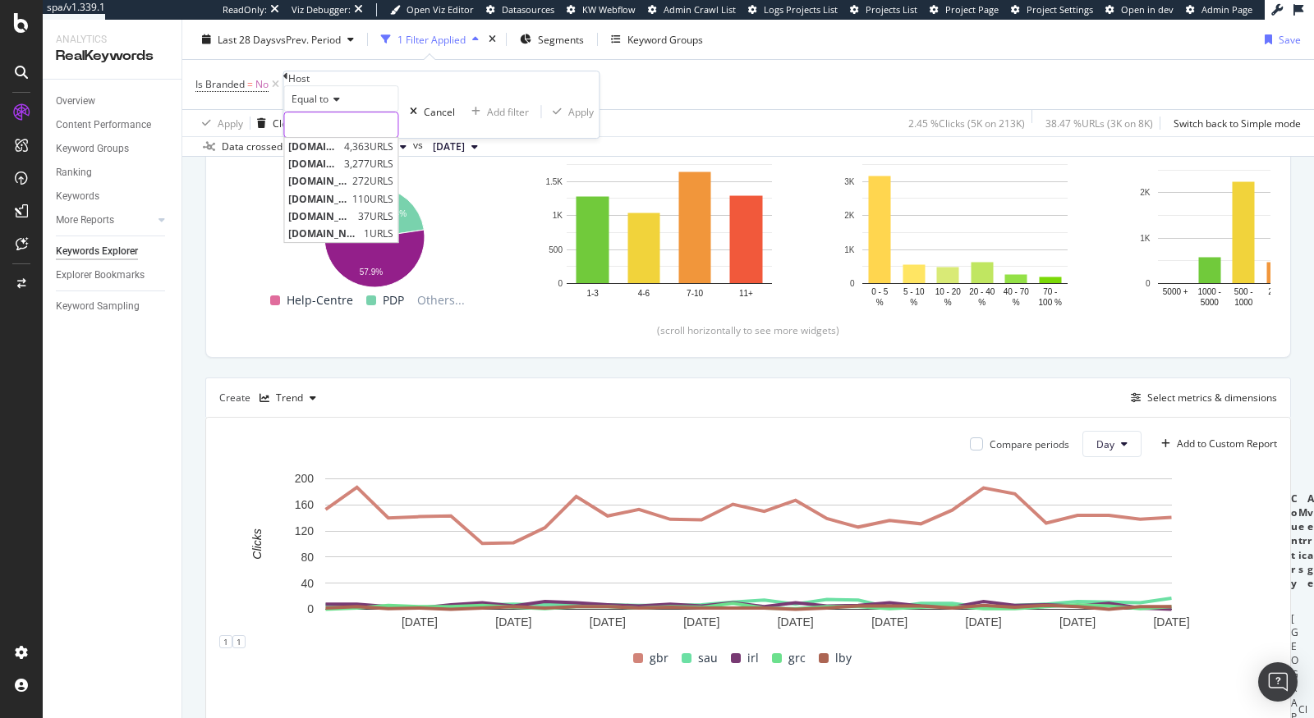
click at [359, 137] on input "text" at bounding box center [340, 124] width 113 height 25
click at [340, 171] on span "[DOMAIN_NAME]" at bounding box center [314, 164] width 52 height 14
type input "[DOMAIN_NAME]"
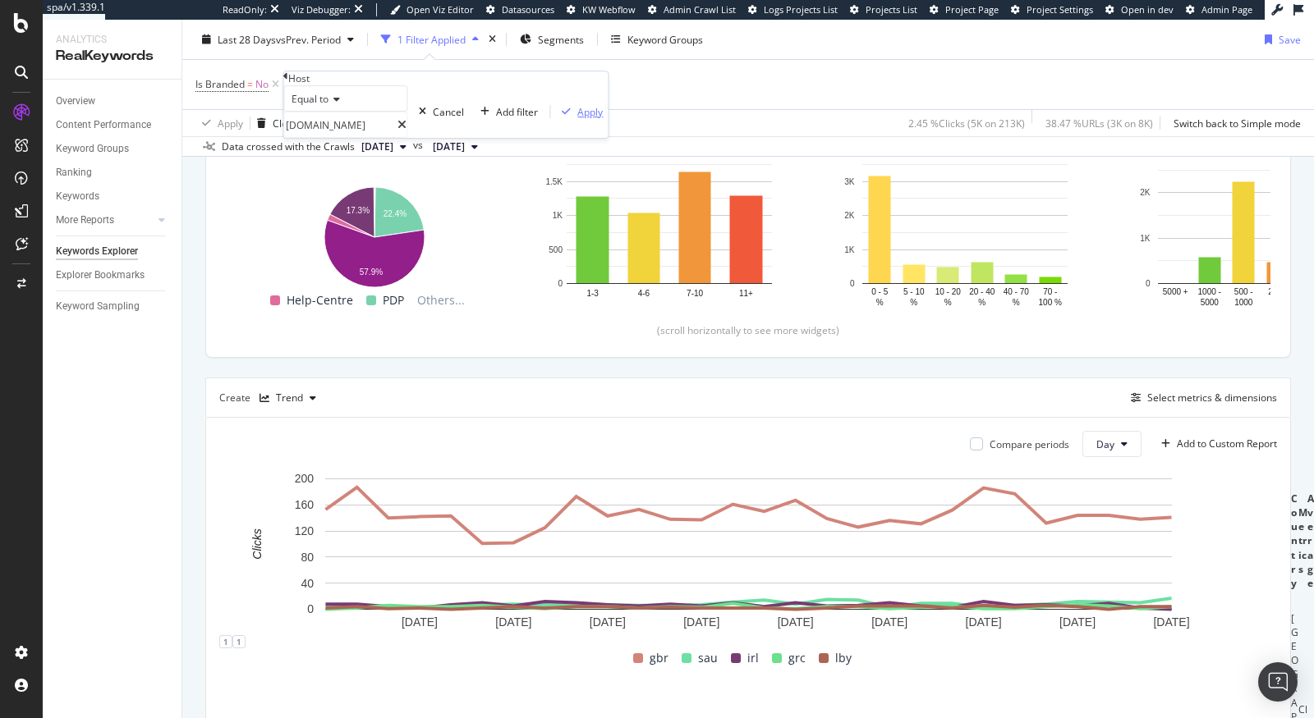
click at [577, 119] on div "Apply" at bounding box center [589, 112] width 25 height 14
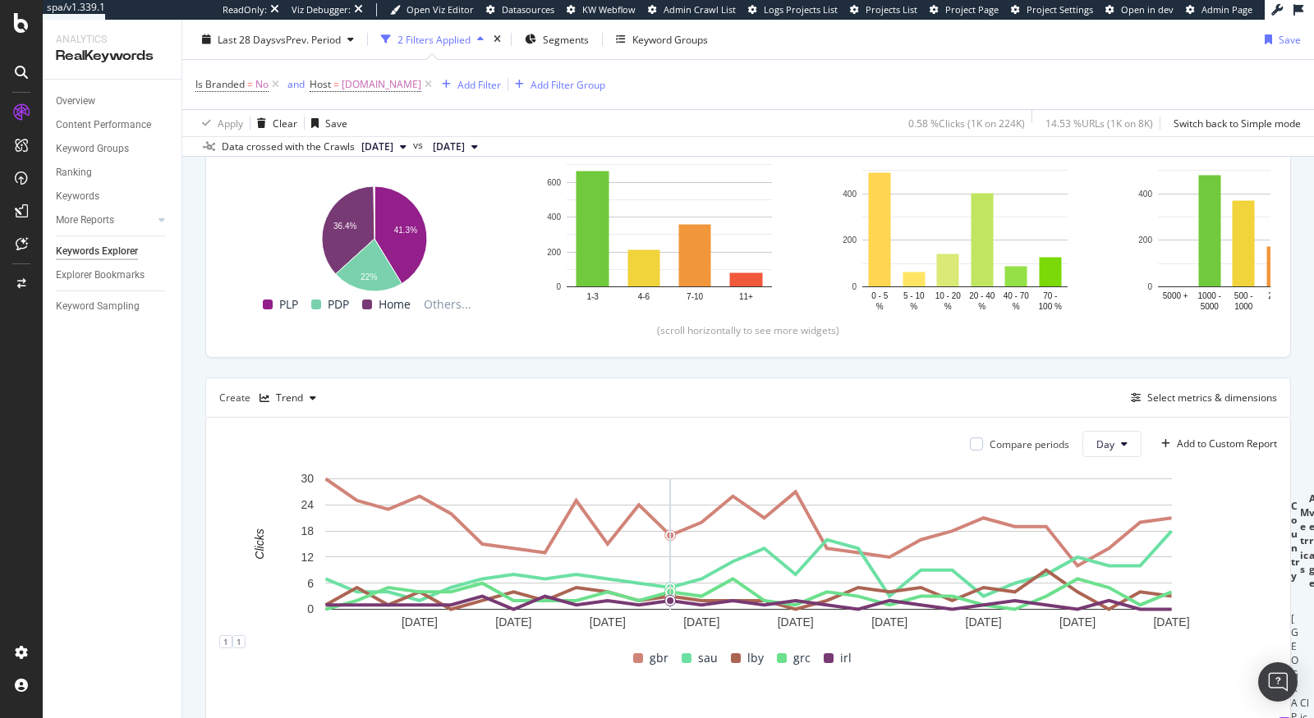
scroll to position [230, 0]
click at [1183, 411] on div "Create Trend Select metrics & dimensions" at bounding box center [748, 397] width 1086 height 39
click at [1204, 378] on div "Create Trend Select metrics & dimensions" at bounding box center [748, 397] width 1086 height 39
click at [1180, 397] on div "Select metrics & dimensions" at bounding box center [1212, 398] width 130 height 14
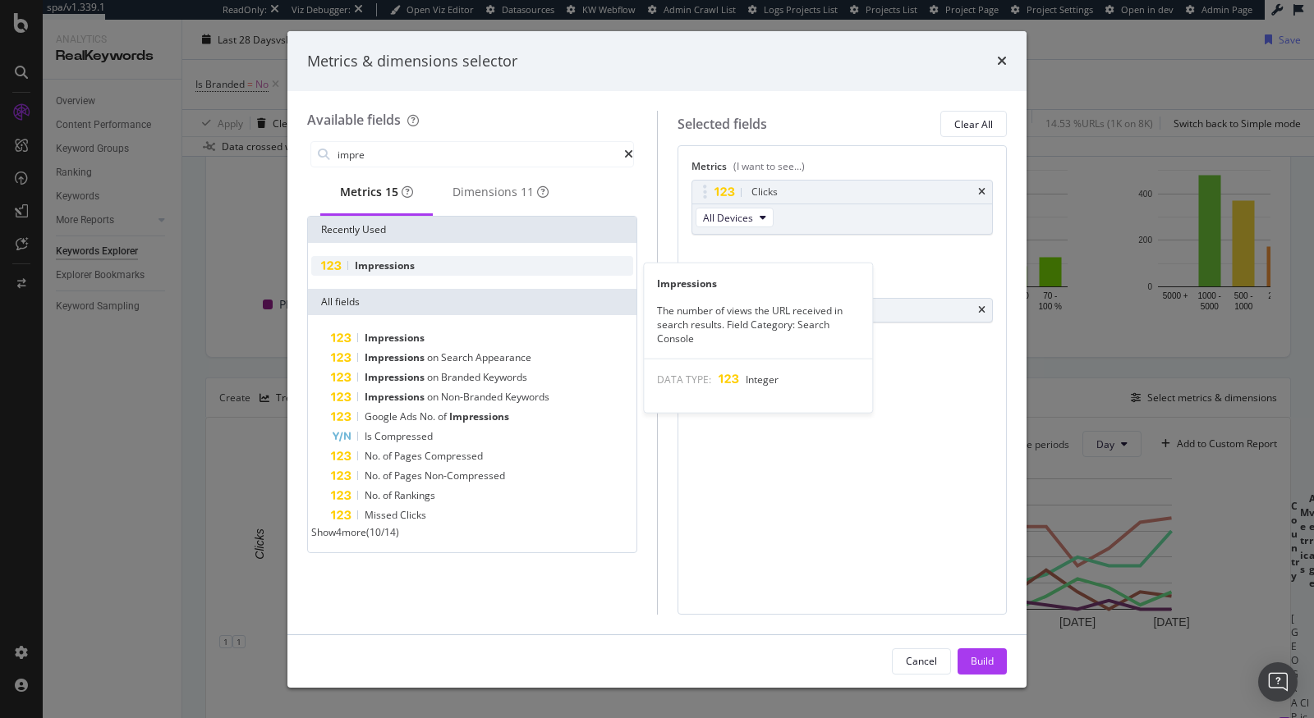
type input "impre"
click at [414, 276] on div "Impressions" at bounding box center [472, 266] width 322 height 20
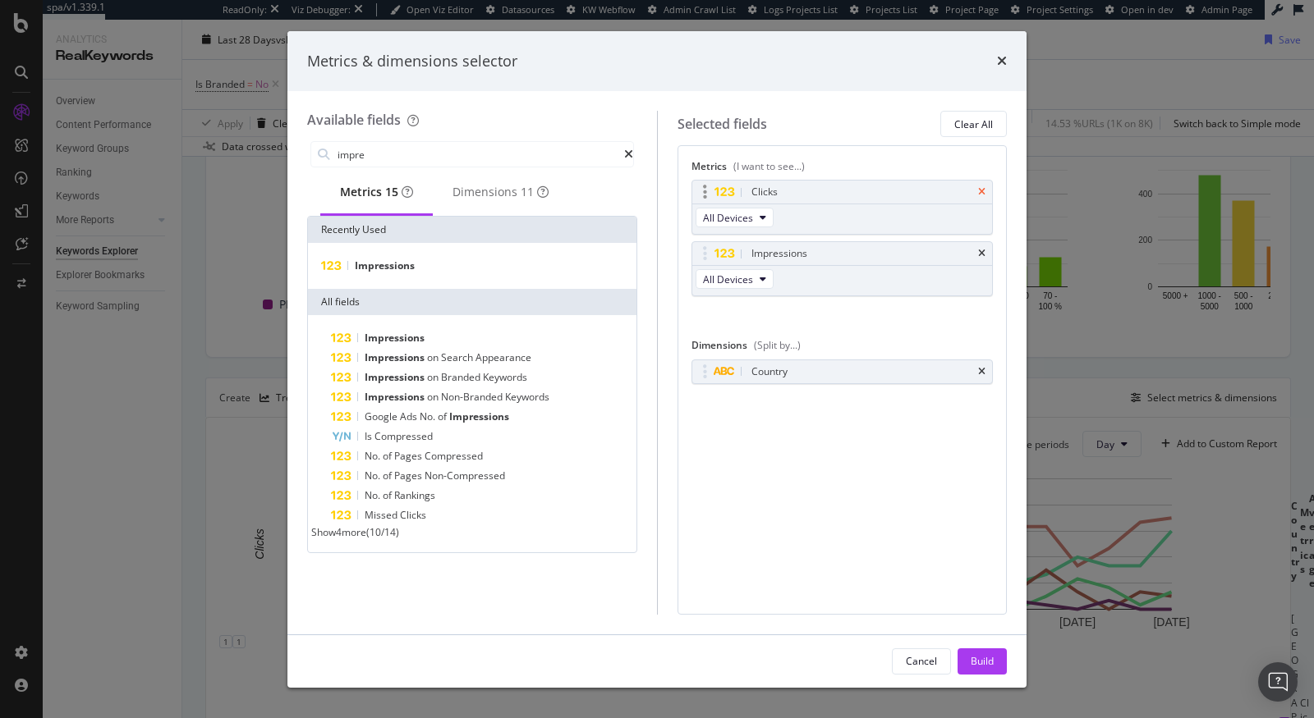
click at [980, 193] on icon "times" at bounding box center [981, 192] width 7 height 10
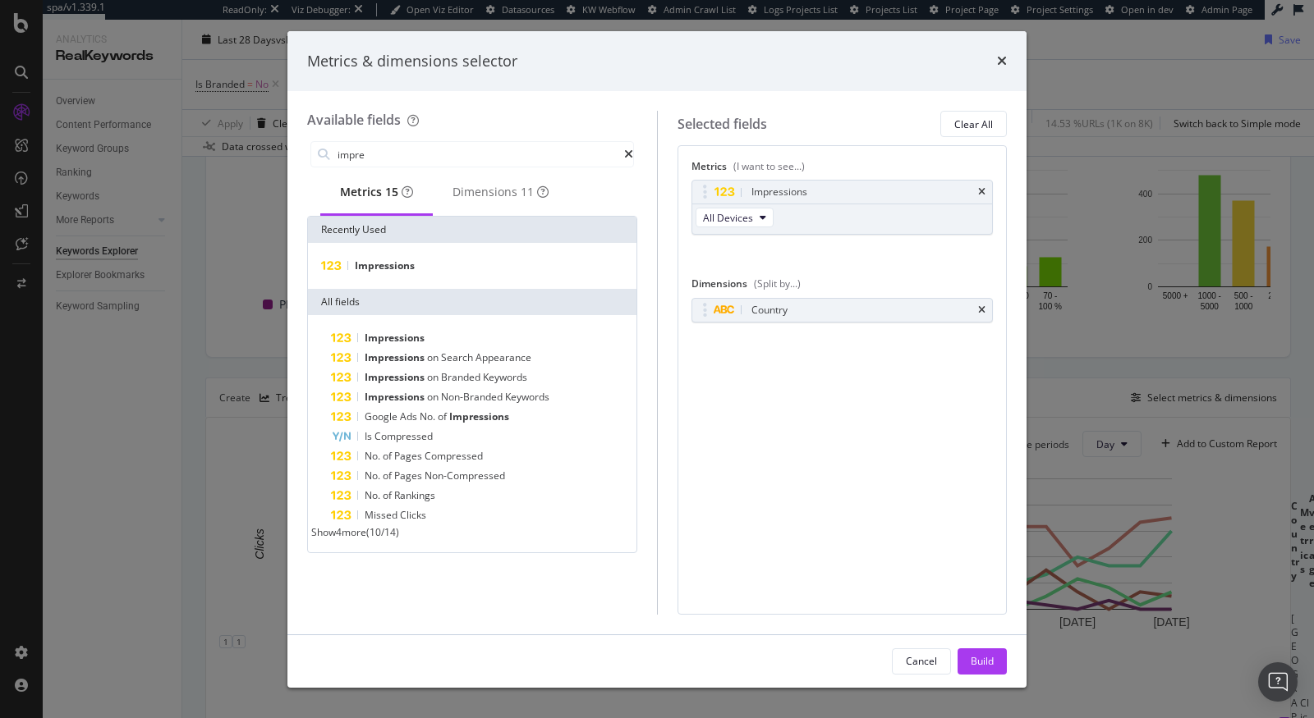
click at [979, 645] on div "Cancel Build" at bounding box center [656, 662] width 739 height 53
click at [976, 665] on div "Build" at bounding box center [982, 661] width 23 height 14
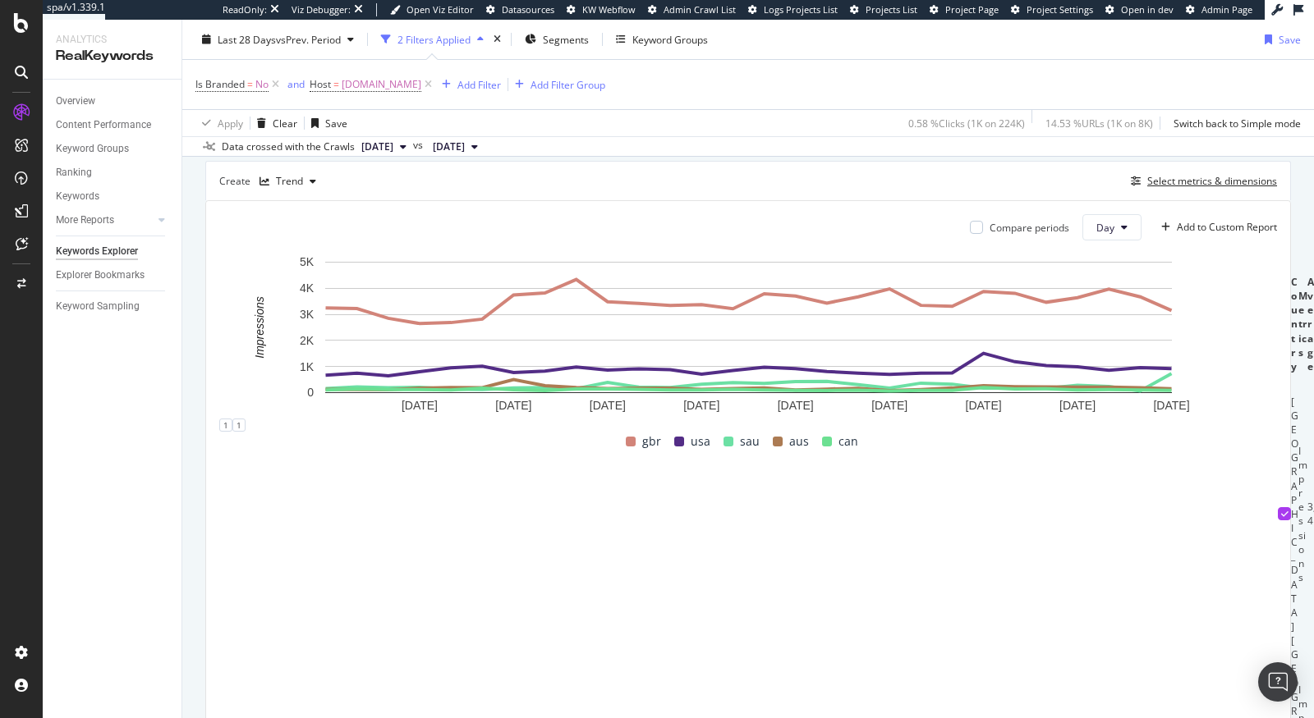
scroll to position [445, 0]
